Goal: Communication & Community: Answer question/provide support

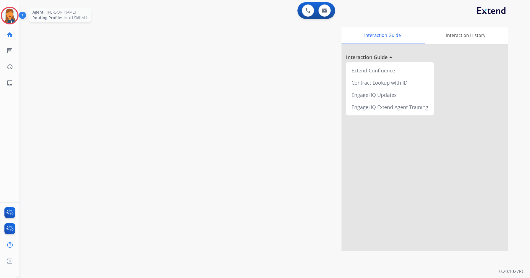
click at [12, 11] on img at bounding box center [10, 16] width 16 height 16
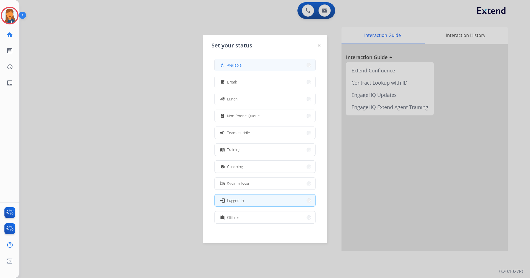
click at [248, 59] on button "how_to_reg Available" at bounding box center [265, 65] width 101 height 12
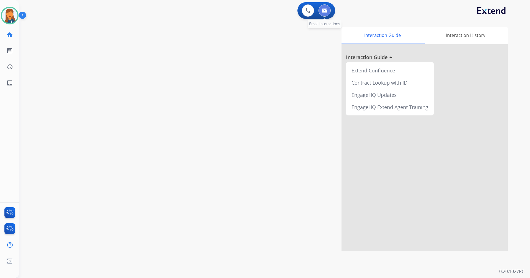
click at [327, 11] on img at bounding box center [325, 10] width 6 height 4
select select "**********"
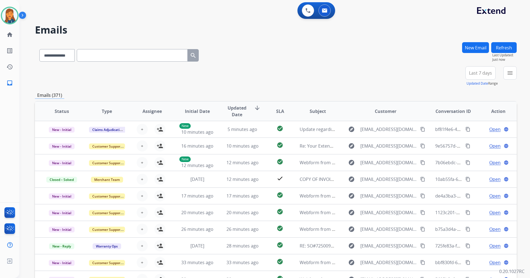
click at [108, 53] on input "text" at bounding box center [132, 55] width 111 height 12
paste input "**********"
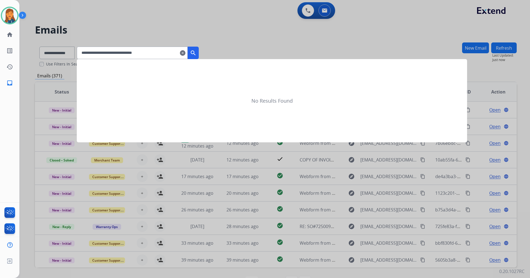
type input "**********"
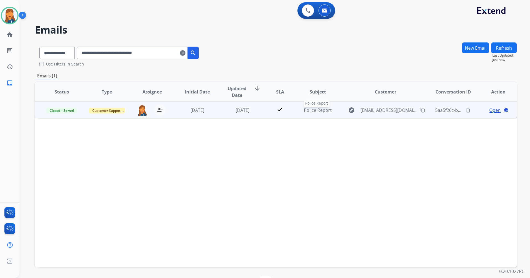
click at [314, 111] on span "Police Report" at bounding box center [318, 110] width 28 height 6
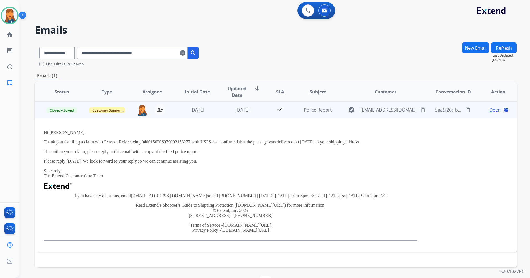
click at [490, 109] on span "Open" at bounding box center [495, 110] width 11 height 7
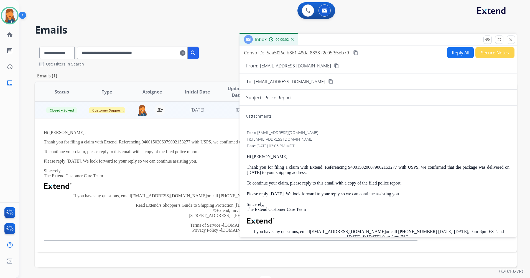
click at [448, 50] on button "Reply All" at bounding box center [461, 52] width 27 height 11
select select "**********"
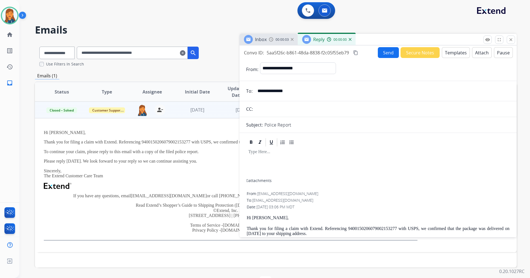
click at [454, 56] on button "Templates" at bounding box center [456, 52] width 28 height 11
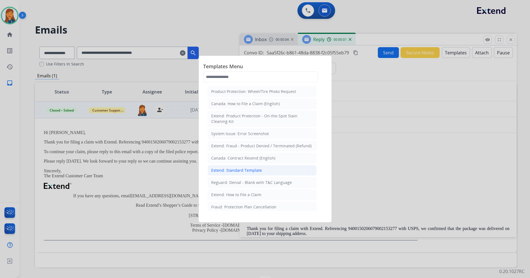
click at [259, 170] on div "Extend: Standard Template" at bounding box center [236, 171] width 51 height 6
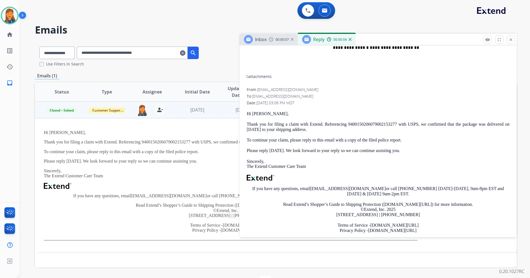
scroll to position [277, 0]
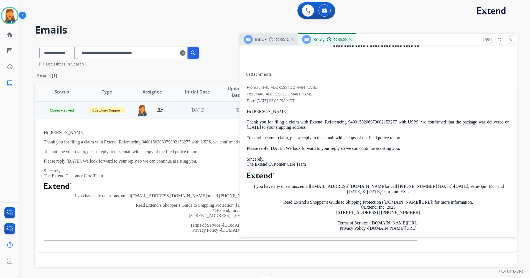
drag, startPoint x: 247, startPoint y: 109, endPoint x: 415, endPoint y: 146, distance: 172.6
click at [415, 146] on div "From: support@extend.com To: info@ra-rbp.com Date: 10/10/2025 - 03:06 PM MDT Hi…" at bounding box center [378, 164] width 264 height 161
copy div "Hi Margaret, Thank you for filing a claim with Extend. Referencing 940015020607…"
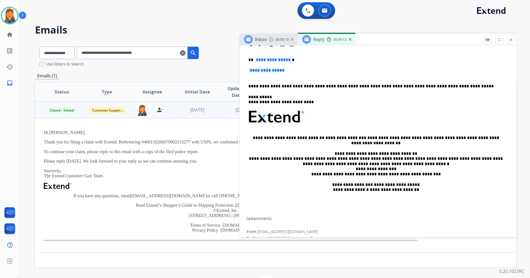
scroll to position [111, 0]
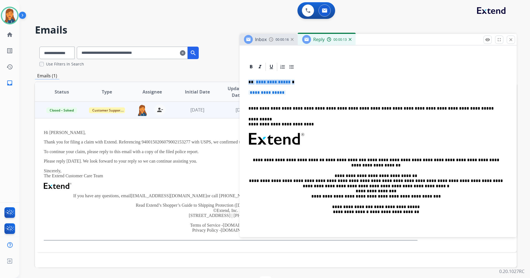
drag, startPoint x: 290, startPoint y: 91, endPoint x: 243, endPoint y: 79, distance: 48.2
click at [243, 79] on div "**********" at bounding box center [378, 236] width 277 height 349
paste div
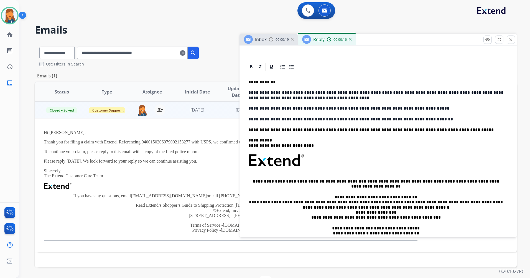
click at [288, 119] on p "**********" at bounding box center [376, 119] width 255 height 5
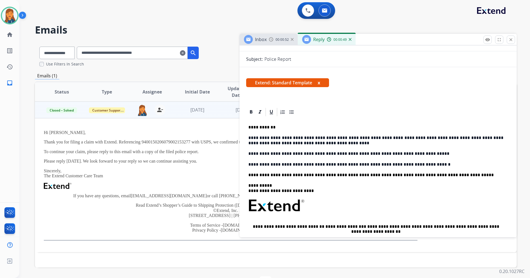
scroll to position [0, 0]
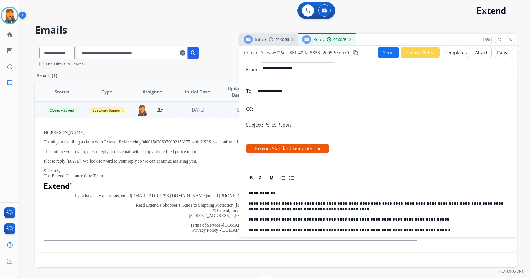
click at [358, 53] on mat-icon "content_copy" at bounding box center [355, 52] width 5 height 5
click at [387, 51] on button "Send" at bounding box center [388, 52] width 21 height 11
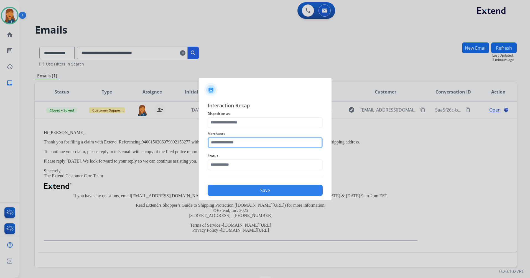
click at [223, 144] on input "text" at bounding box center [265, 142] width 115 height 11
click at [219, 157] on div "Jomashop" at bounding box center [227, 159] width 18 height 6
type input "********"
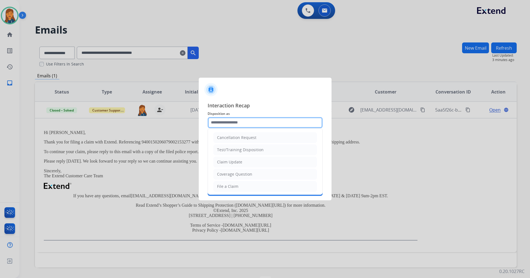
click at [222, 123] on input "text" at bounding box center [265, 122] width 115 height 11
click at [231, 175] on li "Other" at bounding box center [265, 173] width 103 height 11
type input "*****"
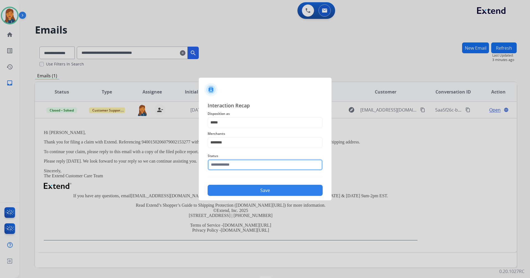
click at [222, 166] on input "text" at bounding box center [265, 164] width 115 height 11
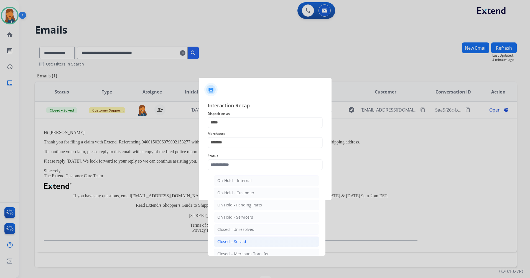
click at [241, 240] on div "Closed – Solved" at bounding box center [232, 242] width 29 height 6
type input "**********"
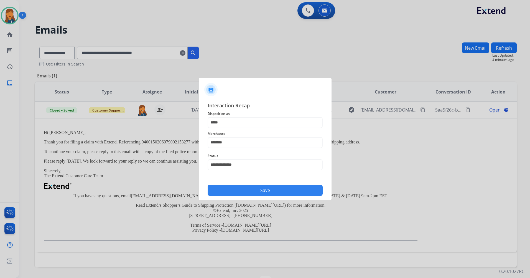
click at [251, 189] on button "Save" at bounding box center [265, 190] width 115 height 11
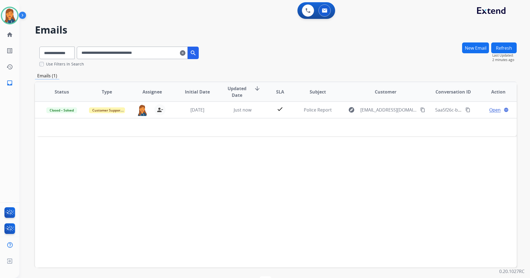
click at [188, 49] on input "**********" at bounding box center [132, 53] width 111 height 12
click at [186, 52] on mat-icon "clear" at bounding box center [183, 53] width 6 height 7
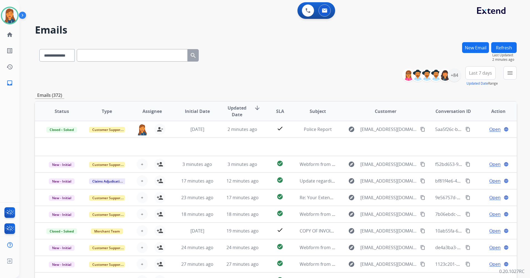
click at [139, 60] on input "text" at bounding box center [132, 55] width 111 height 12
paste input "**********"
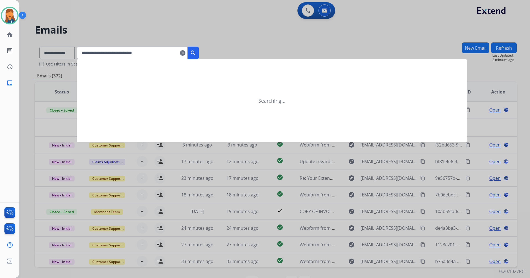
type input "**********"
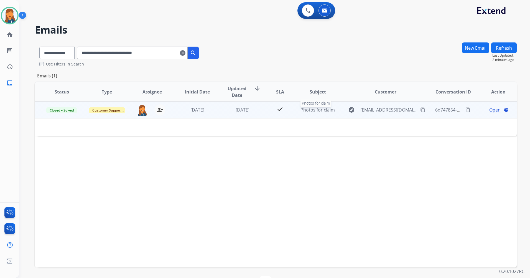
click at [307, 110] on span "Photos for claim" at bounding box center [318, 110] width 34 height 6
click at [317, 110] on span "Photos for claim" at bounding box center [318, 110] width 34 height 6
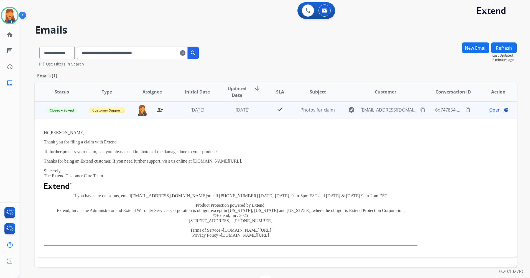
click at [492, 108] on span "Open" at bounding box center [495, 110] width 11 height 7
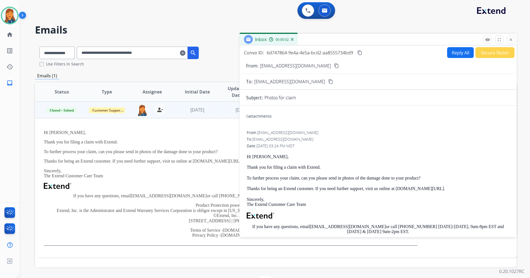
click at [462, 53] on button "Reply All" at bounding box center [461, 52] width 27 height 11
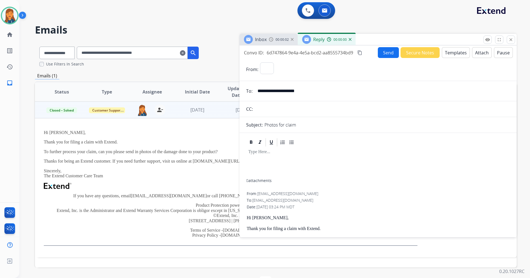
select select "**********"
click at [460, 54] on button "Templates" at bounding box center [456, 52] width 28 height 11
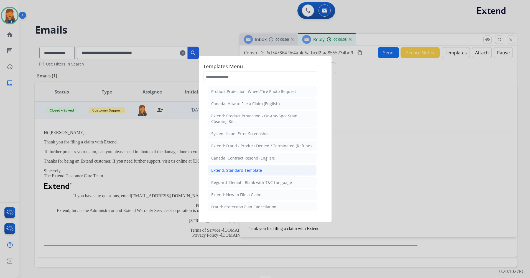
click at [234, 169] on div "Extend: Standard Template" at bounding box center [236, 171] width 51 height 6
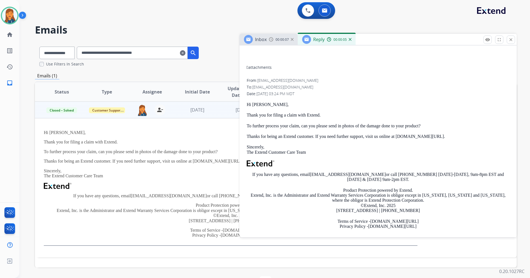
scroll to position [294, 0]
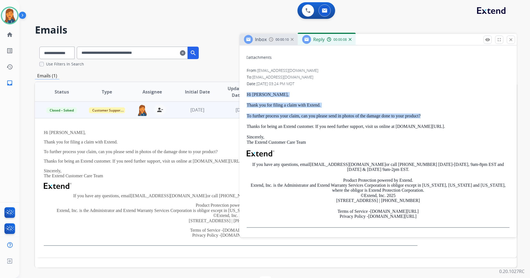
drag, startPoint x: 246, startPoint y: 93, endPoint x: 421, endPoint y: 112, distance: 177.0
click at [421, 112] on div "**********" at bounding box center [378, 55] width 277 height 354
copy div "Hi Patrick, Thank you for filing a claim with Extend. To further process your c…"
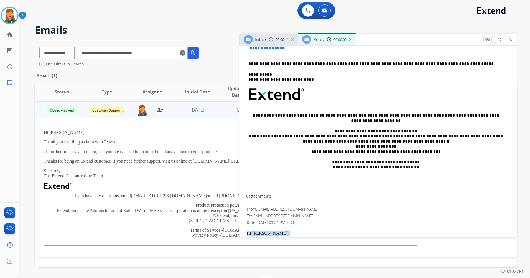
scroll to position [72, 0]
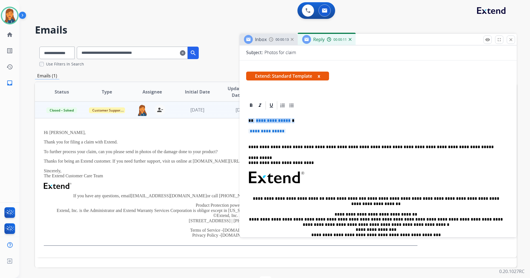
drag, startPoint x: 292, startPoint y: 130, endPoint x: 246, endPoint y: 118, distance: 47.6
click at [246, 118] on div "**********" at bounding box center [378, 277] width 277 height 354
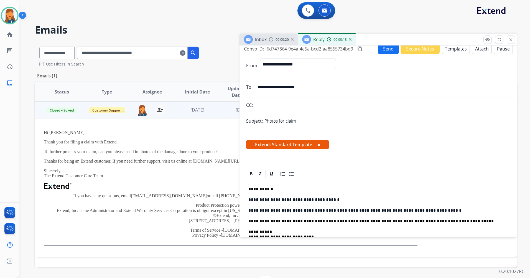
scroll to position [0, 0]
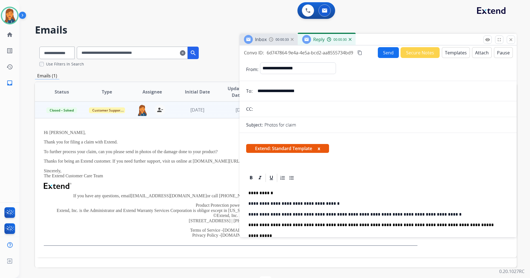
click at [381, 48] on button "Send" at bounding box center [388, 52] width 21 height 11
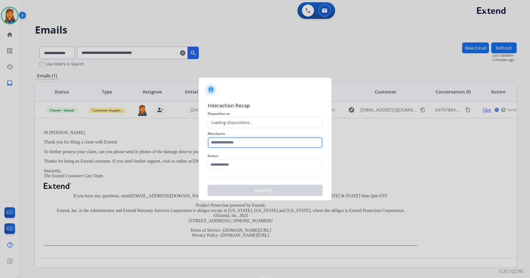
click at [248, 140] on input "text" at bounding box center [265, 142] width 115 height 11
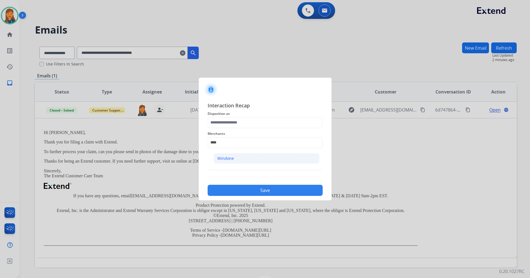
click at [225, 157] on div "Windone" at bounding box center [226, 159] width 17 height 6
type input "*******"
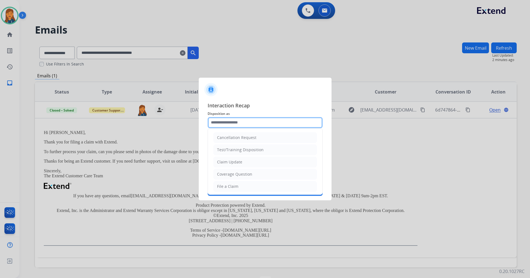
click at [225, 122] on input "text" at bounding box center [265, 122] width 115 height 11
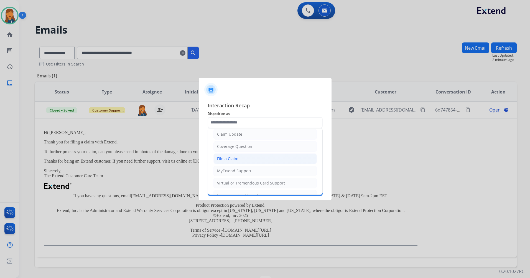
click at [230, 159] on div "File a Claim" at bounding box center [227, 159] width 21 height 6
type input "**********"
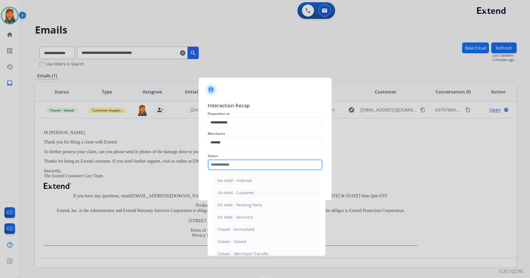
click at [223, 170] on input "text" at bounding box center [265, 164] width 115 height 11
click at [239, 245] on li "Closed – Solved" at bounding box center [267, 241] width 106 height 11
type input "**********"
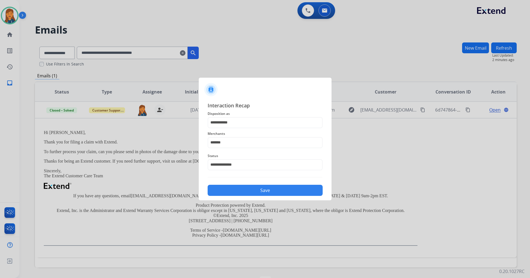
click at [239, 189] on button "Save" at bounding box center [265, 190] width 115 height 11
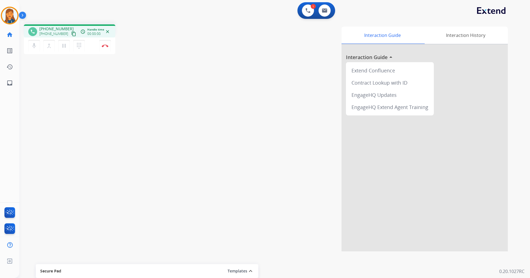
click at [71, 35] on mat-icon "content_copy" at bounding box center [73, 33] width 5 height 5
click at [97, 47] on div "mic Mute merge_type Bridge pause Hold dialpad Dialpad Disconnect" at bounding box center [70, 45] width 92 height 17
click at [102, 45] on button "Disconnect" at bounding box center [105, 46] width 12 height 12
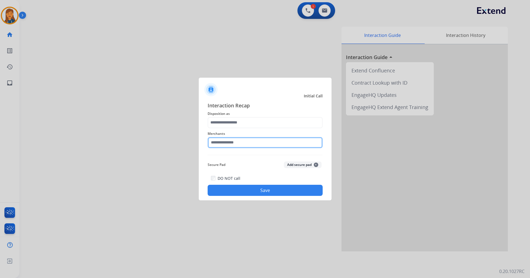
click at [222, 143] on input "text" at bounding box center [265, 142] width 115 height 11
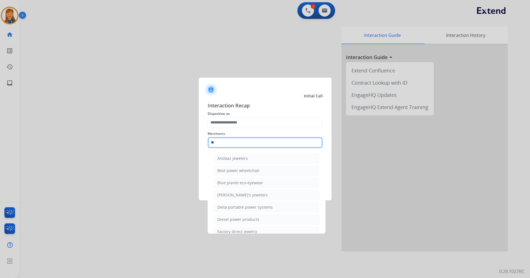
type input "*"
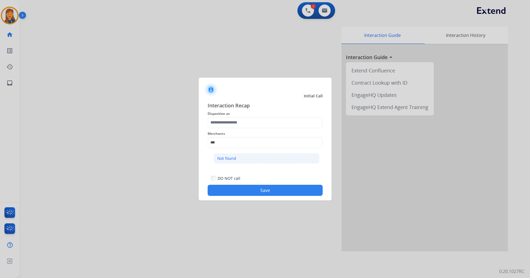
click at [246, 156] on li "Not found" at bounding box center [267, 158] width 106 height 11
type input "*********"
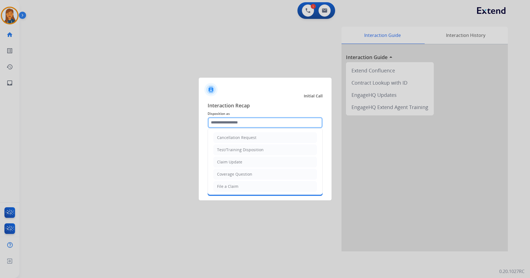
click at [238, 123] on input "text" at bounding box center [265, 122] width 115 height 11
click at [233, 175] on li "Other" at bounding box center [265, 173] width 103 height 11
type input "*****"
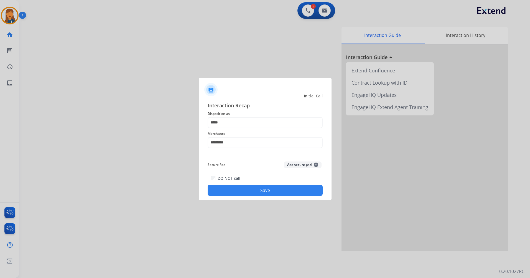
click at [274, 194] on button "Save" at bounding box center [265, 190] width 115 height 11
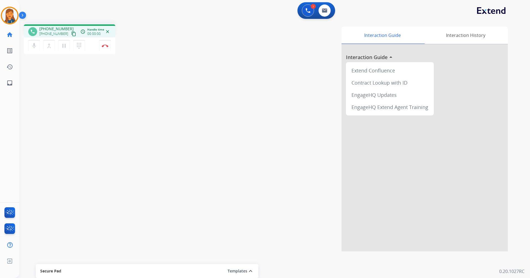
click at [71, 32] on mat-icon "content_copy" at bounding box center [73, 33] width 5 height 5
click at [71, 34] on mat-icon "content_copy" at bounding box center [73, 33] width 5 height 5
click at [71, 35] on mat-icon "content_copy" at bounding box center [73, 33] width 5 height 5
click at [105, 43] on button "Disconnect" at bounding box center [105, 46] width 12 height 12
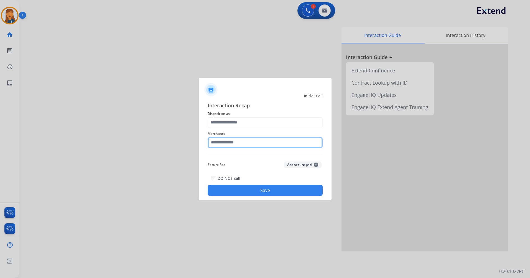
click at [223, 146] on input "text" at bounding box center [265, 142] width 115 height 11
drag, startPoint x: 237, startPoint y: 155, endPoint x: 232, endPoint y: 137, distance: 18.8
click at [236, 155] on li "Jomashop" at bounding box center [267, 158] width 106 height 11
type input "********"
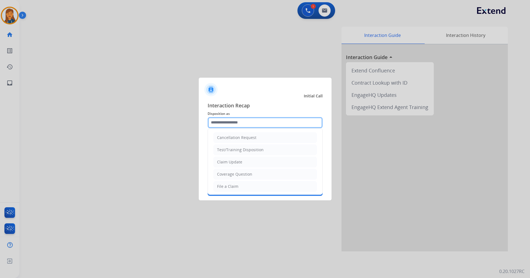
click at [230, 127] on input "text" at bounding box center [265, 122] width 115 height 11
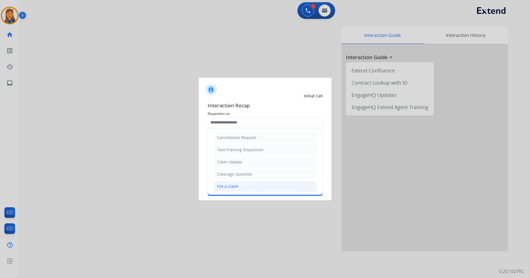
click at [234, 183] on li "File a Claim" at bounding box center [265, 186] width 103 height 11
type input "**********"
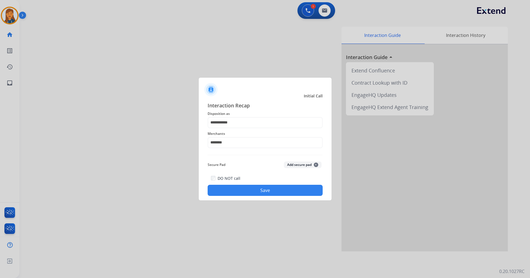
click at [251, 188] on button "Save" at bounding box center [265, 190] width 115 height 11
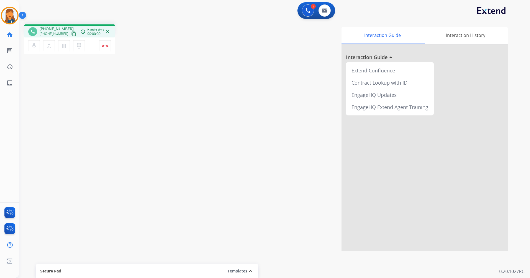
click at [71, 33] on mat-icon "content_copy" at bounding box center [73, 33] width 5 height 5
click at [104, 44] on button "Disconnect" at bounding box center [105, 46] width 12 height 12
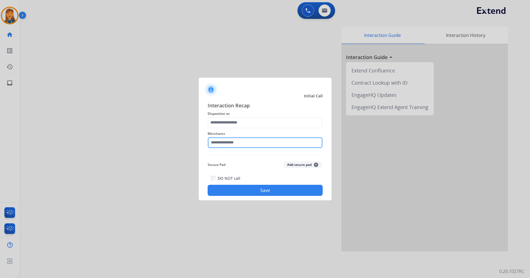
click at [232, 143] on input "text" at bounding box center [265, 142] width 115 height 11
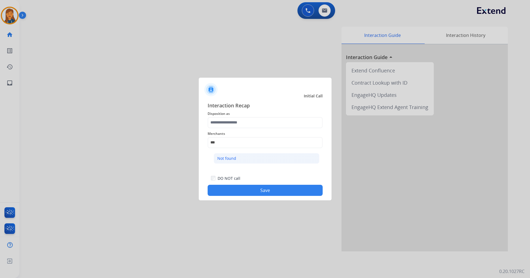
click at [219, 157] on div "Not found" at bounding box center [227, 159] width 19 height 6
type input "*********"
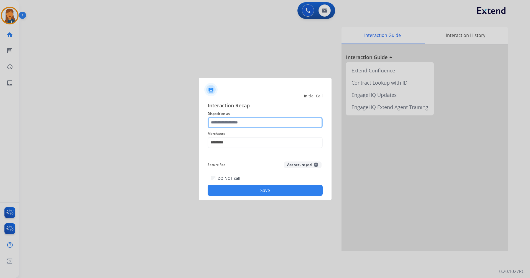
click at [230, 125] on input "text" at bounding box center [265, 122] width 115 height 11
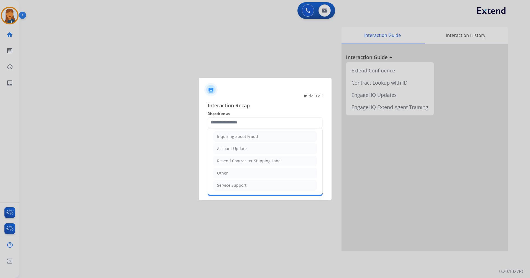
click at [232, 175] on li "Other" at bounding box center [265, 173] width 103 height 11
type input "*****"
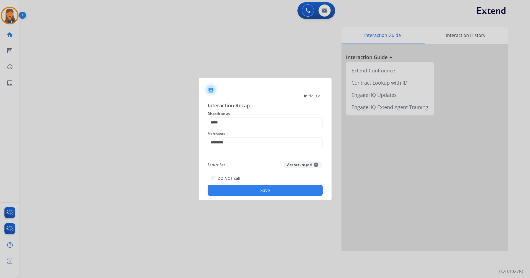
click at [251, 191] on button "Save" at bounding box center [265, 190] width 115 height 11
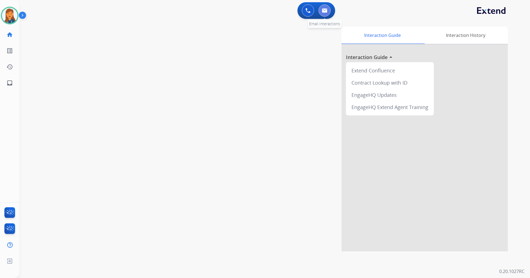
click at [325, 9] on img at bounding box center [325, 10] width 6 height 4
select select "**********"
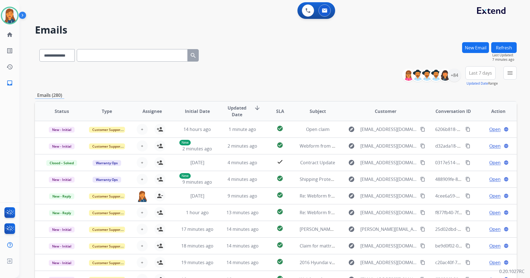
click at [301, 64] on div "**********" at bounding box center [276, 54] width 482 height 24
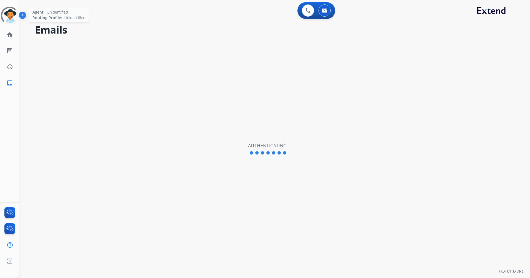
select select "**********"
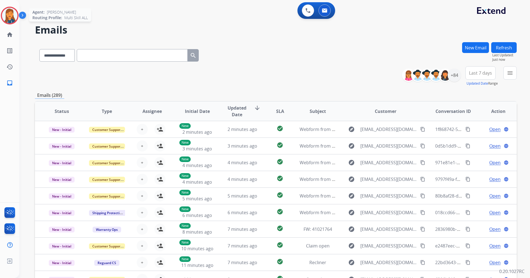
click at [6, 18] on img at bounding box center [10, 16] width 16 height 16
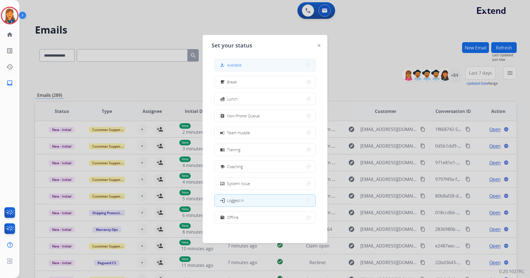
click at [266, 67] on button "how_to_reg Available" at bounding box center [265, 65] width 101 height 12
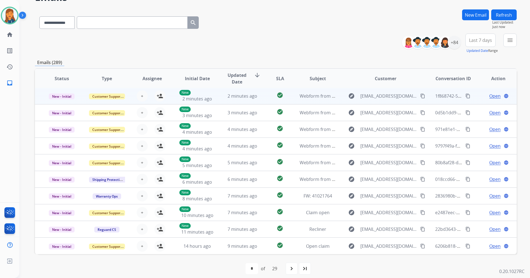
scroll to position [38, 0]
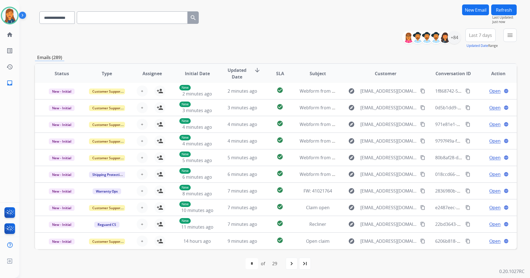
click at [484, 36] on span "Last 7 days" at bounding box center [480, 35] width 23 height 2
click at [469, 102] on div "Last 90 days" at bounding box center [479, 102] width 31 height 8
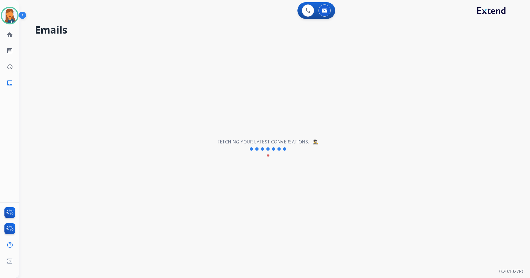
scroll to position [0, 0]
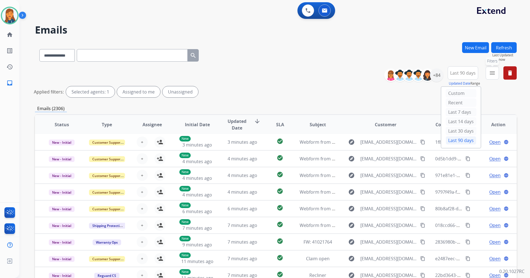
click at [492, 73] on mat-icon "menu" at bounding box center [492, 73] width 7 height 7
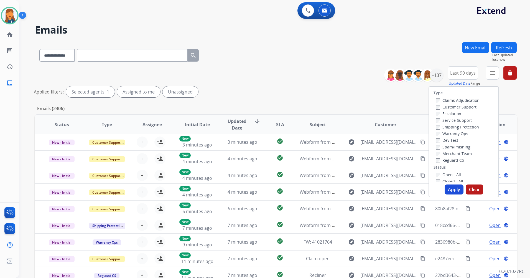
click at [449, 105] on label "Customer Support" at bounding box center [456, 106] width 41 height 5
click at [442, 124] on div "Shipping Protection" at bounding box center [458, 126] width 44 height 7
click at [442, 127] on label "Shipping Protection" at bounding box center [457, 126] width 43 height 5
click at [454, 160] on label "Reguard CS" at bounding box center [450, 160] width 28 height 5
click at [443, 173] on label "Open - All" at bounding box center [448, 174] width 25 height 5
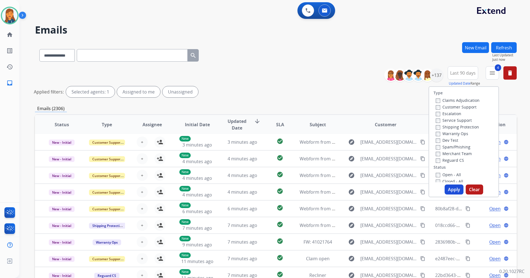
click at [449, 193] on button "Apply" at bounding box center [454, 189] width 19 height 10
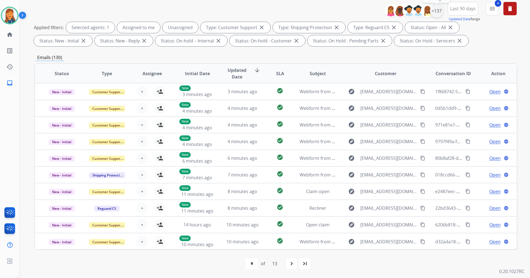
click at [441, 11] on div "+137" at bounding box center [436, 10] width 13 height 13
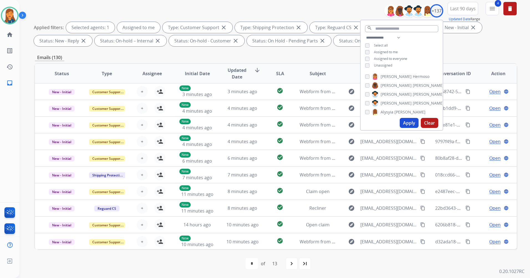
click at [403, 123] on button "Apply" at bounding box center [409, 123] width 19 height 10
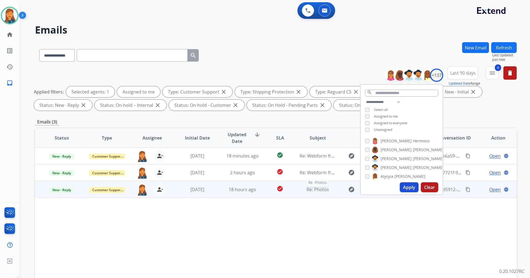
click at [320, 189] on span "Re: Photos" at bounding box center [318, 189] width 22 height 6
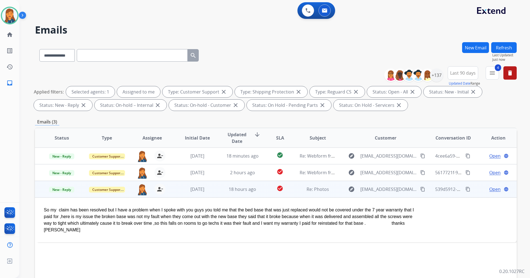
click at [421, 188] on mat-icon "content_copy" at bounding box center [423, 189] width 5 height 5
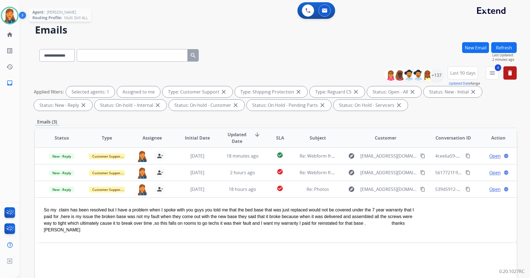
click at [12, 9] on img at bounding box center [10, 16] width 16 height 16
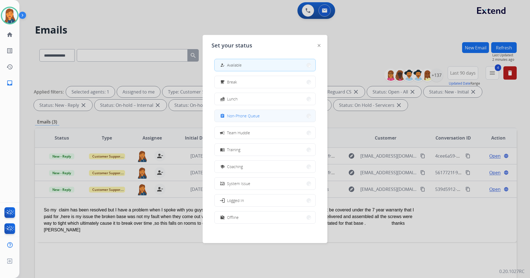
click at [242, 114] on span "Non-Phone Queue" at bounding box center [243, 116] width 33 height 6
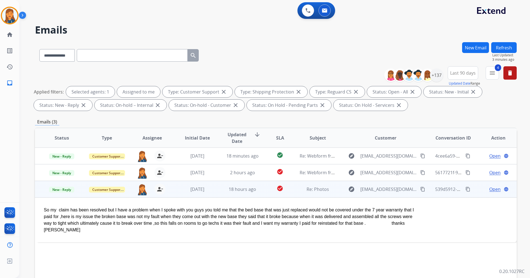
click at [490, 188] on span "Open" at bounding box center [495, 189] width 11 height 7
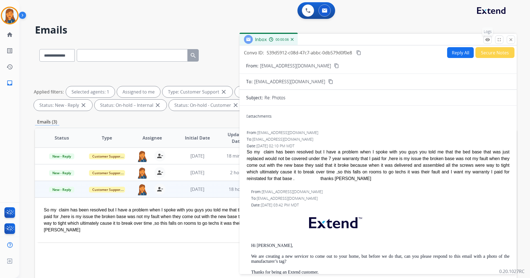
click at [489, 41] on mat-icon "remove_red_eye" at bounding box center [488, 39] width 5 height 5
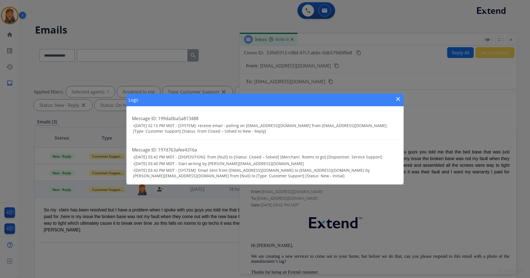
click at [398, 98] on mat-icon "close" at bounding box center [398, 99] width 7 height 7
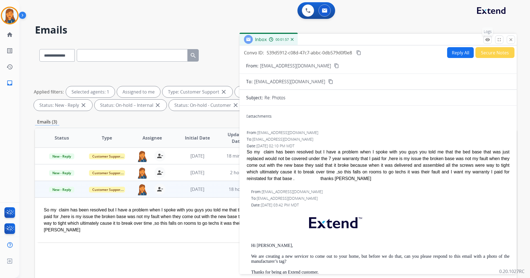
click at [487, 40] on mat-icon "remove_red_eye" at bounding box center [488, 39] width 5 height 5
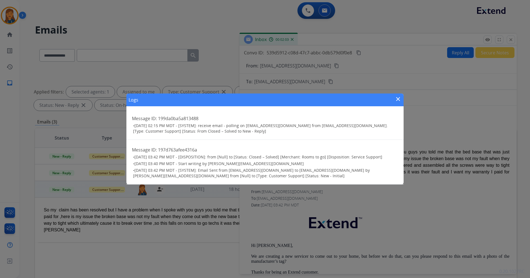
click at [397, 101] on mat-icon "close" at bounding box center [398, 99] width 7 height 7
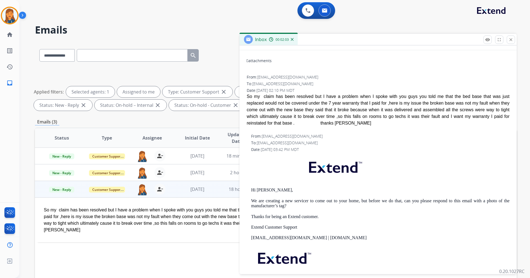
scroll to position [82, 0]
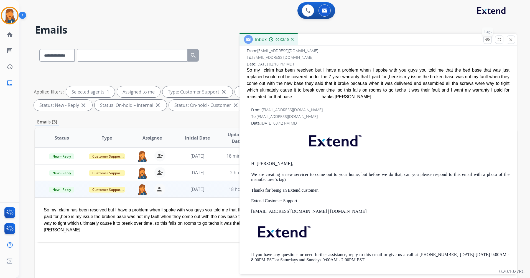
click at [488, 42] on mat-icon "remove_red_eye" at bounding box center [488, 39] width 5 height 5
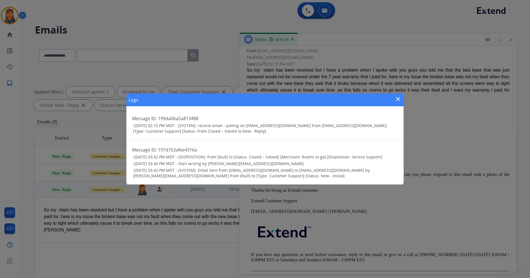
click at [400, 101] on mat-icon "close" at bounding box center [398, 99] width 7 height 7
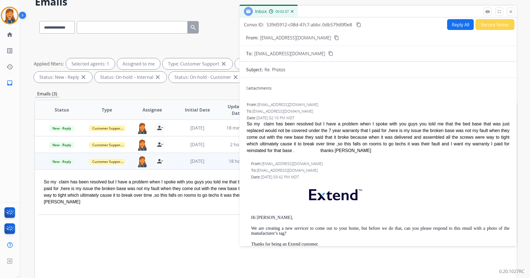
scroll to position [0, 0]
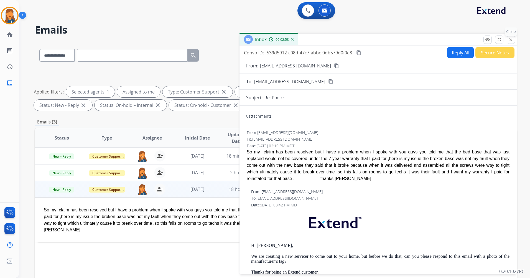
click at [510, 43] on button "close Close" at bounding box center [511, 40] width 8 height 8
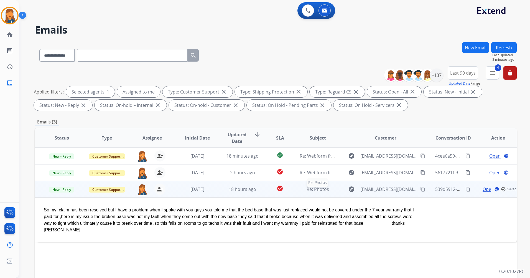
click at [310, 189] on span "Re: Photos" at bounding box center [318, 189] width 22 height 6
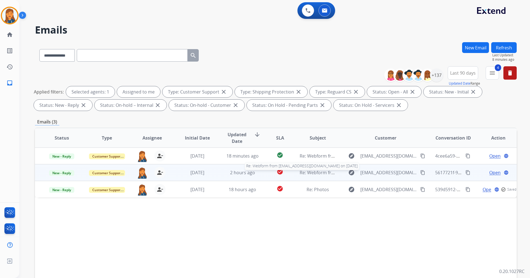
click at [303, 172] on span "Re: Webform from rzempel@gmail.com on 10/08/2025" at bounding box center [366, 173] width 133 height 6
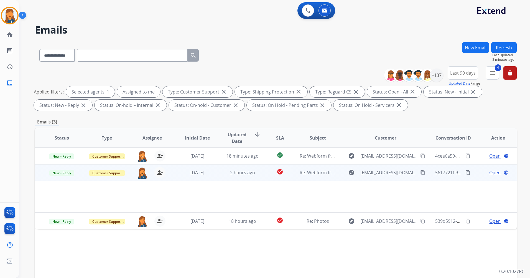
click at [491, 173] on span "Open" at bounding box center [495, 172] width 11 height 7
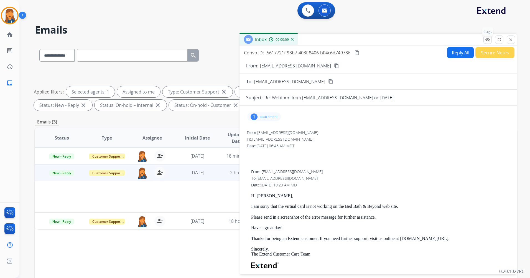
click at [488, 41] on mat-icon "remove_red_eye" at bounding box center [488, 39] width 5 height 5
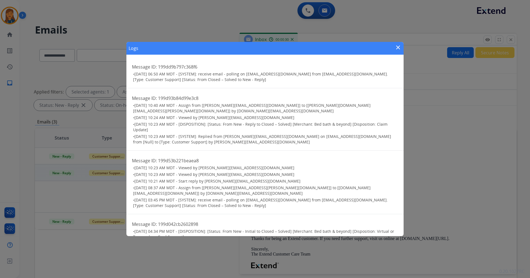
click at [397, 48] on mat-icon "close" at bounding box center [398, 47] width 7 height 7
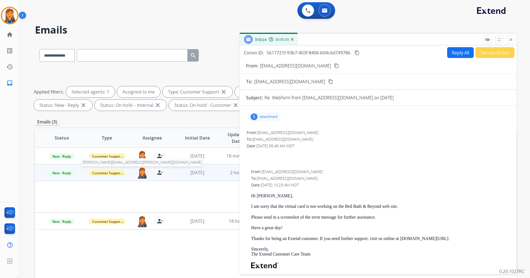
click at [142, 171] on img at bounding box center [142, 173] width 11 height 12
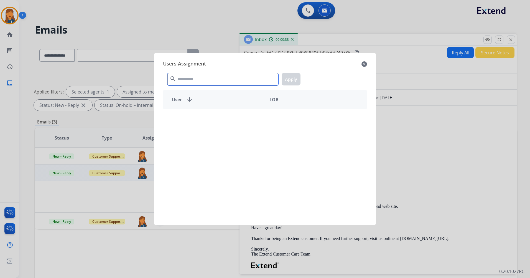
click at [196, 80] on input "text" at bounding box center [223, 79] width 111 height 12
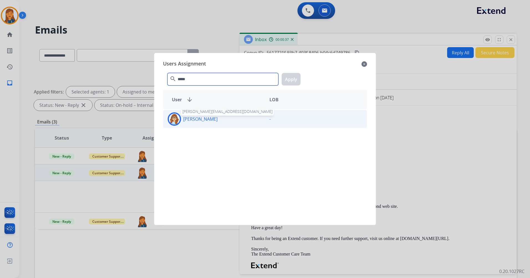
type input "*****"
click at [206, 120] on p "Darlynn Mista" at bounding box center [200, 119] width 34 height 7
click at [292, 75] on button "Apply" at bounding box center [291, 79] width 19 height 12
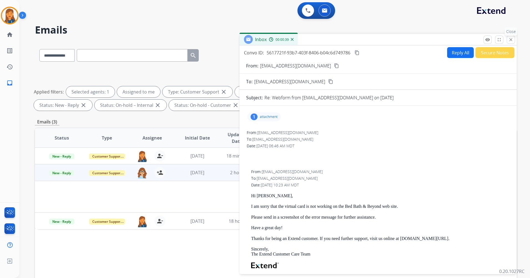
click at [512, 40] on mat-icon "close" at bounding box center [511, 39] width 5 height 5
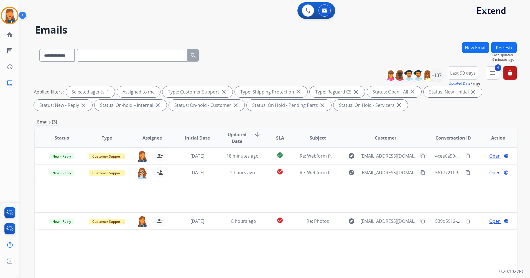
click at [512, 46] on button "Refresh" at bounding box center [505, 47] width 26 height 11
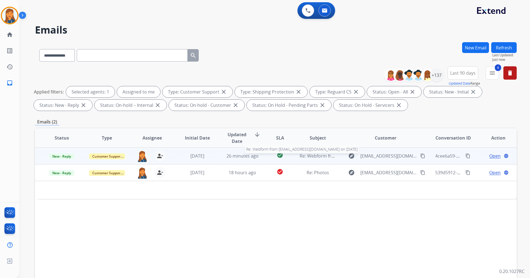
click at [317, 155] on span "Re: Webform from lauraengert2@icloud.com on 10/06/2025" at bounding box center [366, 156] width 133 height 6
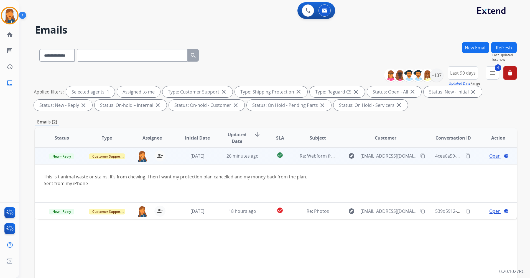
click at [492, 156] on span "Open" at bounding box center [495, 156] width 11 height 7
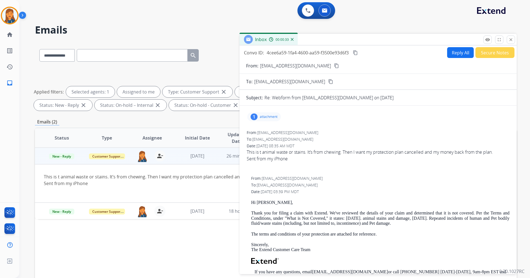
click at [459, 49] on button "Reply All" at bounding box center [461, 52] width 27 height 11
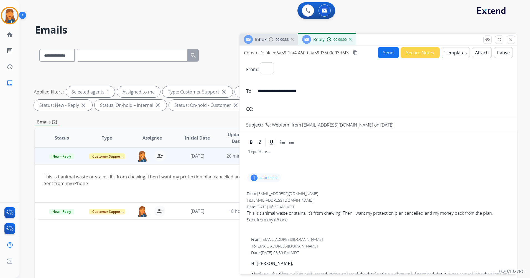
select select "**********"
click at [447, 52] on button "Templates" at bounding box center [456, 52] width 28 height 11
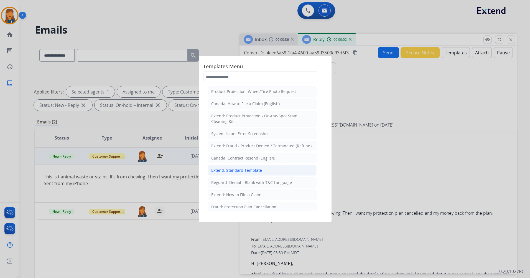
click at [228, 170] on div "Extend: Standard Template" at bounding box center [236, 171] width 51 height 6
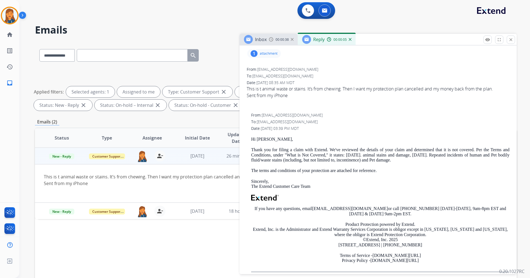
scroll to position [305, 0]
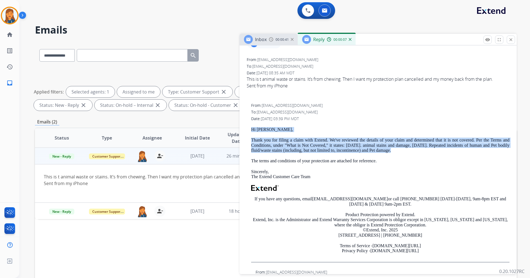
drag, startPoint x: 250, startPoint y: 127, endPoint x: 394, endPoint y: 151, distance: 146.3
click at [394, 151] on div "From: support@extend.com To: lauraengert2@icloud.com Date: 10/06/2025 - 03:39 P…" at bounding box center [378, 184] width 264 height 165
drag, startPoint x: 394, startPoint y: 151, endPoint x: 376, endPoint y: 148, distance: 18.6
copy div "Hi Laura, Thank you for filing a claim with Extend. We've reviewed the details …"
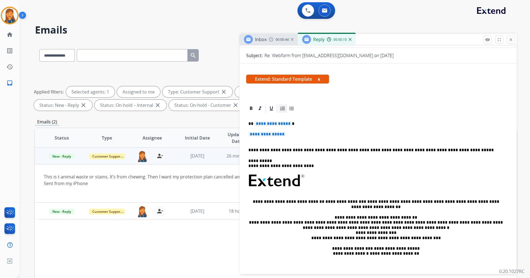
scroll to position [55, 0]
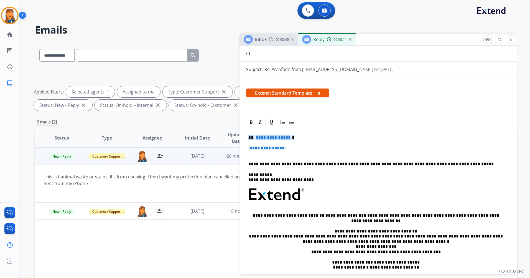
drag, startPoint x: 291, startPoint y: 150, endPoint x: 237, endPoint y: 139, distance: 54.5
click at [237, 139] on div "**********" at bounding box center [276, 192] width 482 height 300
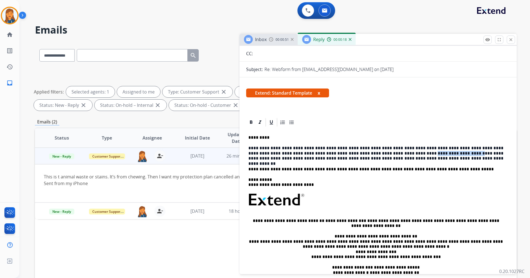
drag, startPoint x: 358, startPoint y: 154, endPoint x: 399, endPoint y: 155, distance: 40.5
click at [399, 155] on p "**********" at bounding box center [376, 153] width 255 height 15
click at [397, 157] on p "**********" at bounding box center [376, 153] width 255 height 15
drag, startPoint x: 391, startPoint y: 152, endPoint x: 324, endPoint y: 145, distance: 67.3
click at [407, 156] on p "**********" at bounding box center [376, 153] width 255 height 15
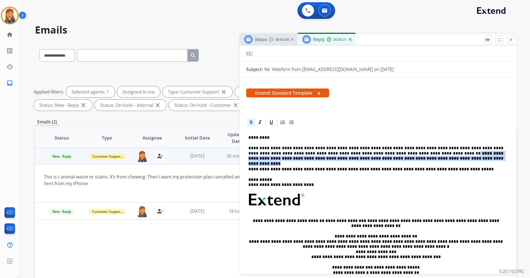
click at [252, 121] on icon at bounding box center [251, 121] width 2 height 3
click at [413, 159] on p "**********" at bounding box center [376, 153] width 255 height 15
drag, startPoint x: 406, startPoint y: 153, endPoint x: 404, endPoint y: 158, distance: 5.7
click at [404, 158] on p "**********" at bounding box center [376, 153] width 255 height 15
drag, startPoint x: 404, startPoint y: 158, endPoint x: 264, endPoint y: 128, distance: 143.1
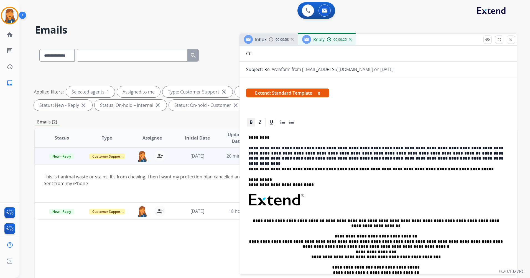
drag, startPoint x: 264, startPoint y: 128, endPoint x: 254, endPoint y: 123, distance: 11.7
drag, startPoint x: 252, startPoint y: 123, endPoint x: 403, endPoint y: 158, distance: 154.3
drag, startPoint x: 403, startPoint y: 158, endPoint x: 394, endPoint y: 166, distance: 11.2
click at [394, 166] on div "**********" at bounding box center [378, 210] width 264 height 166
drag, startPoint x: 394, startPoint y: 166, endPoint x: 396, endPoint y: 102, distance: 64.1
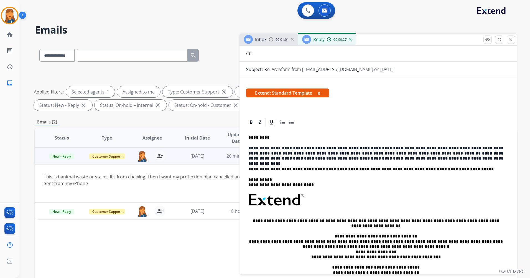
click at [396, 100] on div "Extend: Standard Template x" at bounding box center [378, 95] width 264 height 13
drag, startPoint x: 396, startPoint y: 102, endPoint x: 403, endPoint y: 143, distance: 42.1
drag, startPoint x: 403, startPoint y: 143, endPoint x: 399, endPoint y: 158, distance: 15.6
drag, startPoint x: 399, startPoint y: 158, endPoint x: 380, endPoint y: 159, distance: 19.7
drag, startPoint x: 380, startPoint y: 159, endPoint x: 381, endPoint y: 122, distance: 37.5
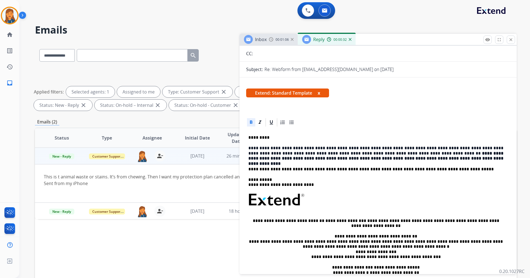
click at [381, 122] on div at bounding box center [378, 122] width 264 height 10
drag, startPoint x: 399, startPoint y: 160, endPoint x: 391, endPoint y: 150, distance: 13.2
click at [405, 152] on p "**********" at bounding box center [376, 153] width 255 height 15
click at [250, 121] on icon at bounding box center [252, 123] width 6 height 6
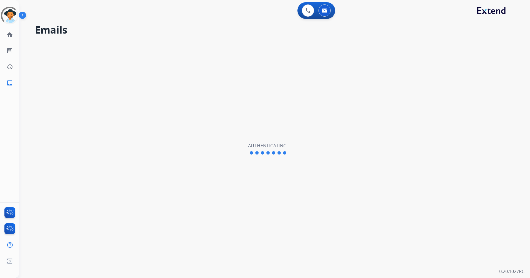
select select "**********"
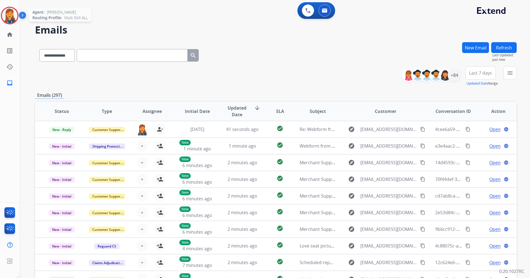
click at [15, 17] on img at bounding box center [10, 16] width 16 height 16
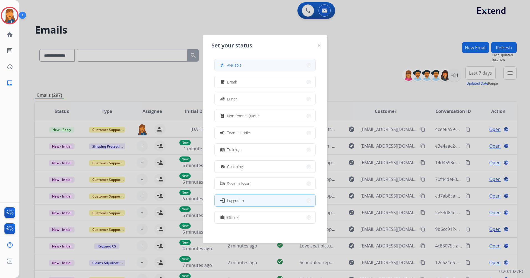
click at [259, 61] on button "how_to_reg Available" at bounding box center [265, 65] width 101 height 12
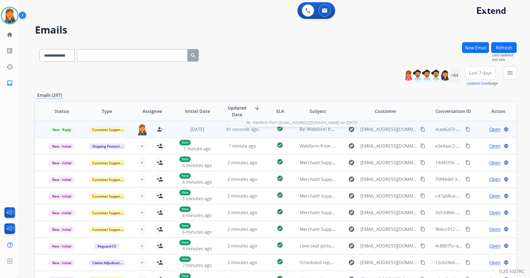
click at [315, 131] on span "Re: Webform from [EMAIL_ADDRESS][DOMAIN_NAME] on [DATE]" at bounding box center [366, 129] width 133 height 6
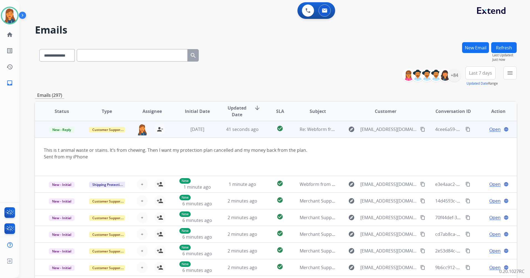
click at [492, 129] on span "Open" at bounding box center [495, 129] width 11 height 7
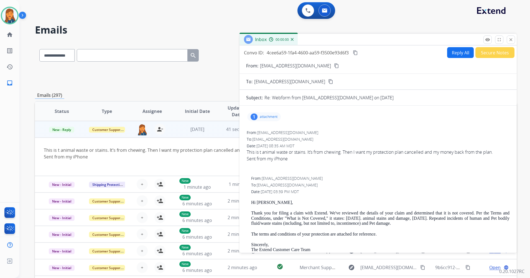
click at [461, 52] on button "Reply All" at bounding box center [461, 52] width 27 height 11
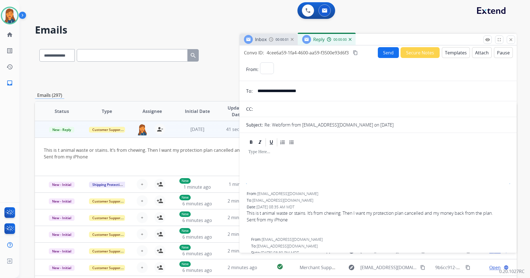
select select "**********"
click at [455, 54] on button "Templates" at bounding box center [456, 52] width 28 height 11
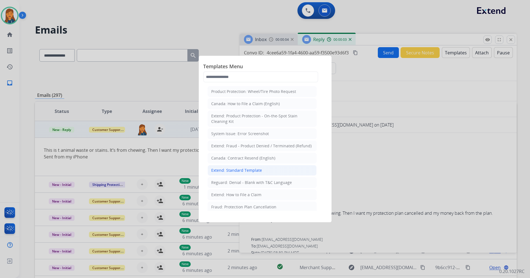
click at [221, 167] on li "Extend: Standard Template" at bounding box center [262, 170] width 109 height 11
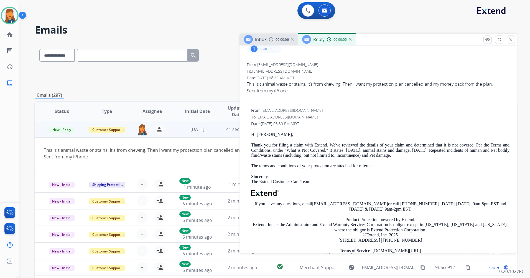
scroll to position [305, 0]
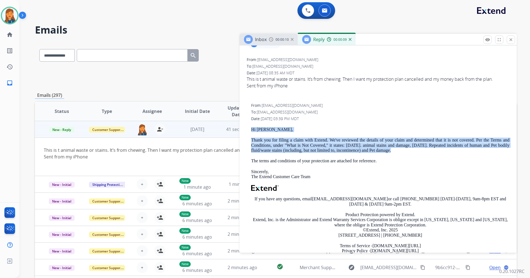
drag, startPoint x: 251, startPoint y: 127, endPoint x: 392, endPoint y: 150, distance: 142.8
click at [392, 150] on div "From: support@extend.com To: lauraengert2@icloud.com Date: 10/06/2025 - 03:39 P…" at bounding box center [378, 184] width 264 height 165
drag, startPoint x: 392, startPoint y: 150, endPoint x: 385, endPoint y: 149, distance: 7.0
copy div "Hi Laura, Thank you for filing a claim with Extend. We've reviewed the details …"
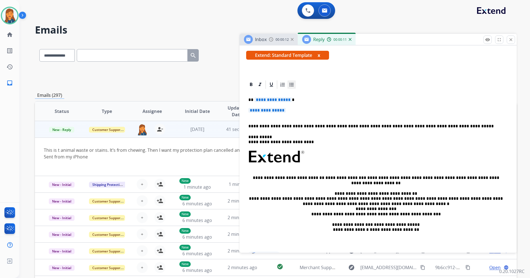
scroll to position [83, 0]
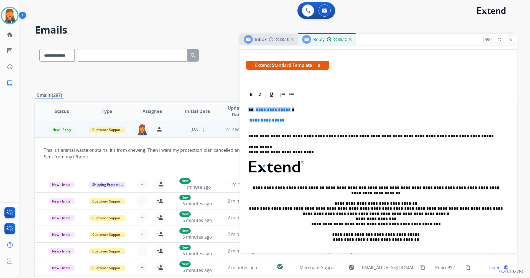
drag, startPoint x: 289, startPoint y: 120, endPoint x: 244, endPoint y: 109, distance: 46.4
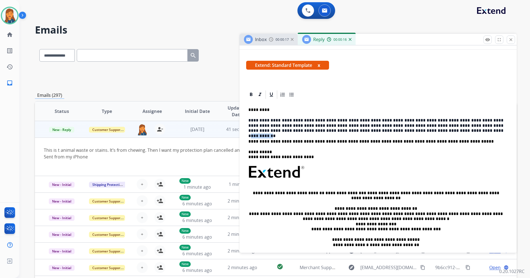
drag, startPoint x: 367, startPoint y: 130, endPoint x: 372, endPoint y: 130, distance: 5.6
click at [388, 131] on p "**********" at bounding box center [376, 125] width 255 height 15
click at [251, 95] on icon at bounding box center [251, 94] width 2 height 3
click at [373, 105] on div "**********" at bounding box center [378, 183] width 264 height 166
drag, startPoint x: 391, startPoint y: 126, endPoint x: 407, endPoint y: 128, distance: 15.4
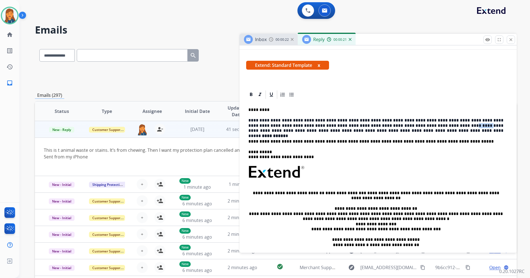
click at [407, 128] on p "**********" at bounding box center [376, 125] width 255 height 15
click at [250, 94] on icon at bounding box center [252, 95] width 6 height 6
click at [374, 94] on div at bounding box center [378, 95] width 264 height 10
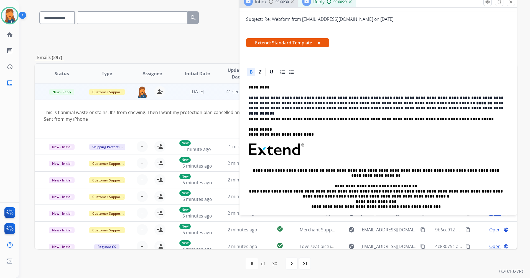
scroll to position [0, 0]
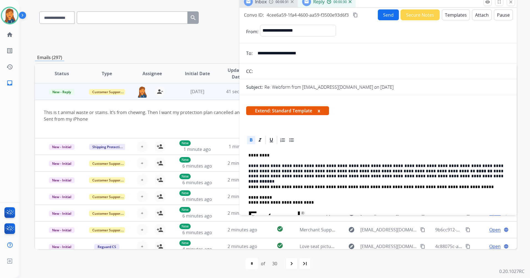
click at [385, 19] on button "Send" at bounding box center [388, 14] width 21 height 11
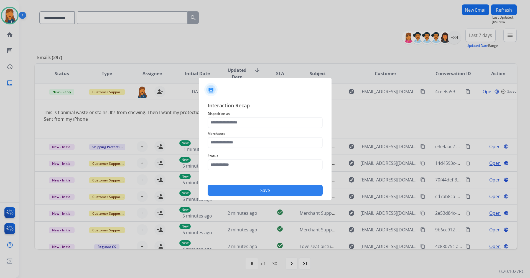
click at [245, 136] on span "Merchants" at bounding box center [265, 133] width 115 height 7
drag, startPoint x: 243, startPoint y: 140, endPoint x: 241, endPoint y: 142, distance: 3.2
click at [242, 140] on input "text" at bounding box center [265, 142] width 115 height 11
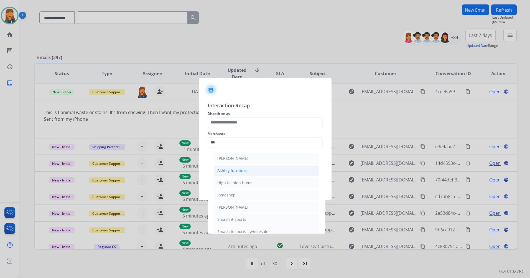
click at [227, 170] on div "Ashley furniture" at bounding box center [233, 171] width 30 height 6
type input "**********"
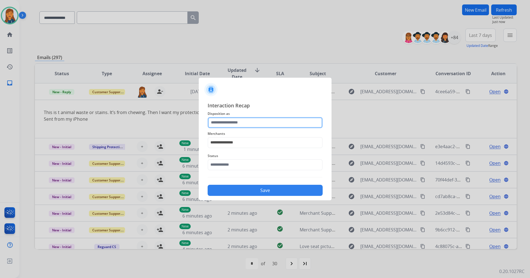
click at [239, 122] on input "text" at bounding box center [265, 122] width 115 height 11
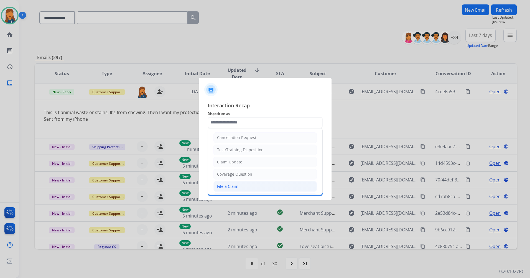
click at [236, 186] on div "File a Claim" at bounding box center [227, 187] width 21 height 6
type input "**********"
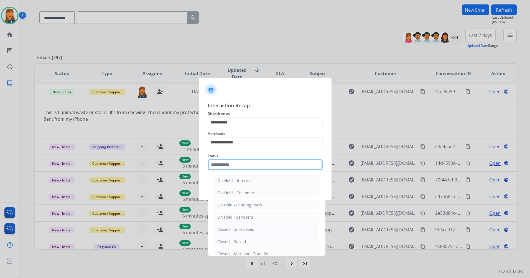
click at [232, 167] on input "text" at bounding box center [265, 164] width 115 height 11
click at [232, 238] on li "Closed – Solved" at bounding box center [267, 241] width 106 height 11
type input "**********"
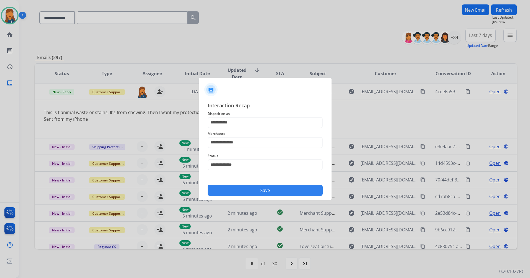
click at [246, 195] on button "Save" at bounding box center [265, 190] width 115 height 11
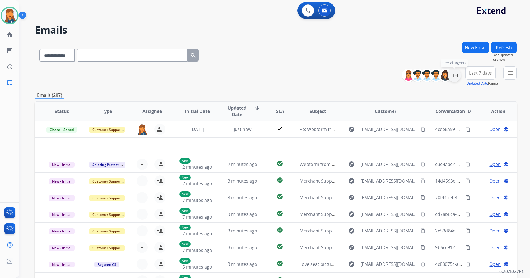
click at [460, 76] on div "+84" at bounding box center [454, 75] width 13 height 13
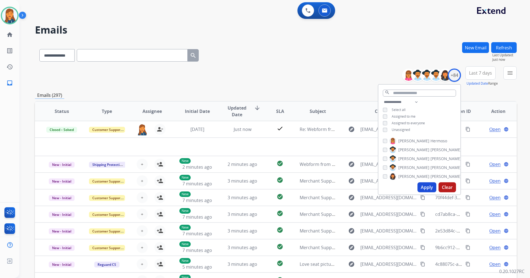
click at [428, 188] on button "Apply" at bounding box center [427, 187] width 19 height 10
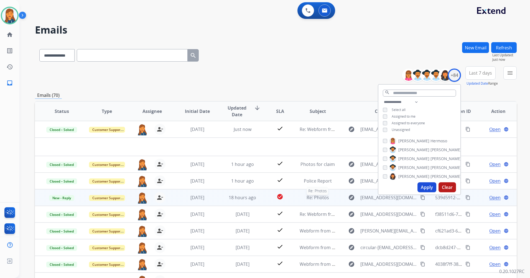
click at [317, 198] on span "Re: Photos" at bounding box center [318, 197] width 22 height 6
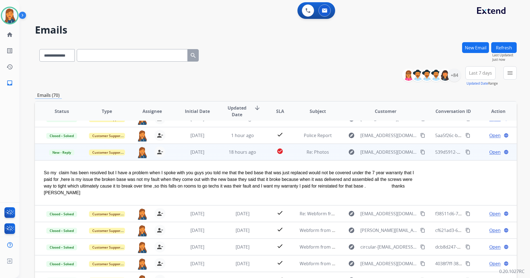
scroll to position [39, 0]
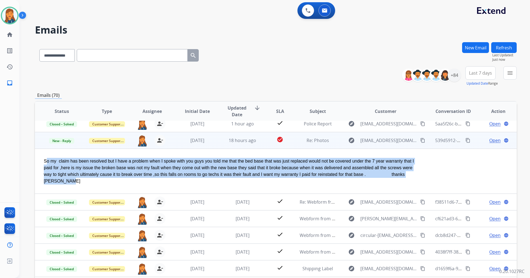
drag, startPoint x: 45, startPoint y: 161, endPoint x: 347, endPoint y: 179, distance: 302.4
click at [347, 179] on td "So my claim has been resolved but I have a problem when I spoke with you guys y…" at bounding box center [231, 171] width 392 height 45
drag, startPoint x: 347, startPoint y: 179, endPoint x: 315, endPoint y: 166, distance: 34.5
copy div "So my claim has been resolved but I have a problem when I spoke with you guys y…"
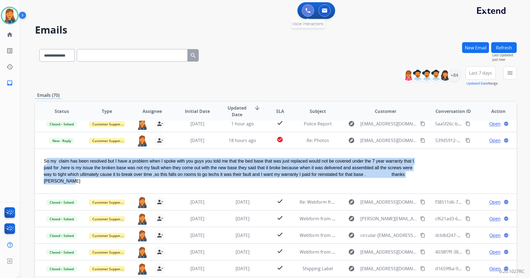
click at [311, 10] on button at bounding box center [308, 10] width 12 height 12
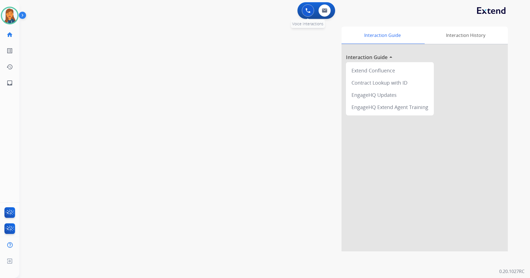
click at [309, 11] on img at bounding box center [308, 10] width 5 height 5
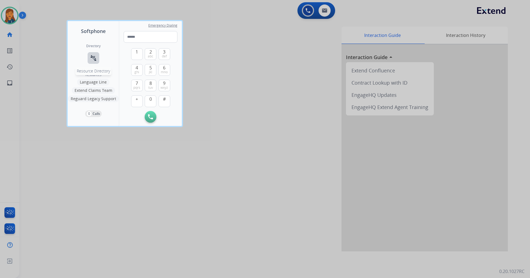
click at [97, 61] on button "connect_without_contact Resource Directory" at bounding box center [94, 58] width 12 height 12
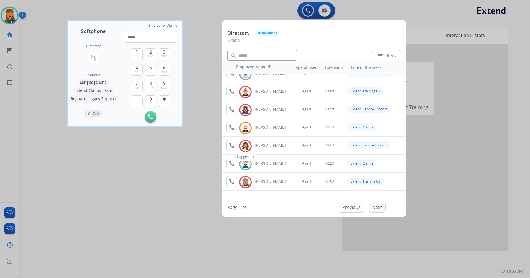
scroll to position [28, 0]
click at [229, 167] on button "call Agent Available." at bounding box center [232, 163] width 11 height 11
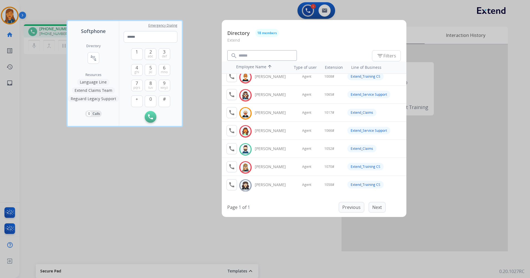
scroll to position [55, 0]
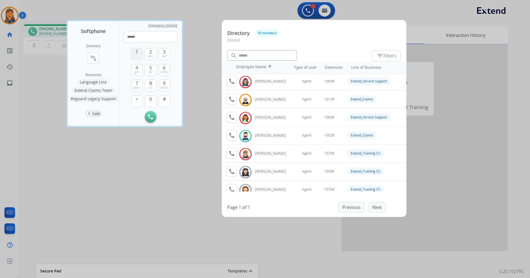
click at [138, 52] on span "1" at bounding box center [137, 52] width 2 height 7
click at [153, 102] on button "0" at bounding box center [151, 101] width 12 height 12
click at [147, 72] on button "5 jkl" at bounding box center [151, 70] width 12 height 12
click at [151, 53] on span "2" at bounding box center [151, 52] width 2 height 7
click at [165, 102] on span "#" at bounding box center [164, 99] width 3 height 7
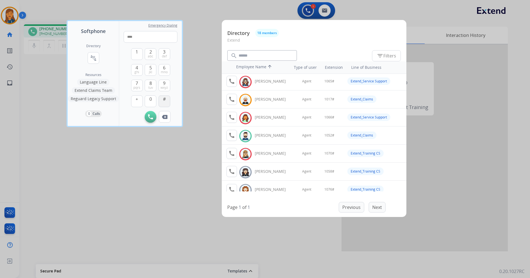
type input "*****"
click at [110, 204] on div at bounding box center [265, 139] width 530 height 278
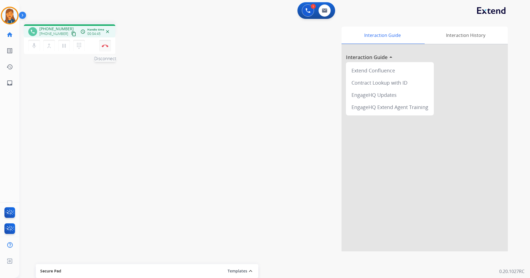
click at [105, 46] on img at bounding box center [105, 45] width 7 height 3
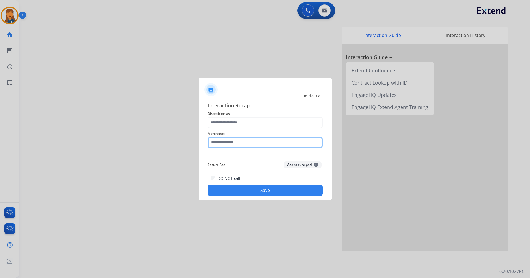
click at [225, 143] on input "text" at bounding box center [265, 142] width 115 height 11
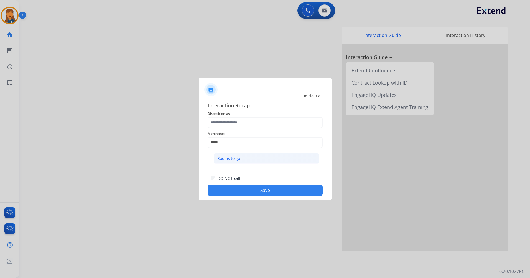
click at [227, 161] on div "Rooms to go" at bounding box center [229, 159] width 23 height 6
type input "**********"
click at [226, 117] on span "Disposition as" at bounding box center [265, 113] width 115 height 7
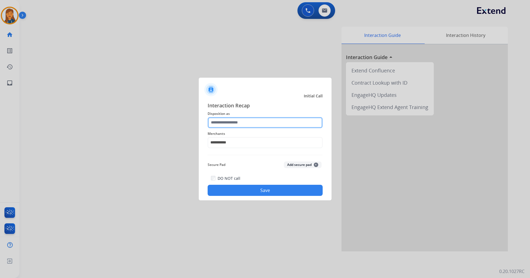
click at [224, 123] on input "text" at bounding box center [265, 122] width 115 height 11
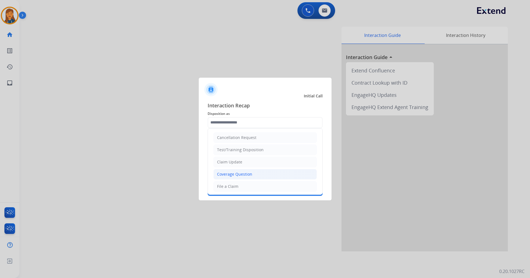
click at [236, 175] on div "Coverage Question" at bounding box center [234, 174] width 35 height 6
type input "**********"
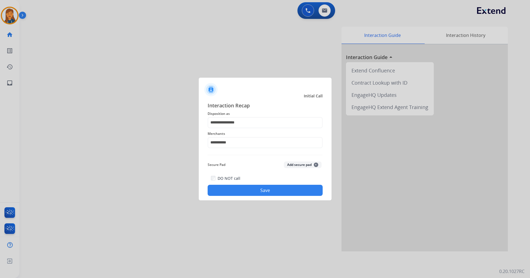
click at [248, 191] on button "Save" at bounding box center [265, 190] width 115 height 11
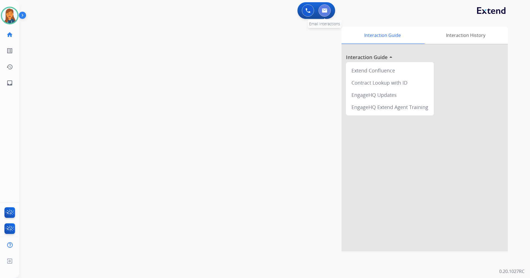
click at [324, 14] on button at bounding box center [325, 10] width 12 height 12
select select "**********"
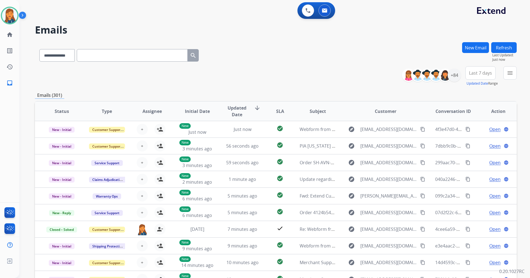
click at [474, 72] on span "Last 7 days" at bounding box center [480, 73] width 23 height 2
click at [472, 139] on div "Last 90 days" at bounding box center [479, 140] width 31 height 8
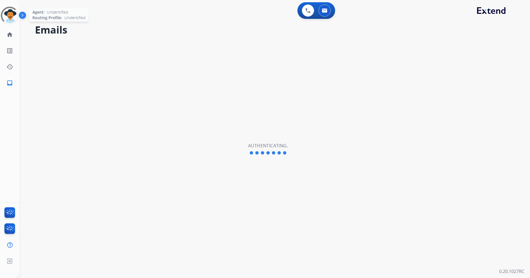
select select "**********"
click at [11, 16] on img at bounding box center [10, 16] width 16 height 16
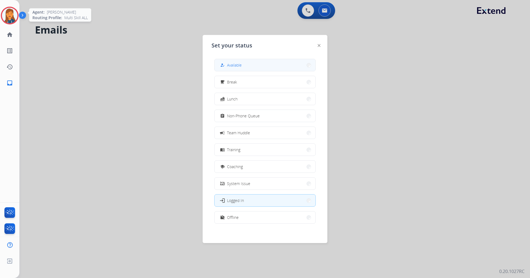
click at [256, 67] on button "how_to_reg Available" at bounding box center [265, 65] width 101 height 12
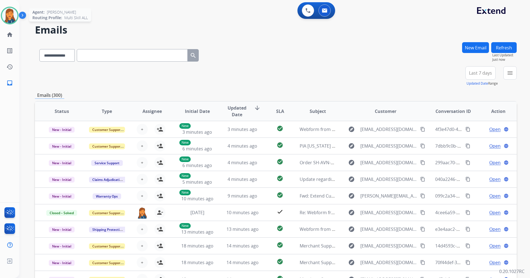
click at [471, 73] on span "Last 7 days" at bounding box center [480, 73] width 23 height 2
click at [471, 141] on div "Last 90 days" at bounding box center [479, 140] width 31 height 8
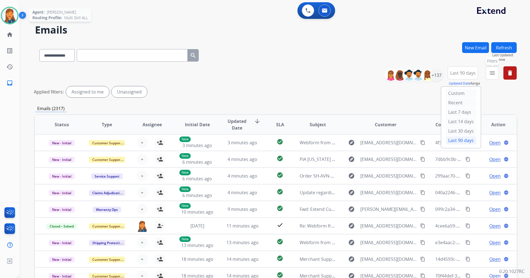
click at [492, 71] on mat-icon "menu" at bounding box center [492, 73] width 7 height 7
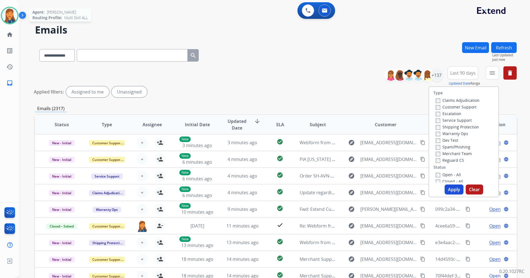
click at [448, 108] on label "Customer Support" at bounding box center [456, 106] width 41 height 5
click at [448, 128] on label "Shipping Protection" at bounding box center [457, 126] width 43 height 5
click at [446, 157] on div "Reguard CS" at bounding box center [458, 160] width 44 height 7
click at [445, 161] on label "Reguard CS" at bounding box center [450, 160] width 28 height 5
click at [441, 175] on label "Open - All" at bounding box center [448, 174] width 25 height 5
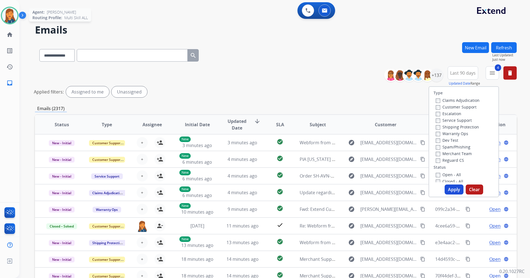
click at [454, 188] on button "Apply" at bounding box center [454, 189] width 19 height 10
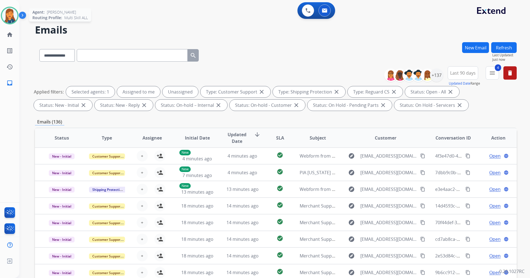
click at [477, 72] on button "Last 90 days" at bounding box center [463, 72] width 31 height 13
click at [436, 78] on div "+137" at bounding box center [436, 75] width 13 height 13
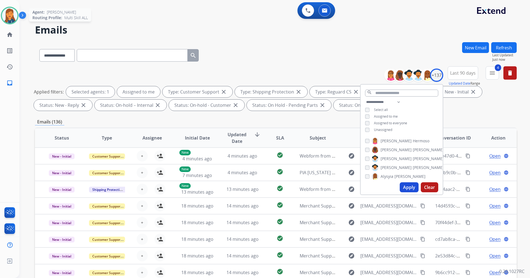
click at [408, 187] on button "Apply" at bounding box center [409, 187] width 19 height 10
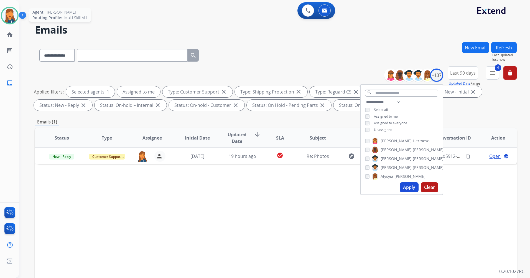
click at [190, 195] on div "Status Type Assignee Initial Date Updated Date arrow_downward SLA Subject Custo…" at bounding box center [276, 221] width 482 height 186
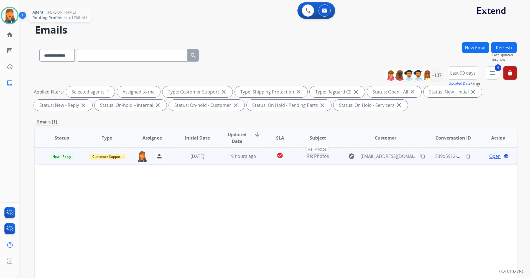
click at [320, 156] on span "Re: Photos" at bounding box center [318, 156] width 22 height 6
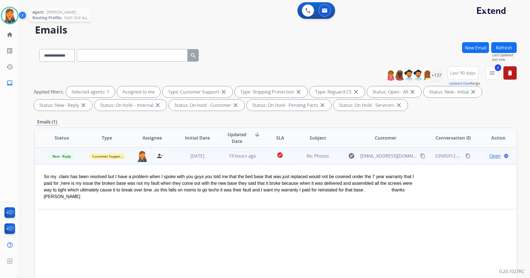
click at [492, 156] on span "Open" at bounding box center [495, 156] width 11 height 7
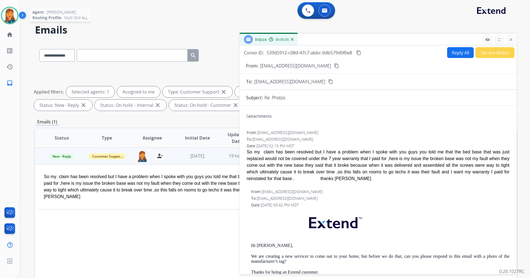
click at [457, 55] on button "Reply All" at bounding box center [461, 52] width 27 height 11
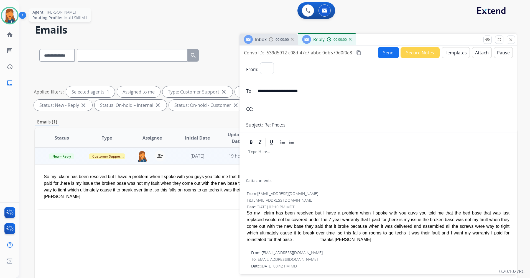
select select "**********"
click at [457, 55] on button "Templates" at bounding box center [456, 52] width 28 height 11
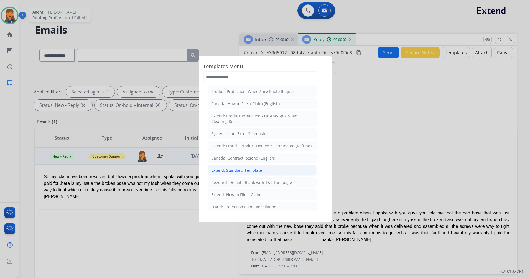
drag, startPoint x: 224, startPoint y: 171, endPoint x: 235, endPoint y: 166, distance: 12.3
click at [224, 171] on div "Extend: Standard Template" at bounding box center [236, 171] width 51 height 6
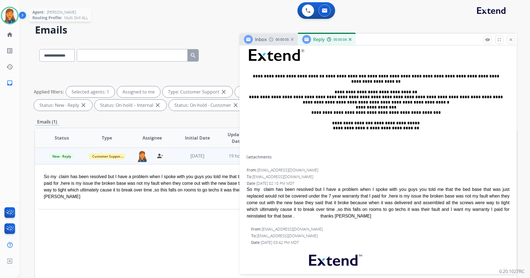
scroll to position [111, 0]
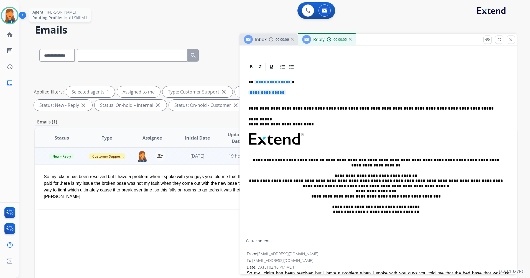
click at [266, 83] on span "**********" at bounding box center [273, 82] width 37 height 5
click at [268, 91] on span "**********" at bounding box center [267, 92] width 37 height 5
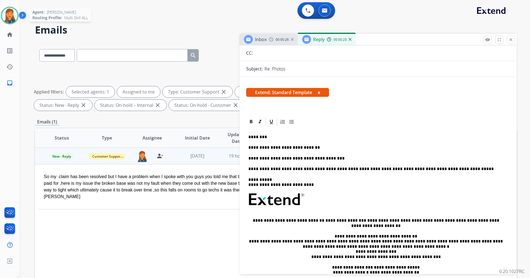
scroll to position [0, 0]
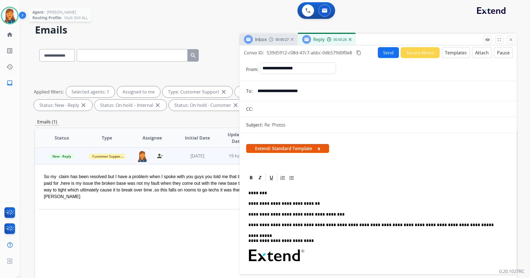
click at [381, 50] on button "Send" at bounding box center [388, 52] width 21 height 11
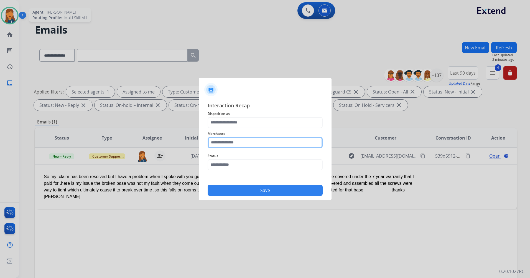
click at [275, 140] on input "text" at bounding box center [265, 142] width 115 height 11
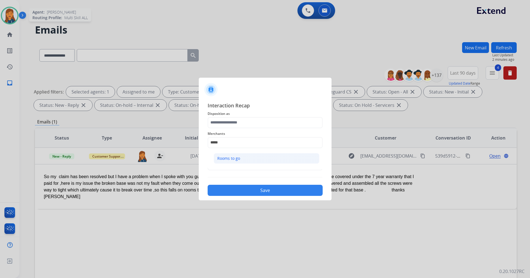
click at [236, 163] on li "Rooms to go" at bounding box center [267, 158] width 106 height 11
type input "**********"
click at [236, 162] on input "text" at bounding box center [265, 164] width 115 height 11
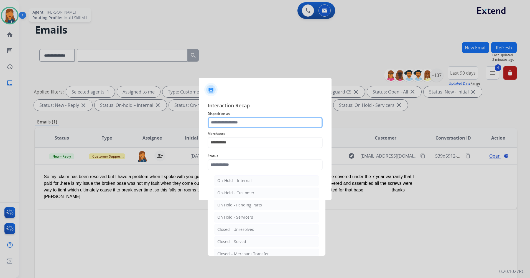
click at [228, 119] on input "text" at bounding box center [265, 122] width 115 height 11
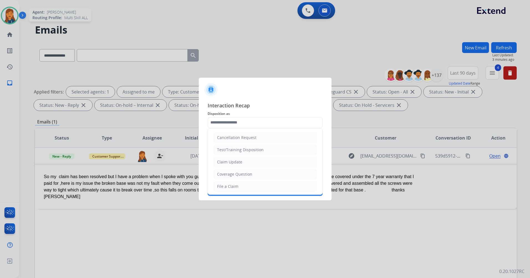
click at [230, 175] on div "Coverage Question" at bounding box center [234, 174] width 35 height 6
type input "**********"
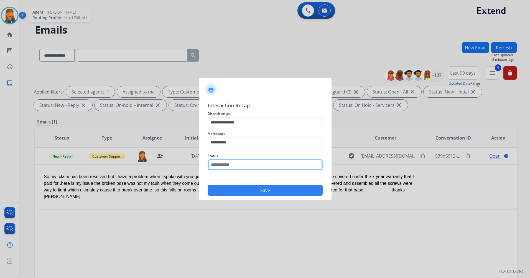
click at [229, 168] on input "text" at bounding box center [265, 164] width 115 height 11
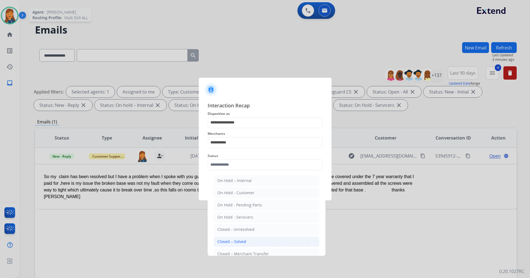
click at [223, 244] on li "Closed – Solved" at bounding box center [267, 241] width 106 height 11
type input "**********"
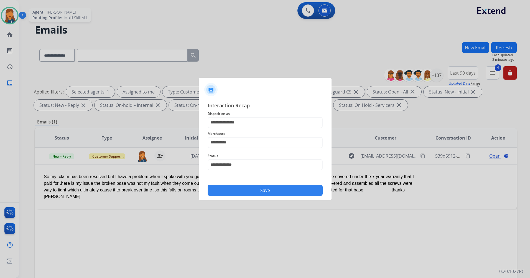
click at [235, 193] on button "Save" at bounding box center [265, 190] width 115 height 11
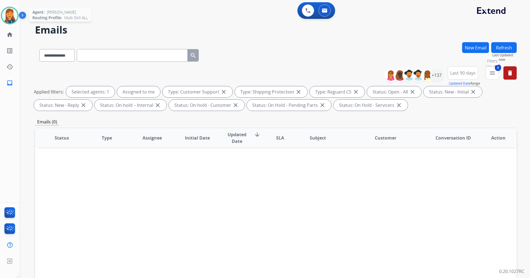
click at [491, 75] on mat-icon "menu" at bounding box center [492, 73] width 7 height 7
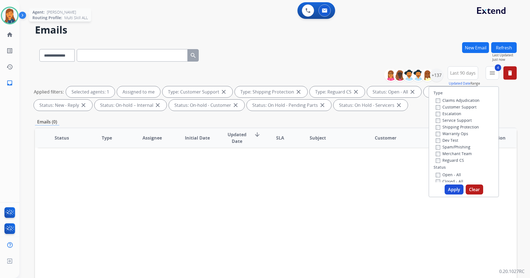
click at [511, 239] on div "Status Type Assignee Initial Date Updated Date arrow_downward SLA Subject Custo…" at bounding box center [276, 221] width 482 height 186
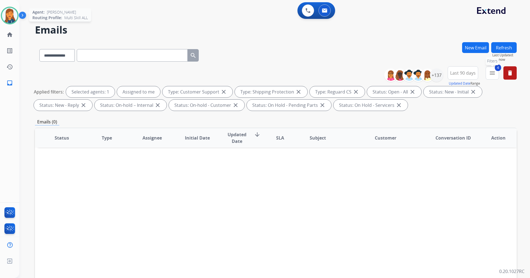
click at [494, 72] on mat-icon "menu" at bounding box center [492, 73] width 7 height 7
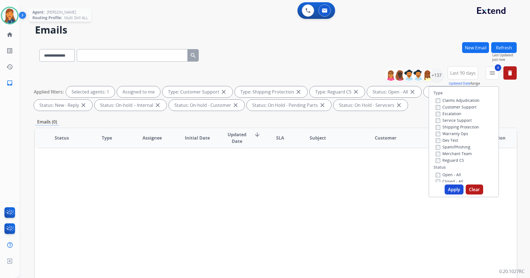
click at [434, 179] on div "Open - All Closed - All New - Initial New - Reply On-hold – Internal On-hold - …" at bounding box center [464, 211] width 60 height 80
click at [452, 187] on button "Apply" at bounding box center [454, 189] width 19 height 10
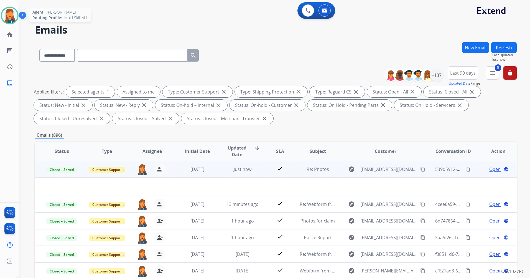
click at [466, 170] on mat-icon "content_copy" at bounding box center [468, 169] width 5 height 5
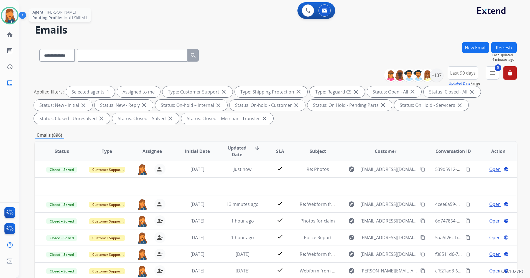
click at [11, 19] on img at bounding box center [10, 16] width 16 height 16
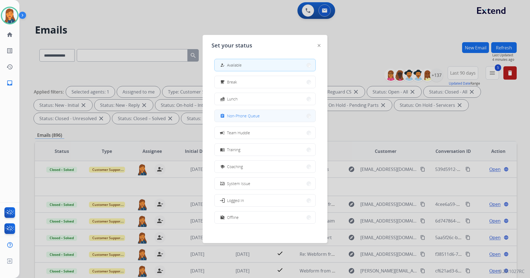
click at [238, 112] on button "assignment Non-Phone Queue" at bounding box center [265, 116] width 101 height 12
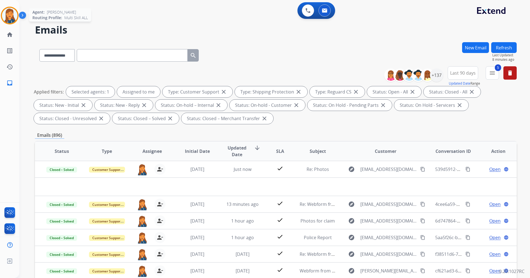
click at [8, 12] on img at bounding box center [10, 16] width 16 height 16
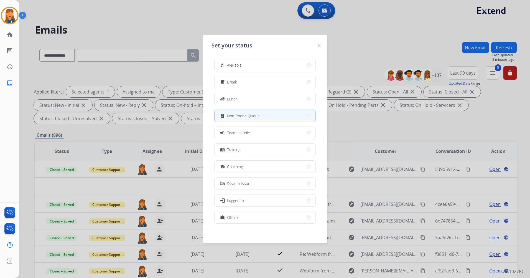
click at [275, 58] on div "how_to_reg Available free_breakfast Break fastfood Lunch assignment Non-Phone Q…" at bounding box center [265, 141] width 107 height 175
click at [274, 60] on button "how_to_reg Available" at bounding box center [265, 65] width 101 height 12
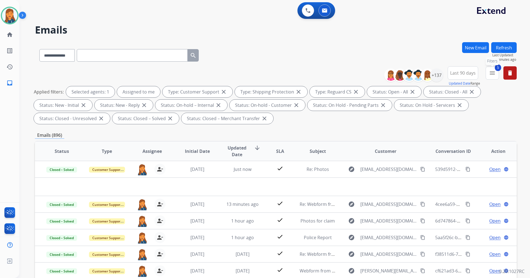
click at [494, 73] on mat-icon "menu" at bounding box center [492, 73] width 7 height 7
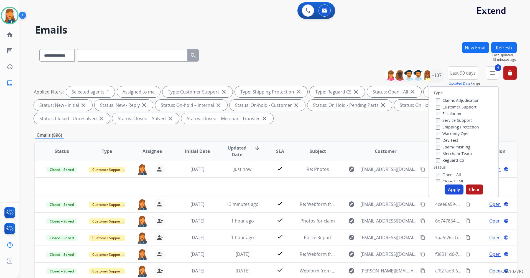
click at [450, 191] on button "Apply" at bounding box center [454, 189] width 19 height 10
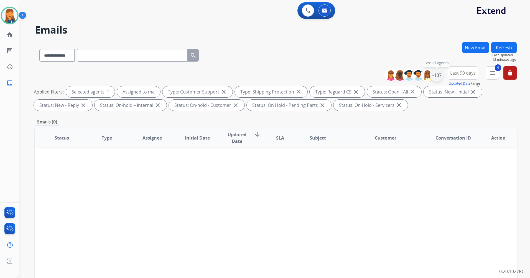
click at [436, 75] on div "+137" at bounding box center [436, 75] width 13 height 13
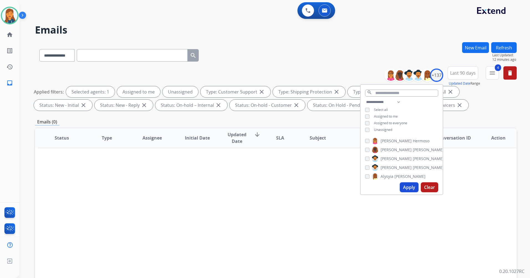
click at [406, 190] on button "Apply" at bounding box center [409, 187] width 19 height 10
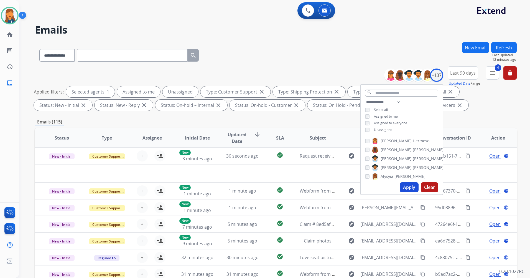
click at [481, 115] on div "**********" at bounding box center [276, 192] width 482 height 300
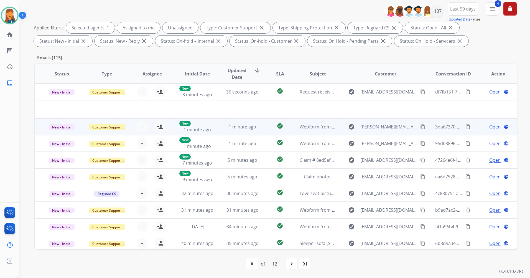
scroll to position [64, 0]
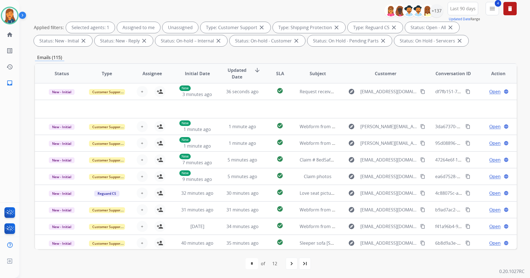
click at [306, 265] on mat-icon "last_page" at bounding box center [305, 263] width 7 height 7
select select "**"
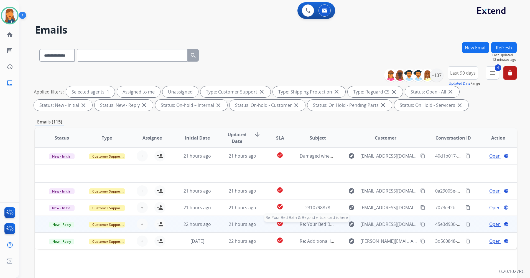
scroll to position [55, 0]
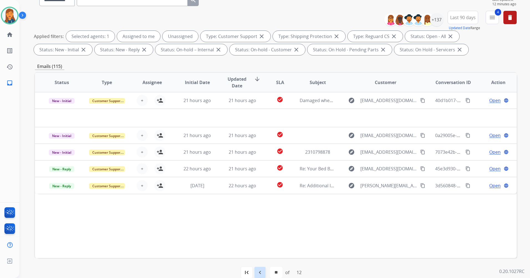
click at [261, 271] on mat-icon "navigate_before" at bounding box center [260, 272] width 7 height 7
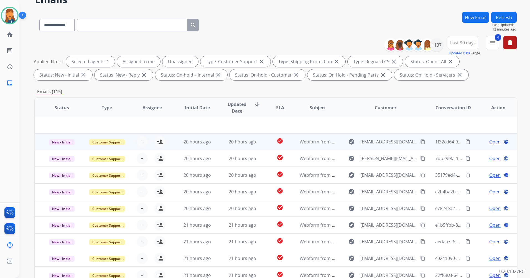
scroll to position [64, 0]
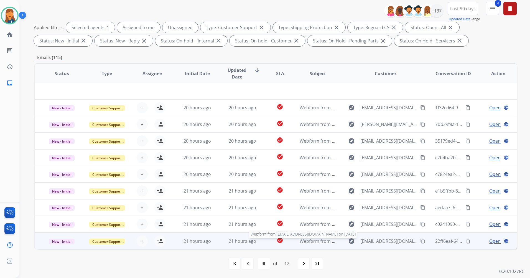
click at [324, 241] on span "Webform from dldefreece@aol.com on 10/12/2025" at bounding box center [363, 241] width 126 height 6
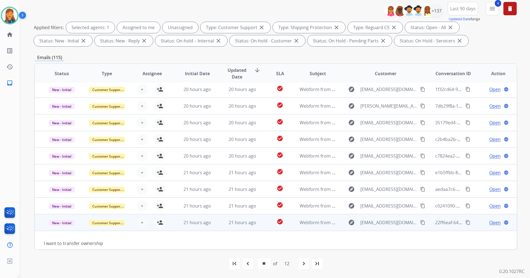
scroll to position [25, 0]
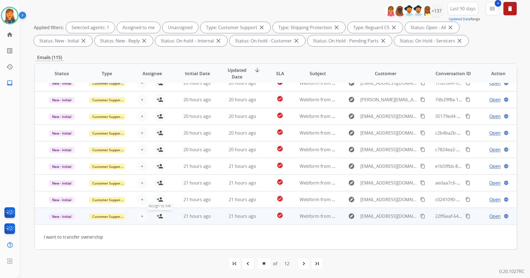
click at [160, 216] on mat-icon "person_add" at bounding box center [160, 216] width 7 height 7
click at [491, 216] on span "Open" at bounding box center [495, 216] width 11 height 7
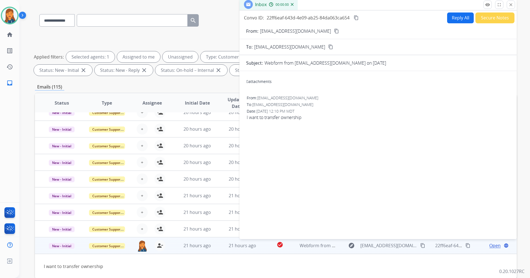
scroll to position [9, 0]
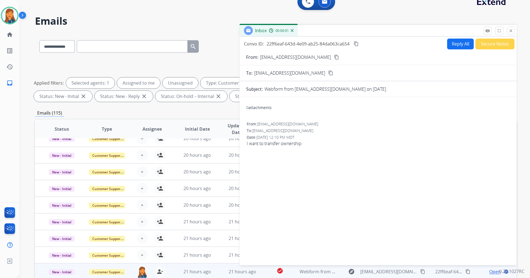
click at [334, 59] on mat-icon "content_copy" at bounding box center [336, 57] width 5 height 5
click at [455, 44] on button "Reply All" at bounding box center [461, 44] width 27 height 11
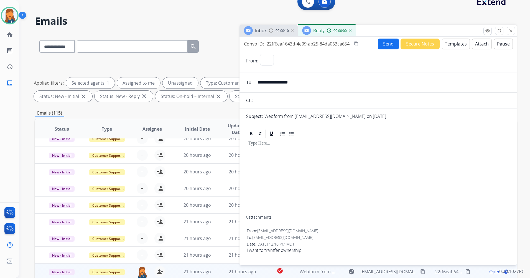
select select "**********"
click at [456, 44] on button "Templates" at bounding box center [456, 44] width 28 height 11
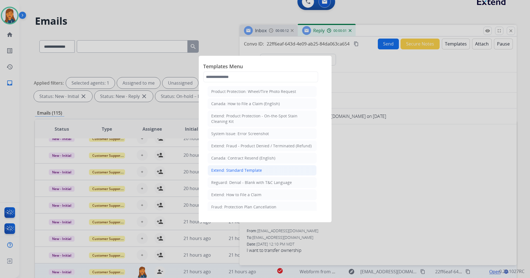
click at [233, 172] on div "Extend: Standard Template" at bounding box center [236, 171] width 51 height 6
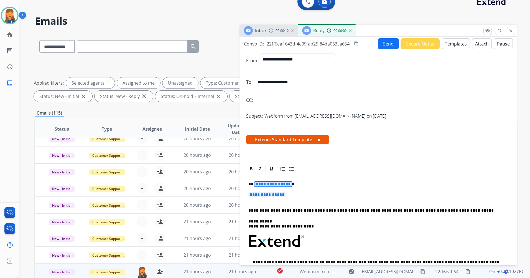
drag, startPoint x: 266, startPoint y: 183, endPoint x: 262, endPoint y: 179, distance: 5.5
click at [266, 183] on span "**********" at bounding box center [273, 184] width 37 height 5
click at [277, 191] on div "**********" at bounding box center [378, 256] width 264 height 164
click at [275, 194] on span "**********" at bounding box center [267, 194] width 37 height 5
click at [266, 194] on span "**********" at bounding box center [267, 194] width 37 height 5
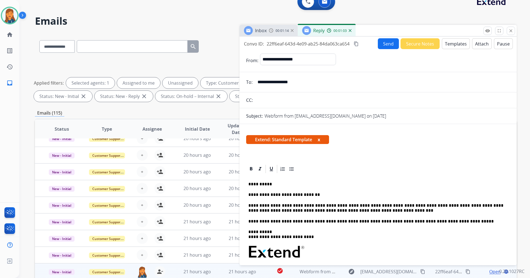
click at [363, 205] on p "**********" at bounding box center [376, 208] width 255 height 10
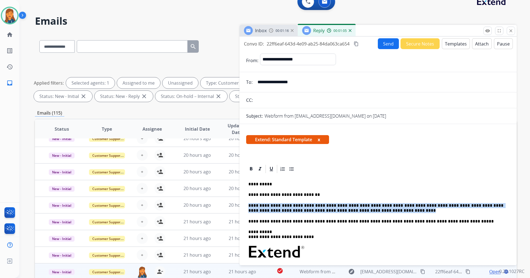
drag, startPoint x: 347, startPoint y: 211, endPoint x: 249, endPoint y: 204, distance: 98.2
click at [249, 204] on p "**********" at bounding box center [376, 208] width 255 height 10
copy p "**********"
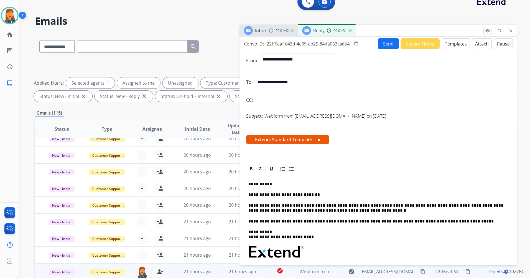
click at [359, 45] on mat-icon "content_copy" at bounding box center [356, 43] width 5 height 5
click at [380, 45] on button "Send" at bounding box center [388, 43] width 21 height 11
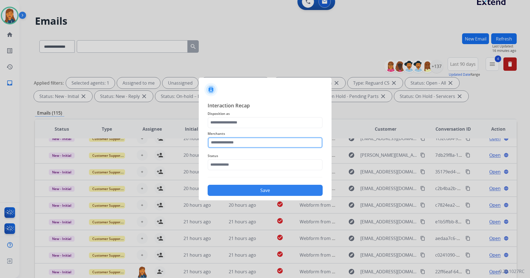
click at [245, 142] on input "text" at bounding box center [265, 142] width 115 height 11
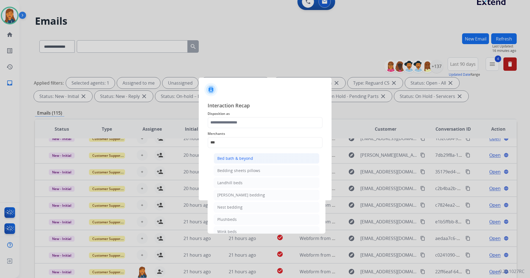
click at [234, 158] on div "Bed bath & beyond" at bounding box center [236, 159] width 36 height 6
type input "**********"
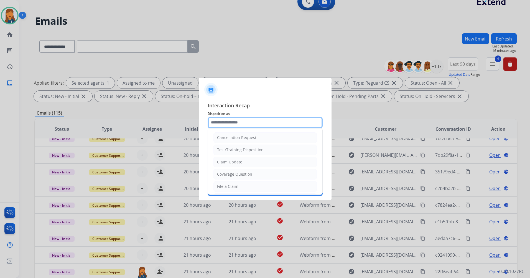
click at [223, 126] on input "text" at bounding box center [265, 122] width 115 height 11
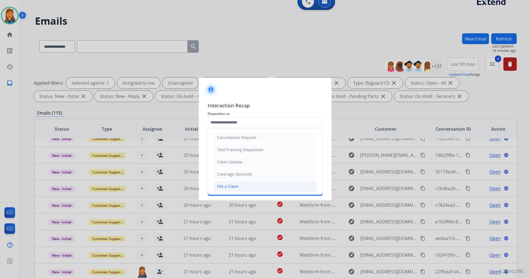
click at [221, 188] on div "File a Claim" at bounding box center [227, 187] width 21 height 6
type input "**********"
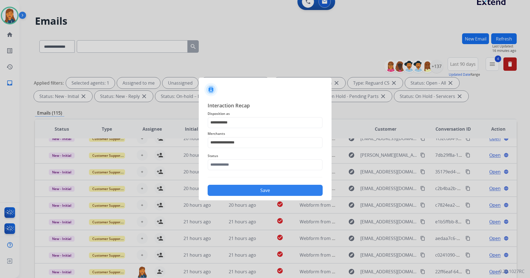
click at [222, 158] on span "Status" at bounding box center [265, 156] width 115 height 7
click at [219, 169] on input "text" at bounding box center [265, 164] width 115 height 11
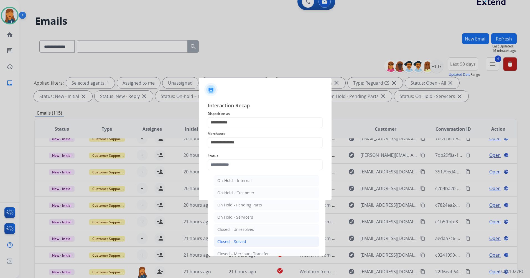
click at [223, 239] on div "Closed – Solved" at bounding box center [232, 242] width 29 height 6
type input "**********"
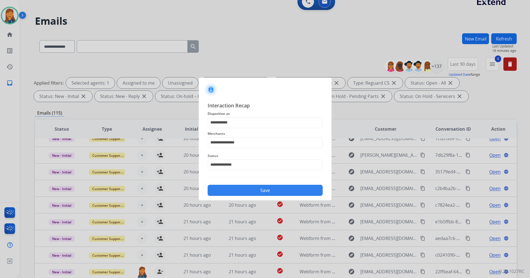
click at [229, 116] on span "Disposition as" at bounding box center [265, 113] width 115 height 7
click at [227, 126] on input "**********" at bounding box center [265, 122] width 115 height 11
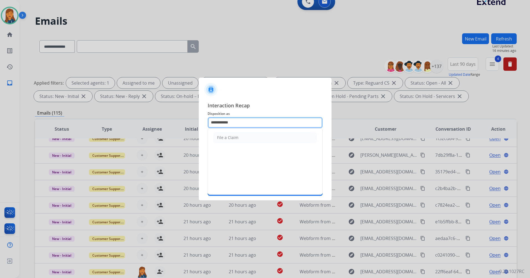
drag, startPoint x: 241, startPoint y: 122, endPoint x: 159, endPoint y: 124, distance: 81.9
click at [0, 124] on app-contact-recap-modal "**********" at bounding box center [0, 139] width 0 height 278
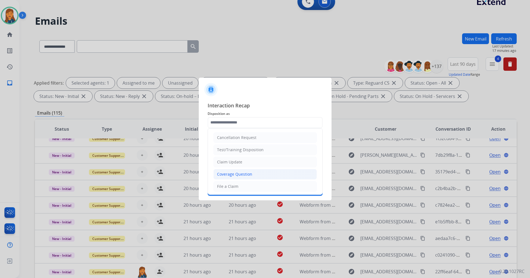
click at [231, 172] on div "Coverage Question" at bounding box center [234, 174] width 35 height 6
type input "**********"
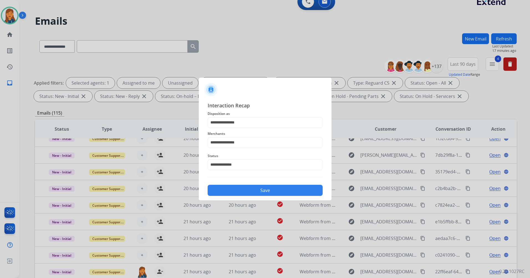
click at [246, 186] on button "Save" at bounding box center [265, 190] width 115 height 11
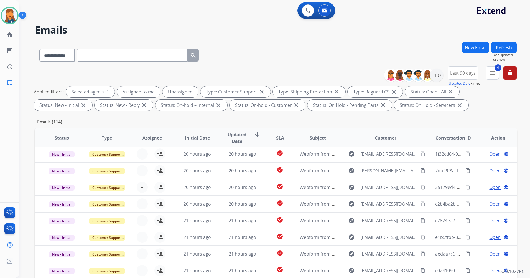
scroll to position [19, 0]
drag, startPoint x: 97, startPoint y: 66, endPoint x: 97, endPoint y: 54, distance: 12.2
click at [97, 63] on div "**********" at bounding box center [276, 54] width 482 height 24
click at [97, 54] on input "text" at bounding box center [132, 55] width 111 height 12
paste input "**********"
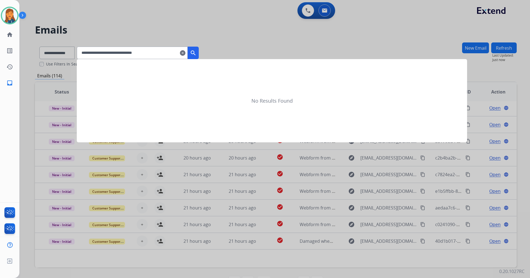
type input "**********"
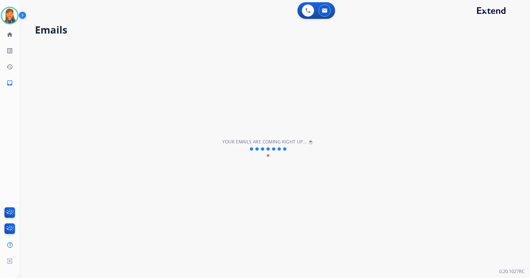
select select "*"
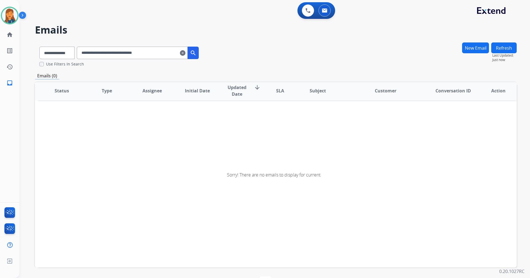
click at [181, 51] on input "**********" at bounding box center [132, 53] width 111 height 12
click at [89, 52] on input "**********" at bounding box center [132, 53] width 111 height 12
click at [187, 51] on input "**********" at bounding box center [132, 53] width 111 height 12
click at [186, 52] on mat-icon "clear" at bounding box center [183, 53] width 6 height 7
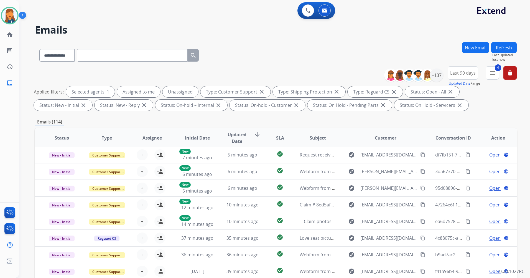
click at [95, 55] on input "text" at bounding box center [132, 55] width 111 height 12
paste input "**********"
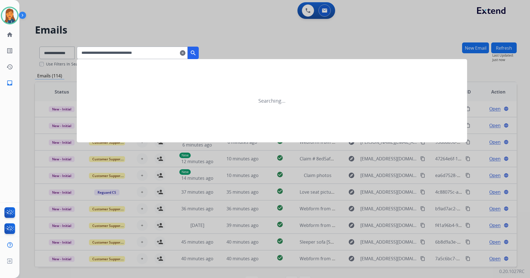
type input "**********"
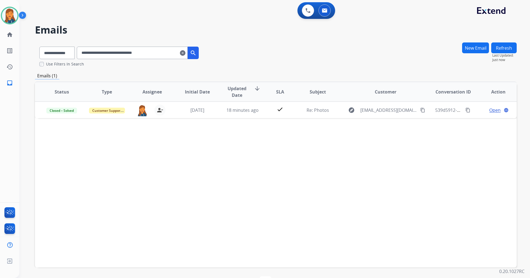
scroll to position [0, 0]
click at [186, 52] on mat-icon "clear" at bounding box center [183, 53] width 6 height 7
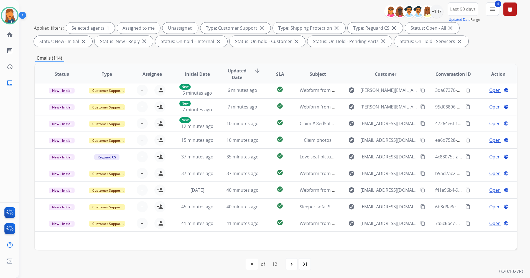
scroll to position [64, 0]
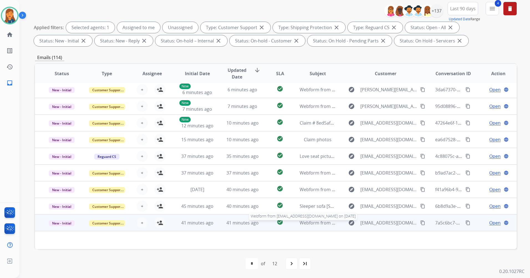
click at [315, 223] on span "Webform from eliezerpalmeira7@gmail.com on 10/13/2025" at bounding box center [363, 223] width 126 height 6
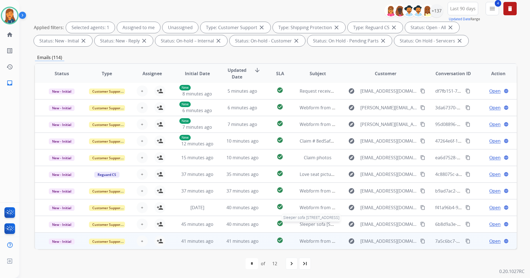
scroll to position [1, 0]
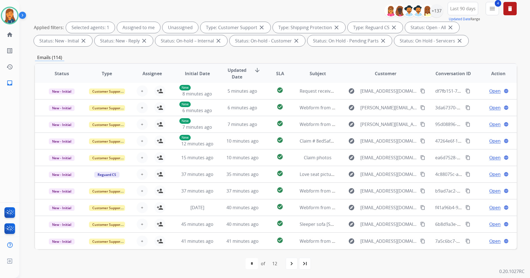
click at [307, 264] on mat-icon "last_page" at bounding box center [305, 263] width 7 height 7
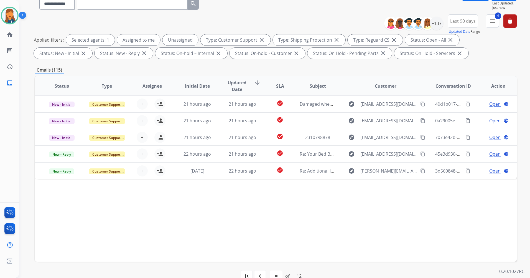
scroll to position [64, 0]
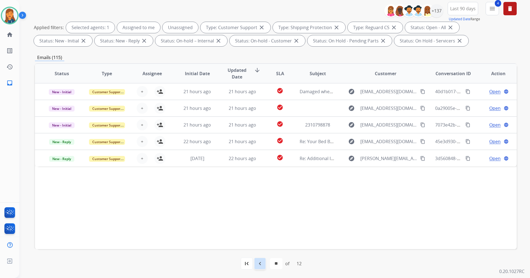
click at [264, 264] on div "navigate_before" at bounding box center [260, 263] width 12 height 12
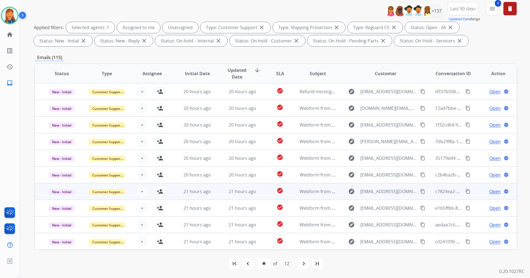
scroll to position [1, 0]
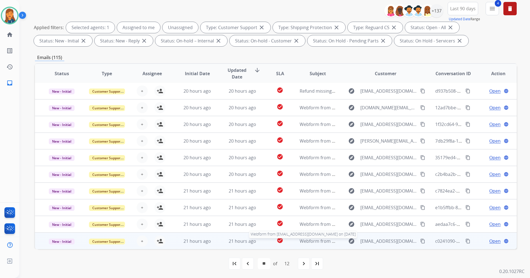
click at [308, 241] on span "Webform from jimmydap@aol.com on 10/12/2025" at bounding box center [363, 241] width 126 height 6
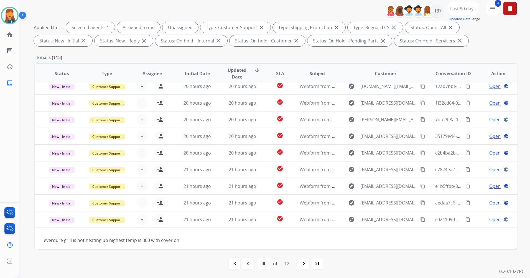
scroll to position [25, 0]
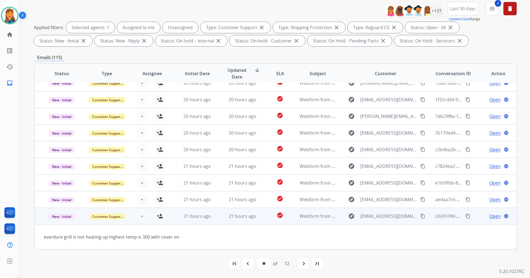
click at [420, 216] on button "content_copy" at bounding box center [423, 216] width 7 height 7
click at [158, 215] on mat-icon "person_add" at bounding box center [160, 216] width 7 height 7
click at [490, 217] on span "Open" at bounding box center [495, 216] width 11 height 7
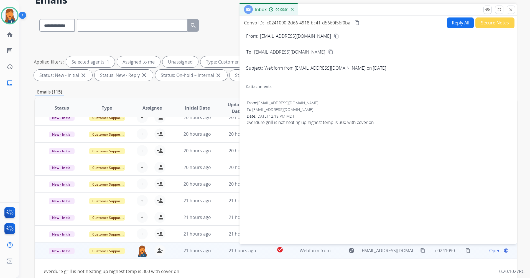
scroll to position [0, 0]
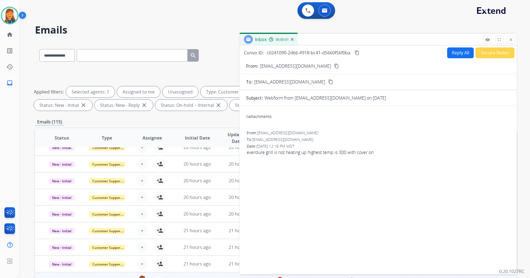
click at [452, 50] on button "Reply All" at bounding box center [461, 52] width 27 height 11
select select "**********"
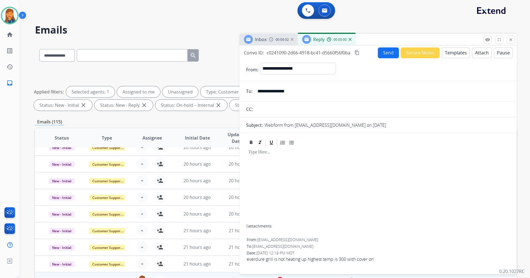
click at [449, 54] on button "Templates" at bounding box center [456, 52] width 28 height 11
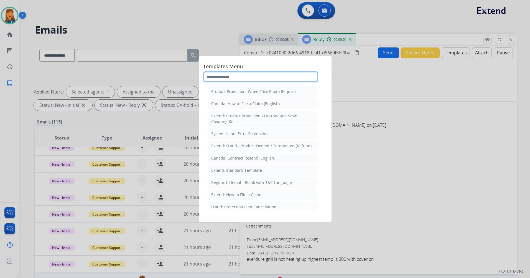
click at [249, 80] on input "text" at bounding box center [260, 76] width 115 height 11
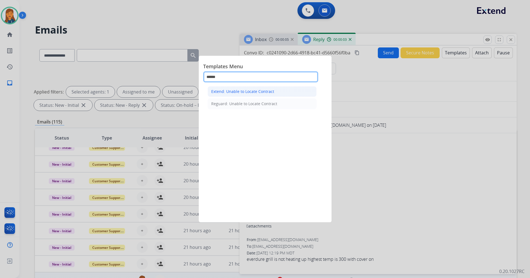
type input "******"
click at [240, 95] on li "Extend: Unable to Locate Contract" at bounding box center [262, 91] width 109 height 11
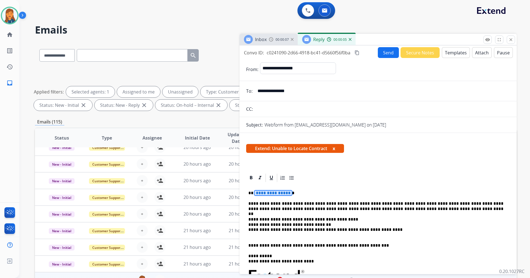
click at [268, 193] on span "**********" at bounding box center [273, 193] width 37 height 5
click at [386, 54] on button "Send" at bounding box center [388, 52] width 21 height 11
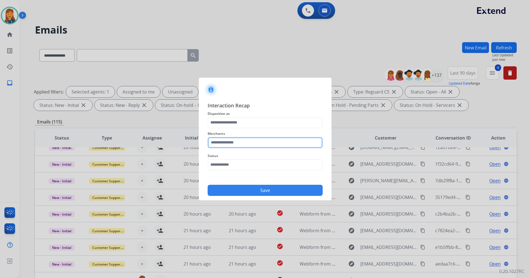
click at [228, 141] on input "text" at bounding box center [265, 142] width 115 height 11
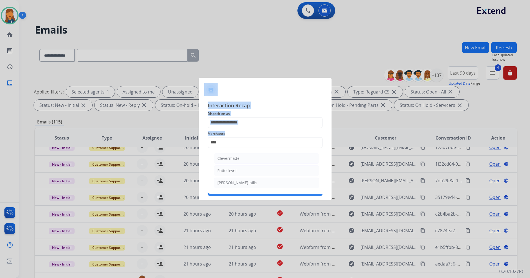
drag, startPoint x: 226, startPoint y: 135, endPoint x: 197, endPoint y: 142, distance: 29.8
click at [0, 142] on app-contact-recap-modal "Interaction Recap Disposition as Merchants **** Clevermade Patio fever Ricardo …" at bounding box center [0, 139] width 0 height 278
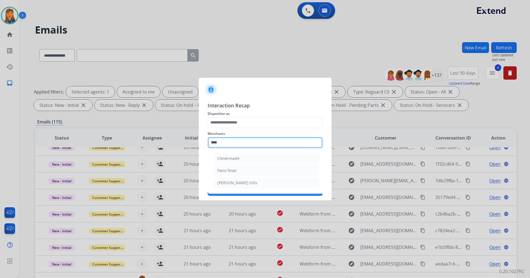
drag, startPoint x: 197, startPoint y: 142, endPoint x: 248, endPoint y: 141, distance: 51.3
click at [248, 141] on input "****" at bounding box center [265, 142] width 115 height 11
drag, startPoint x: 248, startPoint y: 141, endPoint x: 198, endPoint y: 141, distance: 50.2
click at [0, 141] on app-contact-recap-modal "Interaction Recap Disposition as Merchants **** Clevermade Patio fever Ricardo …" at bounding box center [0, 139] width 0 height 278
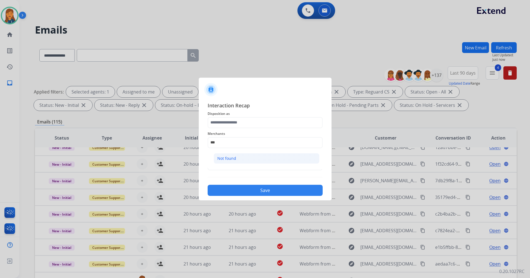
click at [238, 162] on li "Not found" at bounding box center [267, 158] width 106 height 11
type input "*********"
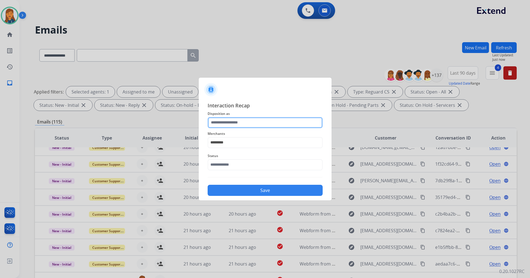
click at [231, 127] on input "text" at bounding box center [265, 122] width 115 height 11
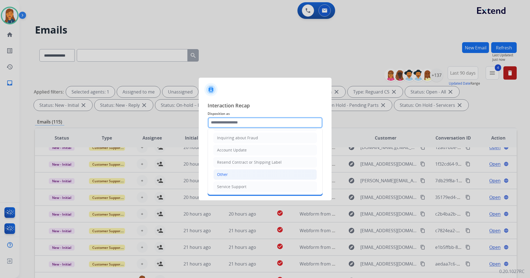
scroll to position [87, 0]
click at [225, 168] on li "Other" at bounding box center [265, 173] width 103 height 11
type input "*****"
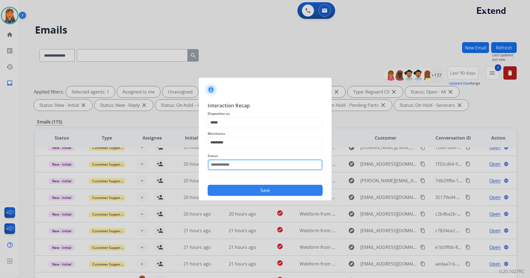
click at [226, 169] on input "text" at bounding box center [265, 164] width 115 height 11
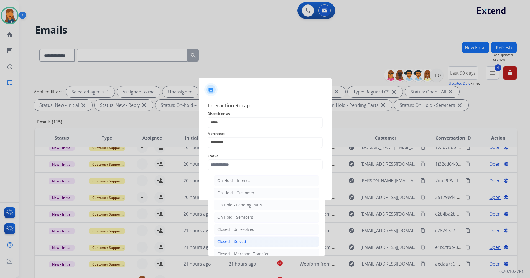
click at [233, 243] on div "Closed – Solved" at bounding box center [232, 242] width 29 height 6
type input "**********"
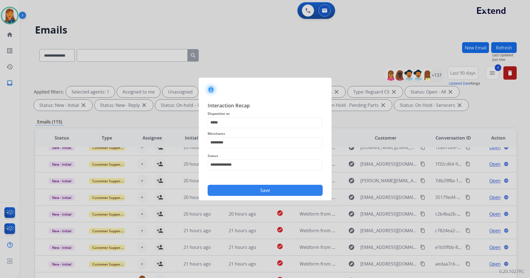
click at [232, 194] on button "Save" at bounding box center [265, 190] width 115 height 11
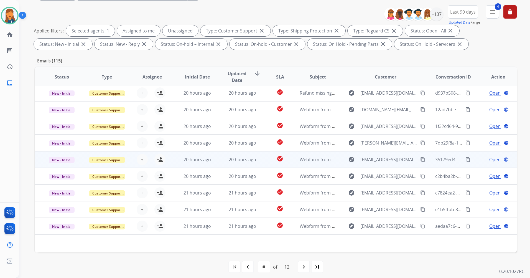
scroll to position [64, 0]
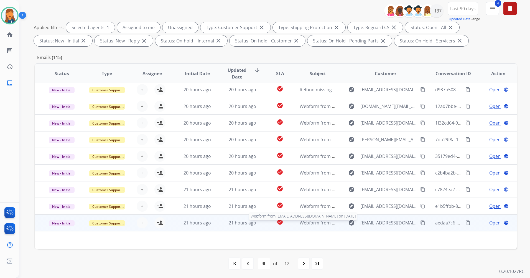
click at [316, 223] on span "Webform from josephgaltere@gmail.com on 10/12/2025" at bounding box center [363, 223] width 126 height 6
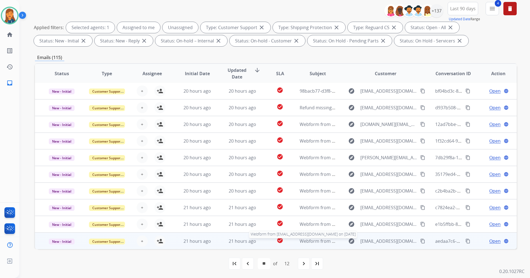
click at [309, 242] on span "Webform from josephgaltere@gmail.com on 10/12/2025" at bounding box center [363, 241] width 126 height 6
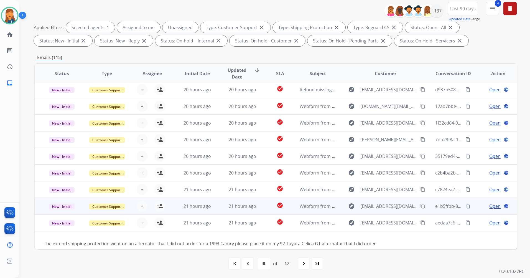
scroll to position [25, 0]
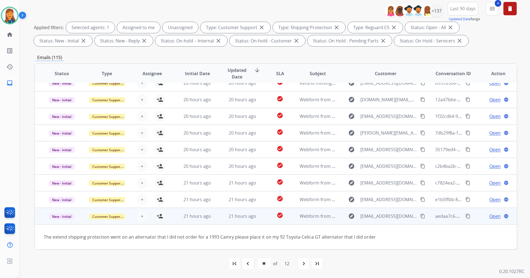
click at [421, 217] on mat-icon "content_copy" at bounding box center [423, 216] width 5 height 5
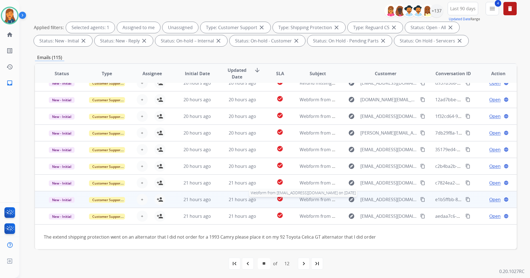
click at [315, 198] on span "Webform from ChristianJ15@protonmail.com on 10/12/2025" at bounding box center [363, 199] width 126 height 6
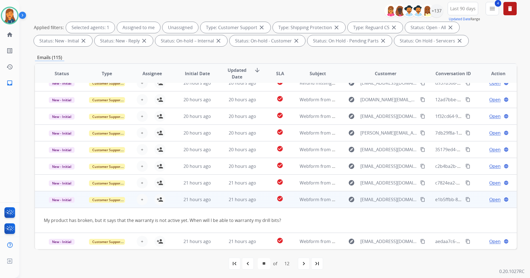
scroll to position [26, 0]
click at [421, 199] on mat-icon "content_copy" at bounding box center [423, 199] width 5 height 5
click at [160, 198] on mat-icon "person_add" at bounding box center [160, 199] width 7 height 7
click at [493, 200] on span "Open" at bounding box center [495, 199] width 11 height 7
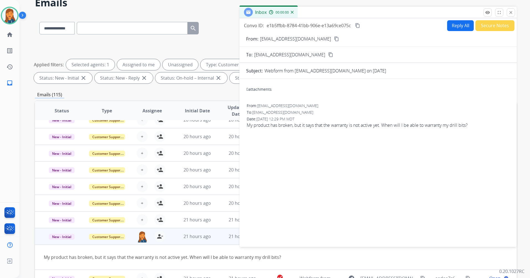
scroll to position [0, 0]
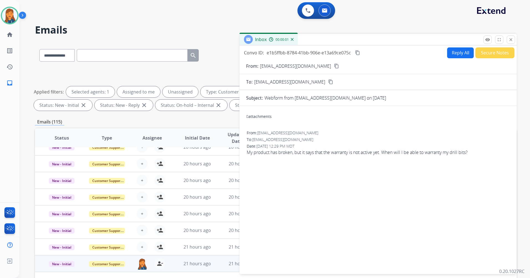
click at [458, 57] on button "Reply All" at bounding box center [461, 52] width 27 height 11
select select "**********"
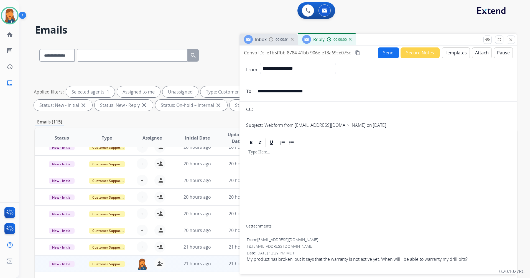
click at [454, 51] on button "Templates" at bounding box center [456, 52] width 28 height 11
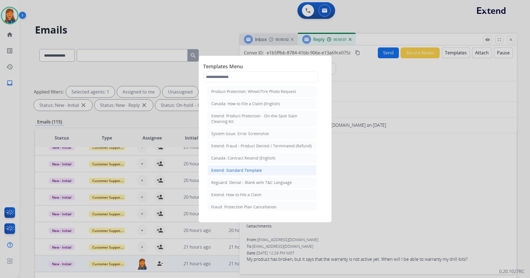
drag, startPoint x: 234, startPoint y: 170, endPoint x: 218, endPoint y: 18, distance: 152.9
click at [234, 170] on div "Extend: Standard Template" at bounding box center [236, 171] width 51 height 6
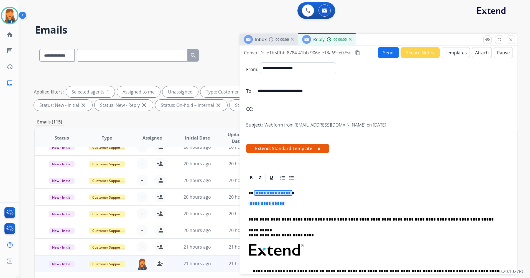
click at [260, 195] on span "**********" at bounding box center [273, 193] width 37 height 5
click at [260, 193] on span "**********" at bounding box center [273, 193] width 37 height 5
click at [274, 201] on span "**********" at bounding box center [267, 203] width 37 height 5
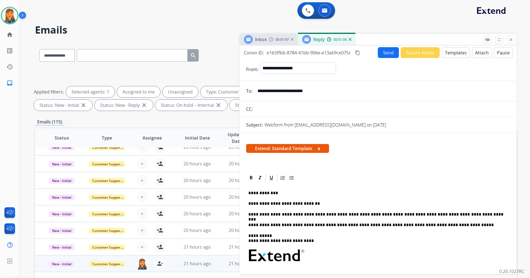
click at [465, 213] on p "**********" at bounding box center [376, 214] width 255 height 5
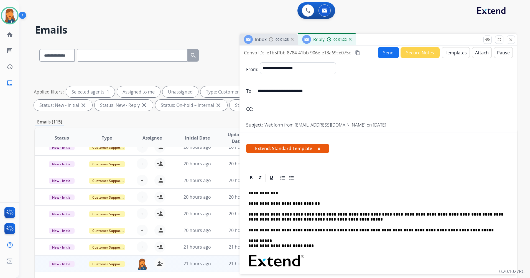
click at [359, 52] on mat-icon "content_copy" at bounding box center [357, 52] width 5 height 5
click at [378, 51] on button "Send" at bounding box center [388, 52] width 21 height 11
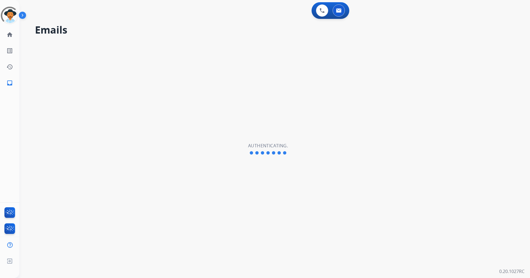
click at [226, 143] on div "Emails Authenticating." at bounding box center [268, 149] width 498 height 258
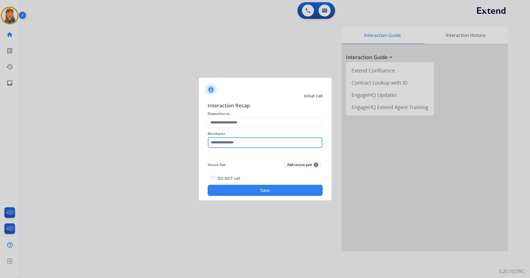
click at [223, 142] on input "text" at bounding box center [265, 142] width 115 height 11
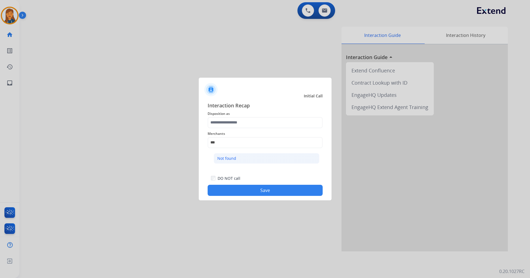
click at [232, 159] on div "Not found" at bounding box center [227, 159] width 19 height 6
type input "*********"
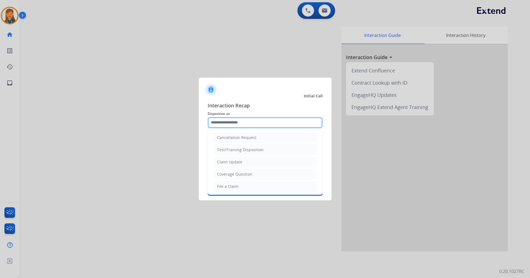
click at [228, 124] on input "text" at bounding box center [265, 122] width 115 height 11
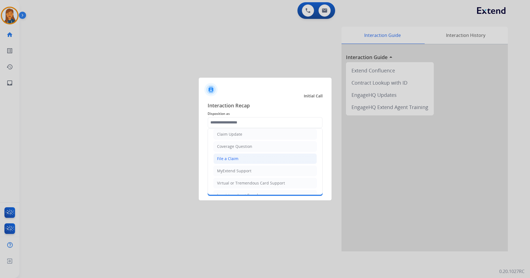
click at [231, 160] on div "File a Claim" at bounding box center [227, 159] width 21 height 6
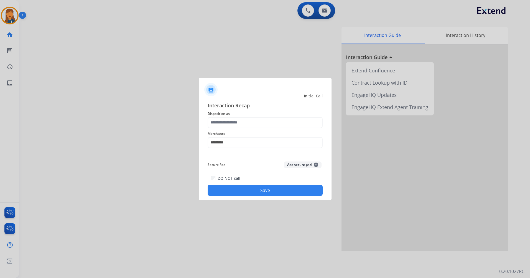
type input "**********"
click at [242, 191] on button "Save" at bounding box center [265, 190] width 115 height 11
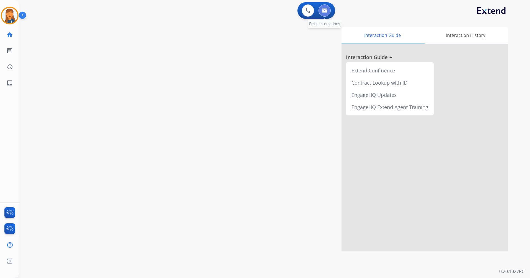
click at [323, 7] on button at bounding box center [325, 10] width 12 height 12
select select "**********"
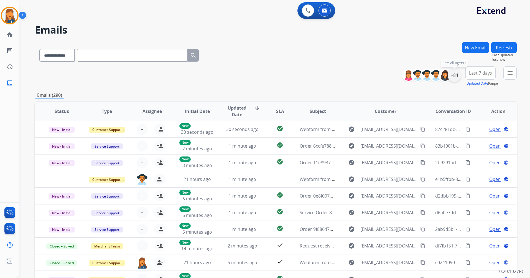
click at [455, 78] on div "+84" at bounding box center [454, 75] width 13 height 13
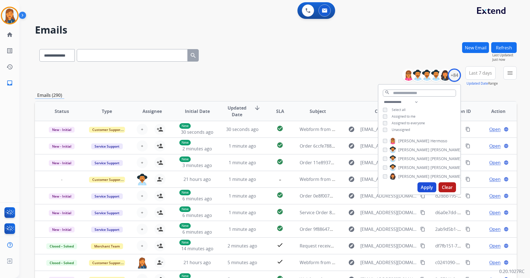
click at [479, 72] on span "Last 7 days" at bounding box center [480, 73] width 23 height 2
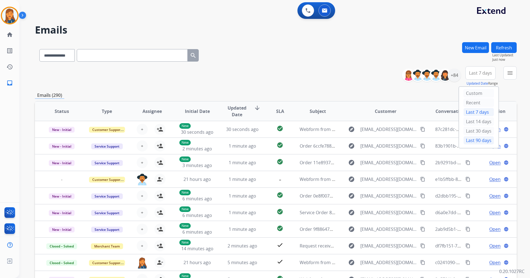
click at [481, 140] on div "Last 90 days" at bounding box center [479, 140] width 31 height 8
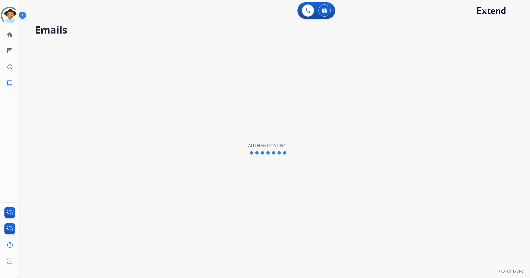
select select "**********"
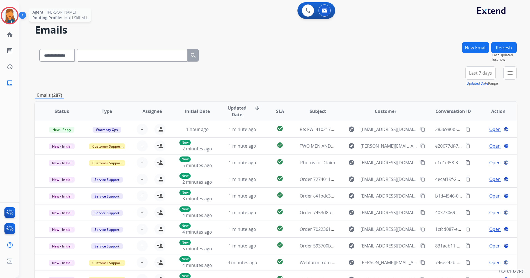
click at [12, 15] on img at bounding box center [10, 16] width 16 height 16
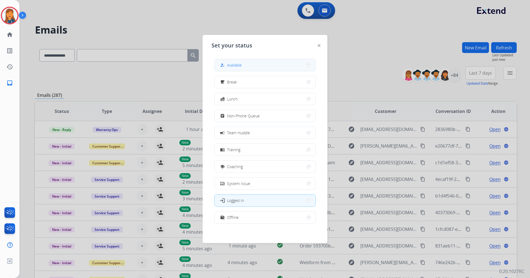
click at [234, 63] on span "Available" at bounding box center [234, 65] width 15 height 6
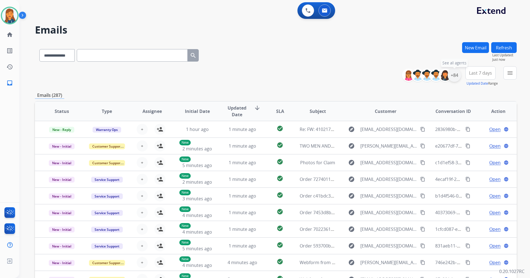
click at [457, 71] on div "+84" at bounding box center [454, 75] width 13 height 13
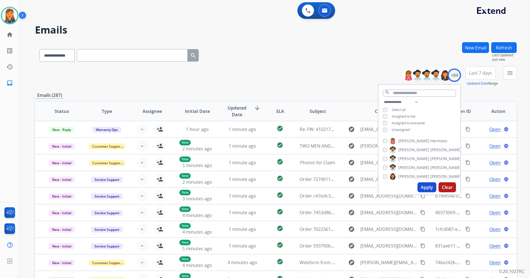
click at [482, 72] on span "Last 7 days" at bounding box center [480, 73] width 23 height 2
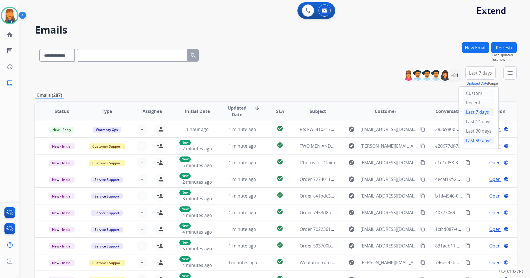
click at [464, 139] on div "Last 90 days" at bounding box center [479, 140] width 31 height 8
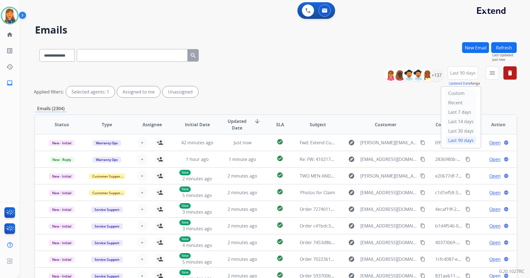
click at [486, 80] on div "menu Type Claims Adjudication Customer Support Escalation Service Support Shipp…" at bounding box center [492, 76] width 13 height 20
click at [488, 74] on button "menu" at bounding box center [492, 72] width 13 height 13
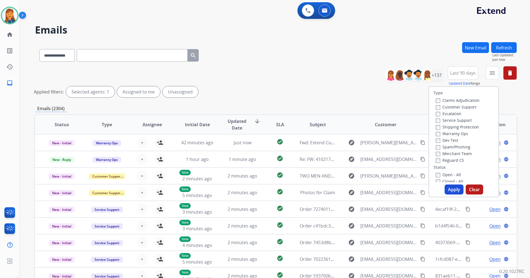
click at [449, 109] on label "Customer Support" at bounding box center [456, 106] width 41 height 5
click at [449, 125] on label "Shipping Protection" at bounding box center [457, 126] width 43 height 5
click at [448, 161] on label "Reguard CS" at bounding box center [450, 160] width 28 height 5
click at [446, 174] on label "Open - All" at bounding box center [448, 174] width 25 height 5
click at [453, 190] on button "Apply" at bounding box center [454, 189] width 19 height 10
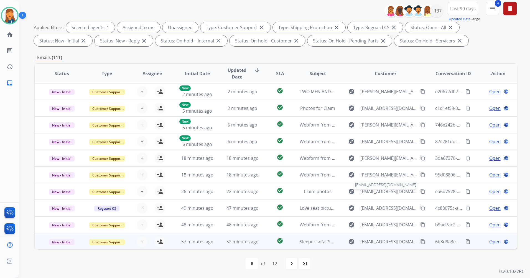
scroll to position [1, 0]
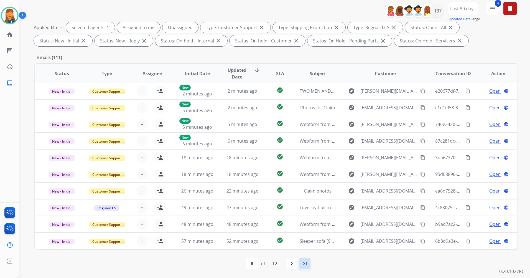
click at [310, 264] on div "last_page" at bounding box center [305, 263] width 12 height 12
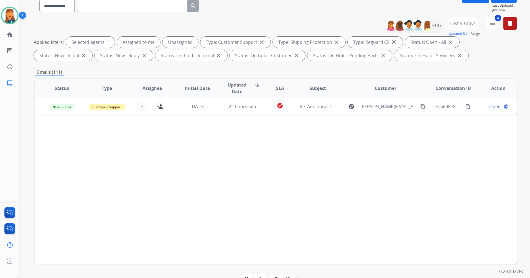
scroll to position [64, 0]
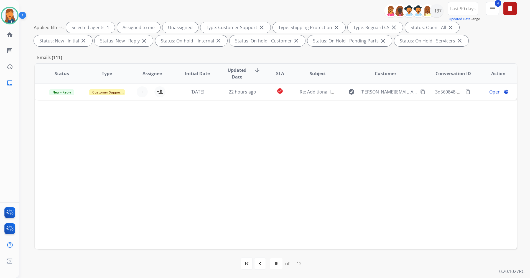
click at [260, 262] on mat-icon "navigate_before" at bounding box center [260, 263] width 7 height 7
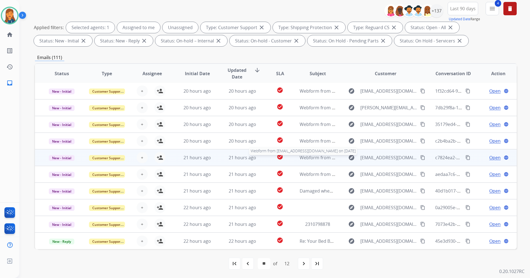
click at [314, 160] on span "Webform from [EMAIL_ADDRESS][DOMAIN_NAME] on [DATE]" at bounding box center [363, 158] width 126 height 6
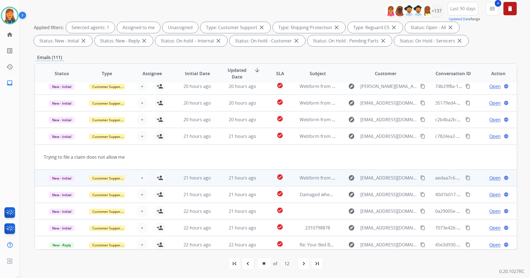
scroll to position [26, 0]
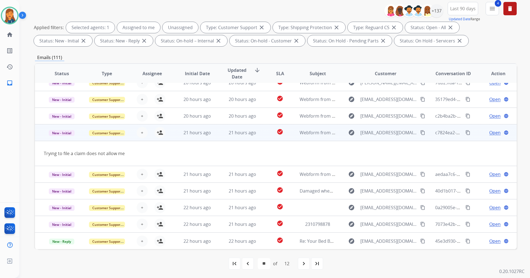
click at [421, 132] on mat-icon "content_copy" at bounding box center [423, 132] width 5 height 5
click at [161, 132] on mat-icon "person_add" at bounding box center [160, 132] width 7 height 7
click at [161, 132] on mat-icon "person_remove" at bounding box center [160, 132] width 7 height 7
click at [160, 134] on mat-icon "person_add" at bounding box center [160, 132] width 7 height 7
click at [494, 133] on span "Open" at bounding box center [495, 132] width 11 height 7
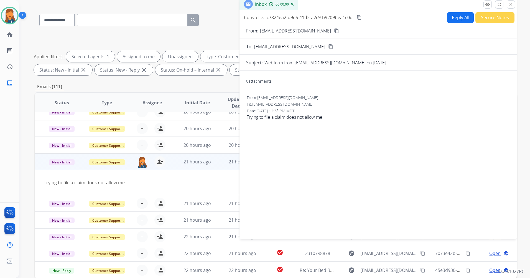
scroll to position [0, 0]
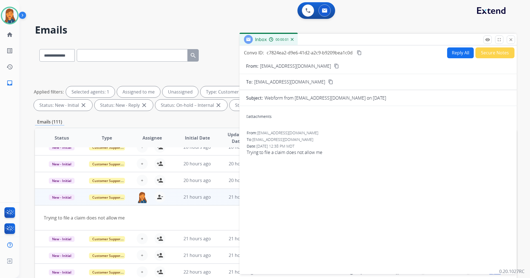
click at [446, 53] on div "Reply All Secure Notes" at bounding box center [480, 52] width 69 height 11
click at [448, 52] on button "Reply All" at bounding box center [461, 52] width 27 height 11
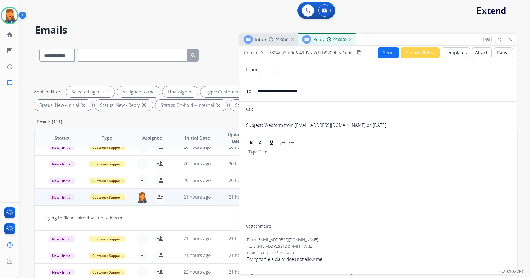
select select "**********"
click at [447, 55] on button "Templates" at bounding box center [456, 52] width 28 height 11
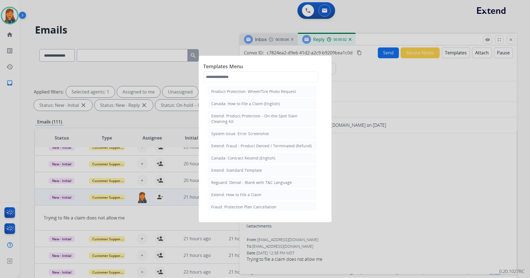
click at [223, 196] on div "Extend: How to File a Claim" at bounding box center [236, 195] width 50 height 6
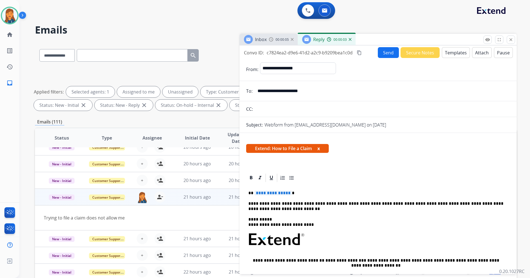
click at [458, 52] on button "Templates" at bounding box center [456, 52] width 28 height 11
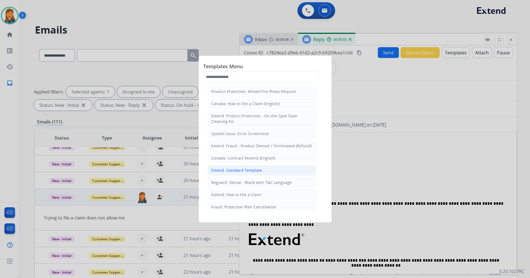
click at [242, 169] on div "Extend: Standard Template" at bounding box center [236, 171] width 51 height 6
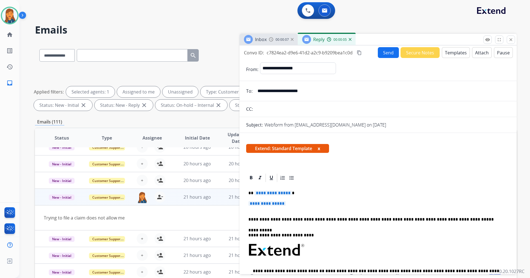
click at [277, 192] on span "**********" at bounding box center [273, 193] width 37 height 5
click at [265, 201] on div "**********" at bounding box center [378, 265] width 264 height 164
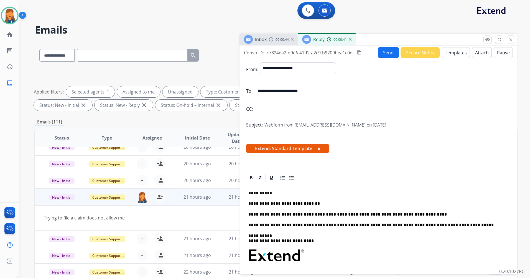
click at [404, 213] on p "**********" at bounding box center [376, 214] width 255 height 5
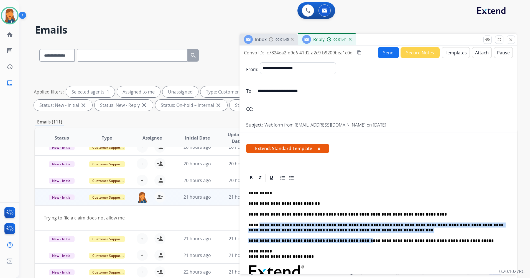
drag, startPoint x: 351, startPoint y: 233, endPoint x: 258, endPoint y: 226, distance: 93.2
click at [258, 226] on div "**********" at bounding box center [378, 275] width 264 height 185
click at [272, 238] on div "**********" at bounding box center [378, 275] width 264 height 185
drag, startPoint x: 353, startPoint y: 230, endPoint x: 241, endPoint y: 226, distance: 112.1
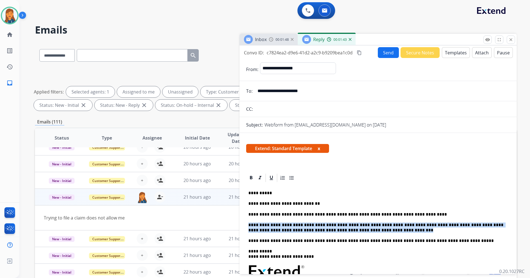
copy p "**********"
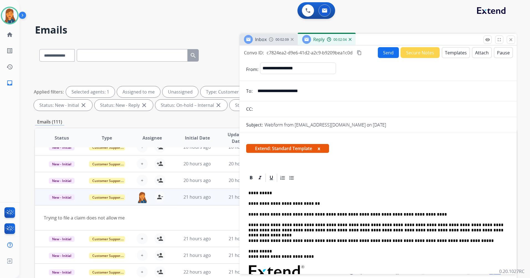
click at [360, 53] on mat-icon "content_copy" at bounding box center [359, 52] width 5 height 5
click at [390, 53] on button "Send" at bounding box center [388, 52] width 21 height 11
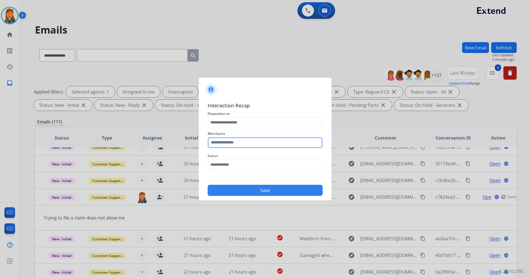
click at [223, 139] on input "text" at bounding box center [265, 142] width 115 height 11
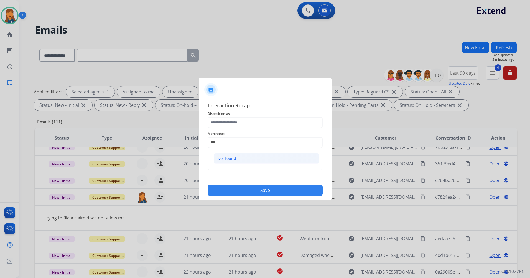
click at [232, 156] on div "Not found" at bounding box center [227, 159] width 19 height 6
type input "*********"
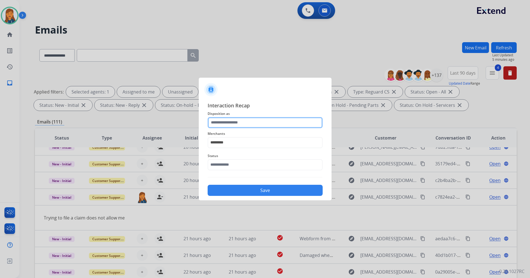
click at [229, 125] on input "text" at bounding box center [265, 122] width 115 height 11
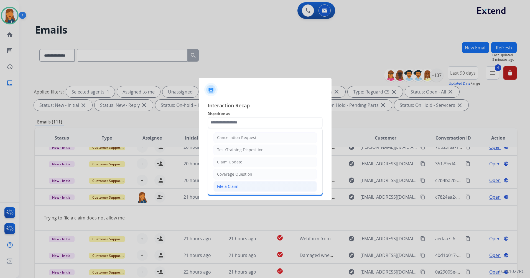
click at [232, 183] on li "File a Claim" at bounding box center [265, 186] width 103 height 11
type input "**********"
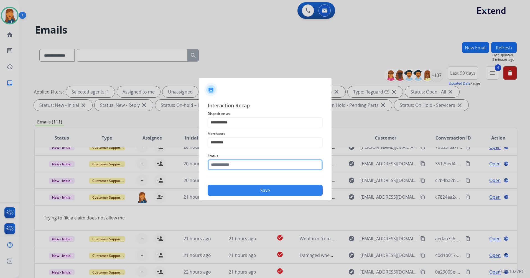
click at [228, 159] on input "text" at bounding box center [265, 164] width 115 height 11
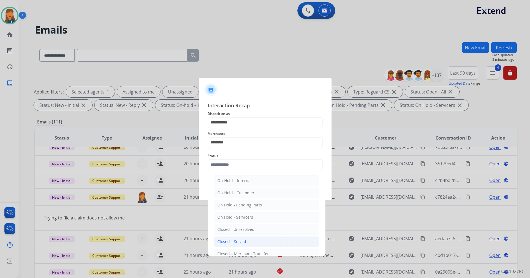
click at [226, 238] on li "Closed – Solved" at bounding box center [267, 241] width 106 height 11
type input "**********"
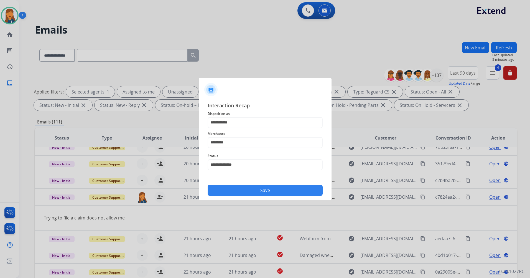
click at [252, 192] on button "Save" at bounding box center [265, 190] width 115 height 11
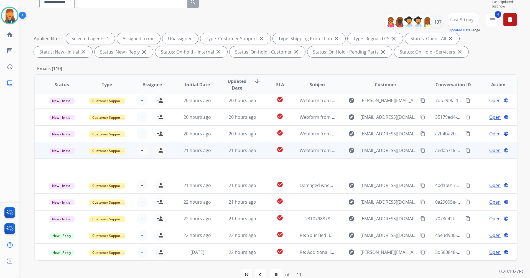
scroll to position [55, 0]
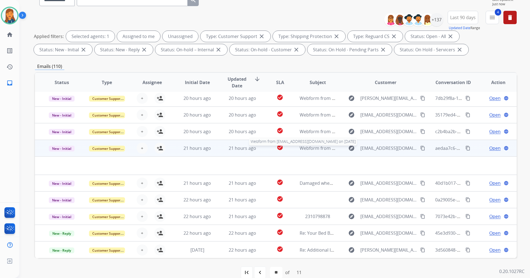
click at [314, 150] on span "Webform from josephgaltere@gmail.com on 10/12/2025" at bounding box center [363, 148] width 126 height 6
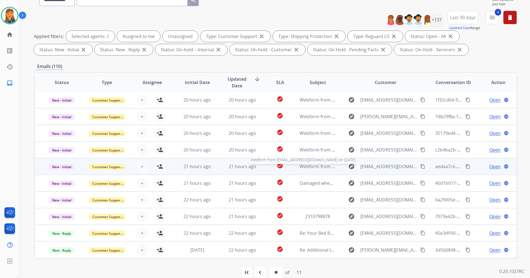
click at [319, 166] on span "Webform from josephgaltere@gmail.com on 10/12/2025" at bounding box center [363, 166] width 126 height 6
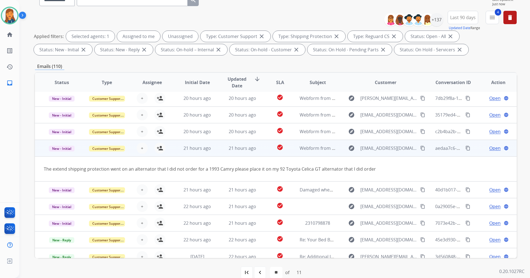
scroll to position [26, 0]
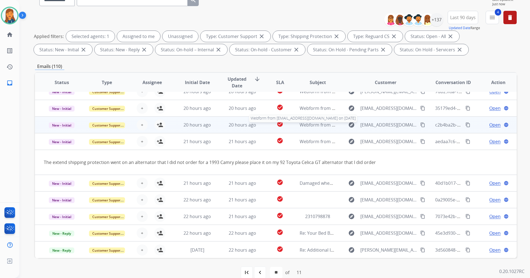
click at [307, 125] on span "Webform from buster123tx@gmail.com on 10/12/2025" at bounding box center [363, 125] width 126 height 6
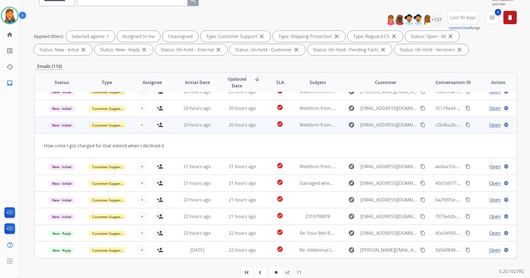
click at [421, 127] on mat-icon "content_copy" at bounding box center [423, 124] width 5 height 5
click at [160, 123] on mat-icon "person_add" at bounding box center [160, 125] width 7 height 7
click at [490, 124] on span "Open" at bounding box center [495, 125] width 11 height 7
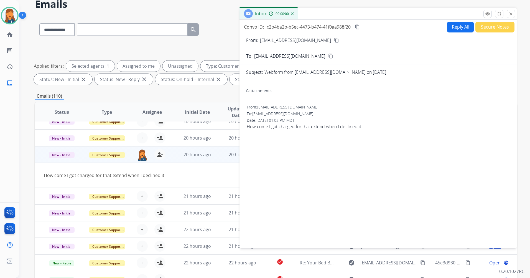
scroll to position [0, 0]
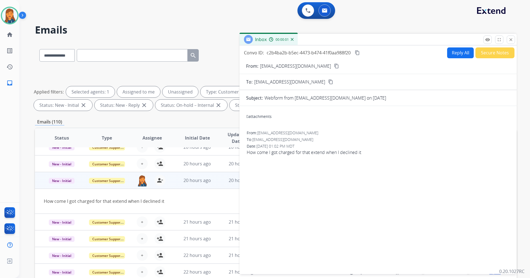
click at [454, 53] on button "Reply All" at bounding box center [461, 52] width 27 height 11
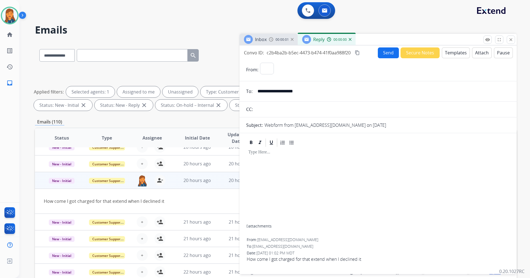
select select "**********"
click at [457, 57] on button "Templates" at bounding box center [456, 52] width 28 height 11
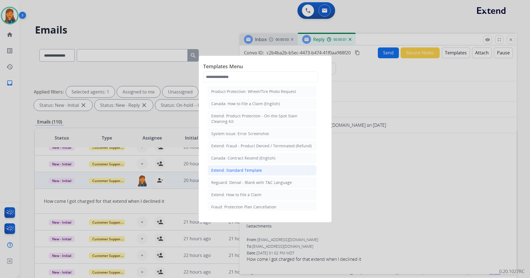
click at [242, 174] on li "Extend: Standard Template" at bounding box center [262, 170] width 109 height 11
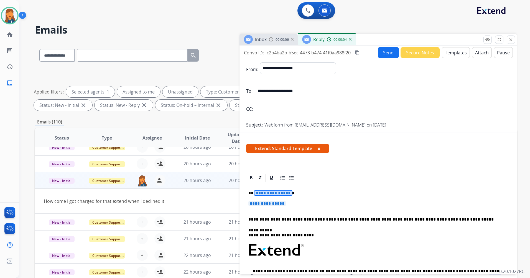
click at [269, 194] on span "**********" at bounding box center [273, 193] width 37 height 5
click at [264, 204] on span "**********" at bounding box center [267, 203] width 37 height 5
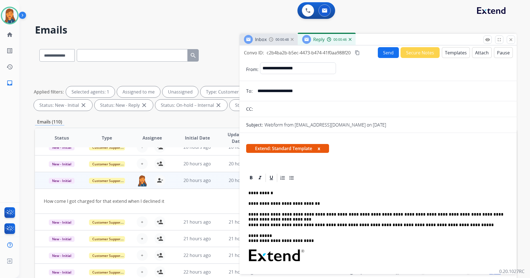
click at [357, 49] on div "Convo ID: c2b4ba2b-b5ec-4473-b474-41f0aa988f20 content_copy Send Secure Notes T…" at bounding box center [378, 52] width 277 height 11
click at [358, 50] on button "content_copy" at bounding box center [357, 52] width 7 height 7
click at [387, 55] on button "Send" at bounding box center [388, 52] width 21 height 11
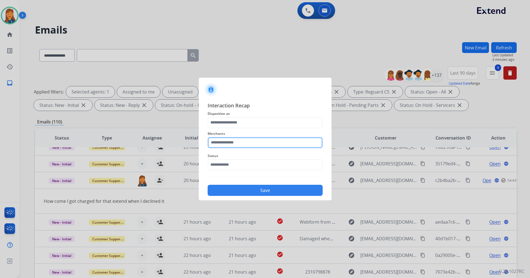
click at [217, 147] on input "text" at bounding box center [265, 142] width 115 height 11
drag, startPoint x: 222, startPoint y: 143, endPoint x: 192, endPoint y: 136, distance: 30.6
click at [0, 137] on app-contact-recap-modal "Interaction Recap Disposition as Merchants ***** Status Save" at bounding box center [0, 139] width 0 height 278
drag, startPoint x: 262, startPoint y: 159, endPoint x: 260, endPoint y: 157, distance: 3.2
click at [262, 159] on li "Not found" at bounding box center [267, 158] width 106 height 11
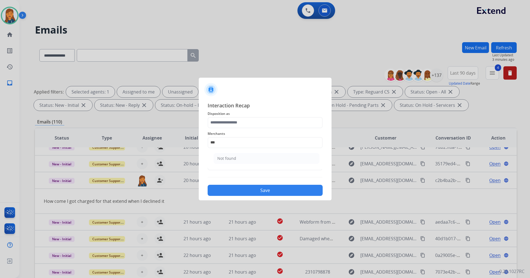
type input "*********"
drag, startPoint x: 248, startPoint y: 132, endPoint x: 246, endPoint y: 125, distance: 7.5
click at [248, 132] on span "Merchants" at bounding box center [265, 133] width 115 height 7
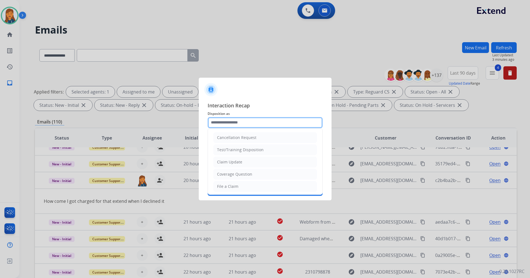
click at [246, 125] on input "text" at bounding box center [265, 122] width 115 height 11
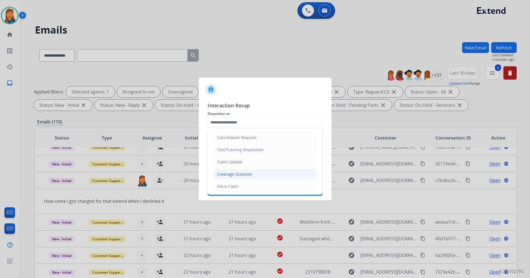
click at [243, 176] on div "Coverage Question" at bounding box center [234, 174] width 35 height 6
type input "**********"
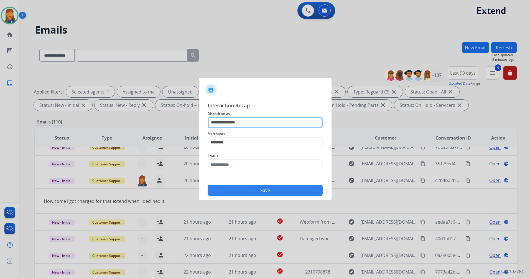
click at [232, 122] on input "**********" at bounding box center [265, 122] width 115 height 11
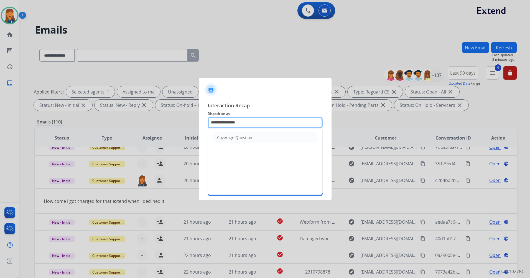
drag, startPoint x: 254, startPoint y: 122, endPoint x: 145, endPoint y: 114, distance: 108.5
click at [0, 114] on app-contact-recap-modal "**********" at bounding box center [0, 139] width 0 height 278
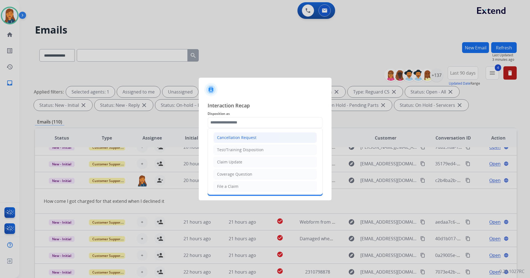
click at [224, 138] on div "Cancellation Request" at bounding box center [236, 138] width 39 height 6
type input "**********"
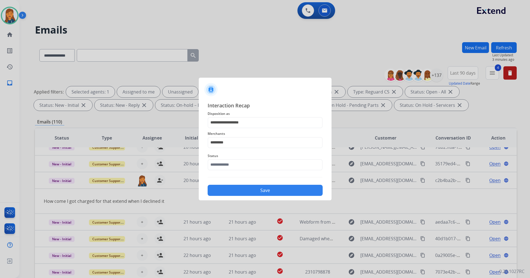
drag, startPoint x: 222, startPoint y: 174, endPoint x: 218, endPoint y: 163, distance: 11.0
click at [221, 174] on div "**********" at bounding box center [265, 149] width 115 height 95
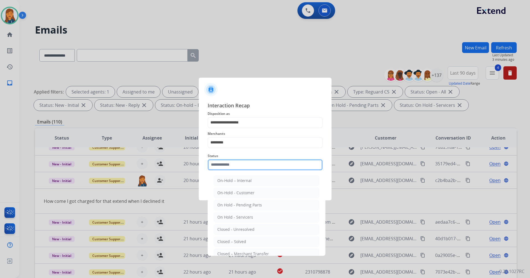
click at [218, 162] on input "text" at bounding box center [265, 164] width 115 height 11
drag, startPoint x: 224, startPoint y: 238, endPoint x: 220, endPoint y: 211, distance: 27.7
click at [222, 237] on li "Closed – Solved" at bounding box center [267, 241] width 106 height 11
type input "**********"
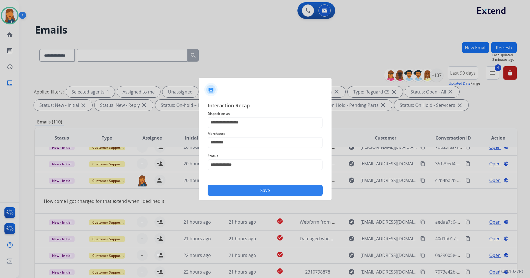
click at [222, 192] on button "Save" at bounding box center [265, 190] width 115 height 11
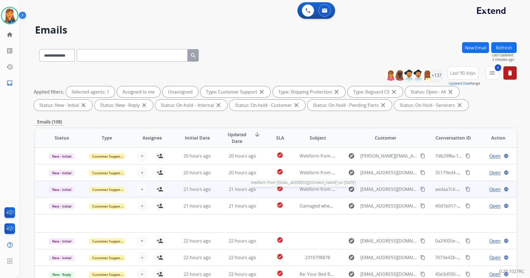
click at [312, 187] on span "Webform from josephgaltere@gmail.com on 10/12/2025" at bounding box center [363, 189] width 126 height 6
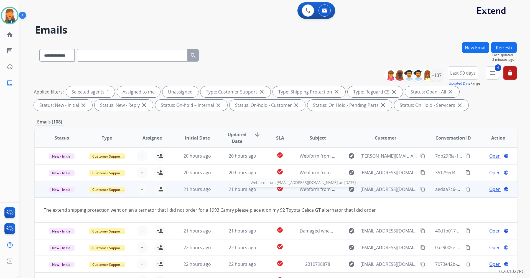
click at [311, 190] on span "Webform from josephgaltere@gmail.com on 10/12/2025" at bounding box center [363, 189] width 126 height 6
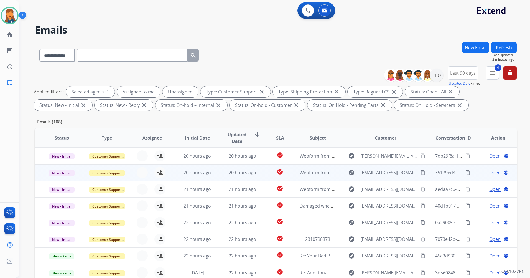
click at [307, 175] on span "Webform from claire@stennet.com on 10/12/2025" at bounding box center [363, 173] width 126 height 6
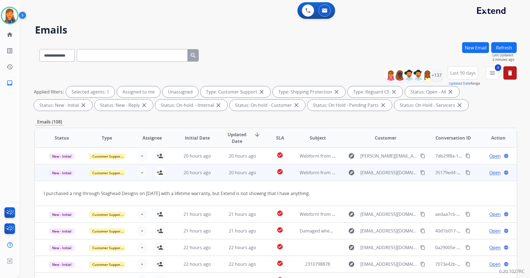
click at [421, 173] on mat-icon "content_copy" at bounding box center [423, 172] width 5 height 5
click at [493, 173] on span "Open" at bounding box center [495, 172] width 11 height 7
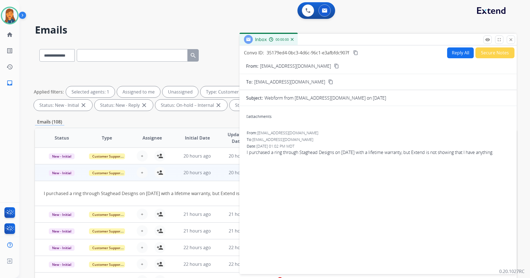
click at [457, 53] on button "Reply All" at bounding box center [461, 52] width 27 height 11
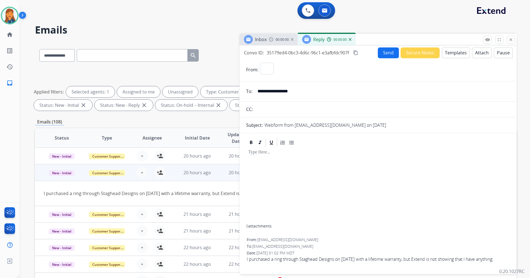
select select "**********"
click at [161, 172] on mat-icon "person_add" at bounding box center [160, 172] width 7 height 7
click at [451, 53] on button "Templates" at bounding box center [456, 52] width 28 height 11
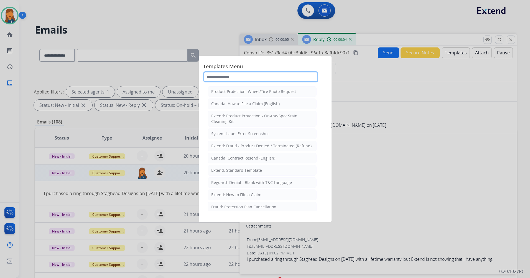
click at [236, 81] on input "text" at bounding box center [260, 76] width 115 height 11
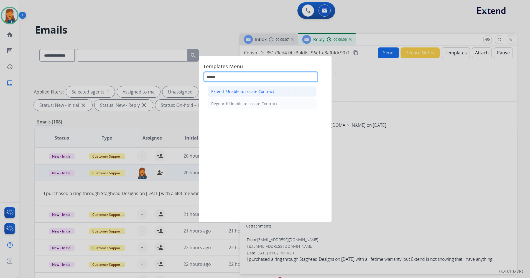
type input "******"
click at [242, 89] on div "Extend: Unable to Locate Contract" at bounding box center [242, 92] width 63 height 6
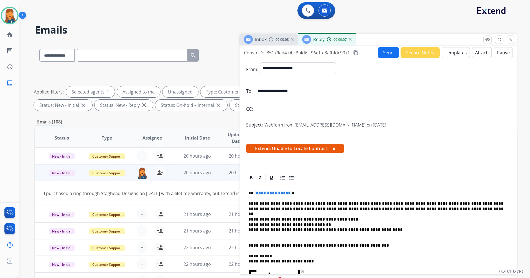
click at [267, 193] on span "**********" at bounding box center [273, 193] width 37 height 5
click at [382, 53] on button "Send" at bounding box center [388, 52] width 21 height 11
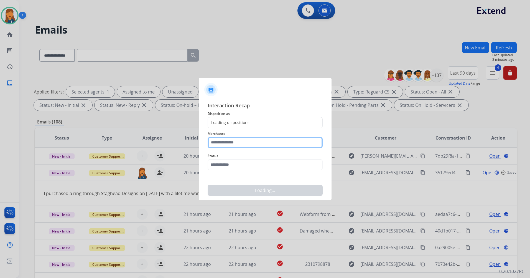
click at [228, 147] on input "text" at bounding box center [265, 142] width 115 height 11
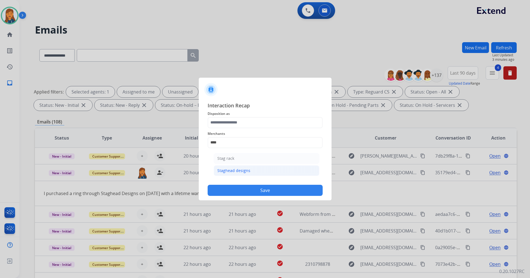
click at [240, 171] on div "Staghead designs" at bounding box center [234, 171] width 33 height 6
type input "**********"
click at [240, 171] on div "Status" at bounding box center [265, 161] width 115 height 22
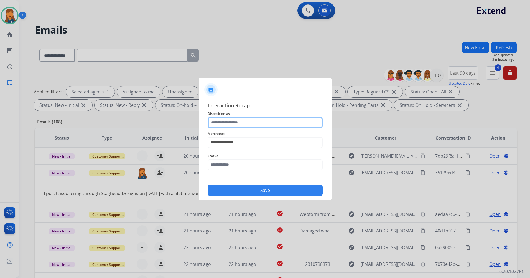
click at [237, 124] on input "text" at bounding box center [265, 122] width 115 height 11
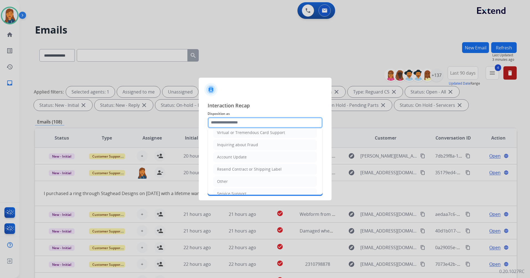
scroll to position [87, 0]
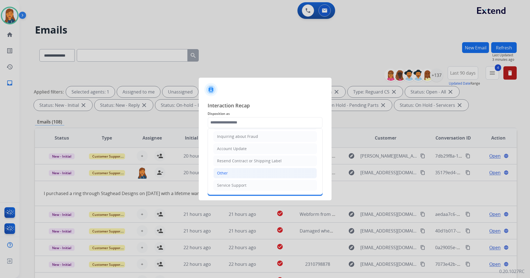
click at [231, 171] on li "Other" at bounding box center [265, 173] width 103 height 11
type input "*****"
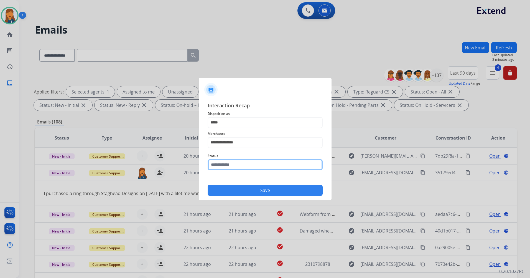
click at [229, 165] on input "text" at bounding box center [265, 164] width 115 height 11
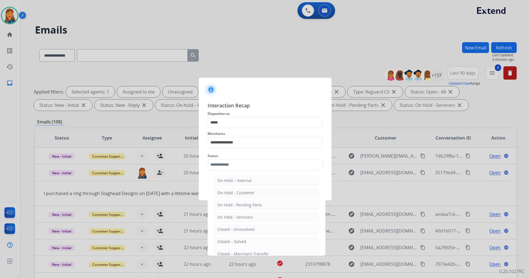
drag, startPoint x: 226, startPoint y: 241, endPoint x: 225, endPoint y: 234, distance: 6.7
click at [226, 241] on div "Closed – Solved" at bounding box center [232, 242] width 29 height 6
type input "**********"
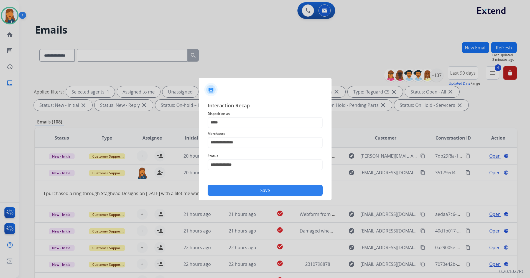
click at [234, 194] on button "Save" at bounding box center [265, 190] width 115 height 11
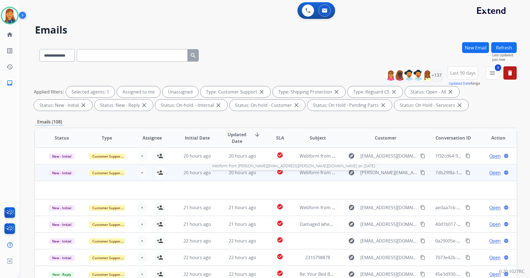
click at [309, 172] on span "Webform from brandon.g.klosterman@gmail.com on 10/12/2025" at bounding box center [397, 173] width 194 height 6
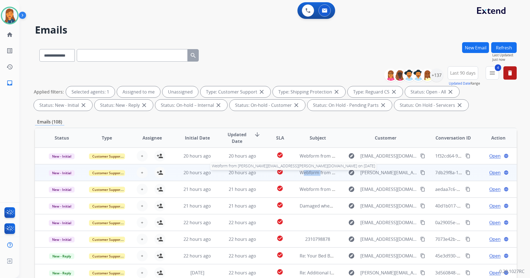
click at [309, 172] on span "Webform from brandon.g.klosterman@gmail.com on 10/12/2025" at bounding box center [397, 173] width 194 height 6
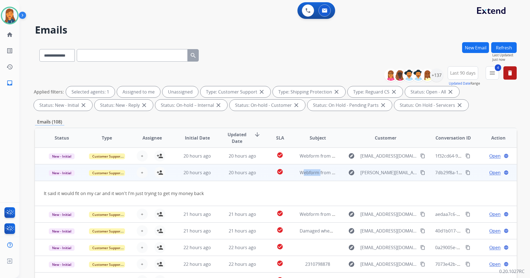
click at [422, 172] on button "content_copy" at bounding box center [423, 172] width 7 height 7
click at [318, 172] on span "Webform from brandon.g.klosterman@gmail.com on 10/12/2025" at bounding box center [397, 173] width 194 height 6
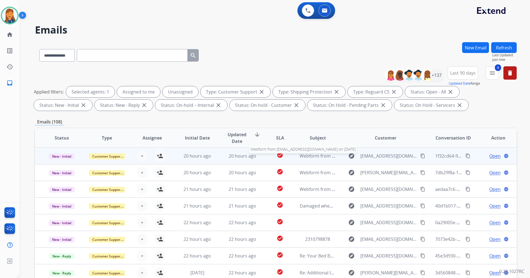
click at [314, 154] on span "Webform from [EMAIL_ADDRESS][DOMAIN_NAME] on [DATE]" at bounding box center [363, 156] width 126 height 6
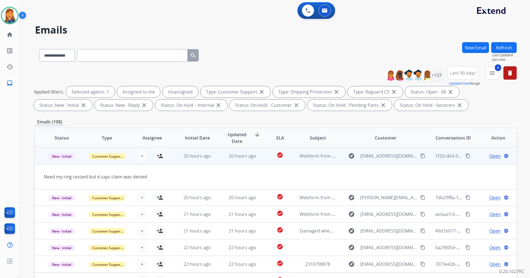
click at [421, 156] on mat-icon "content_copy" at bounding box center [423, 155] width 5 height 5
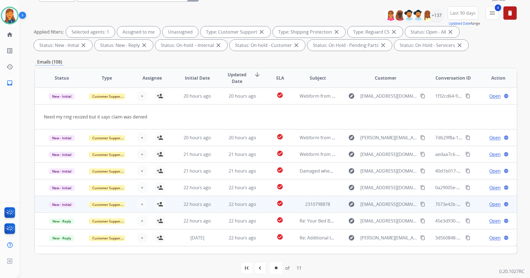
scroll to position [64, 0]
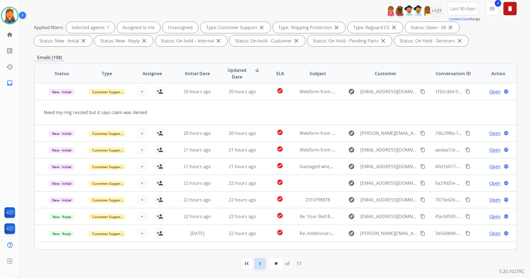
click at [261, 266] on mat-icon "navigate_before" at bounding box center [260, 263] width 7 height 7
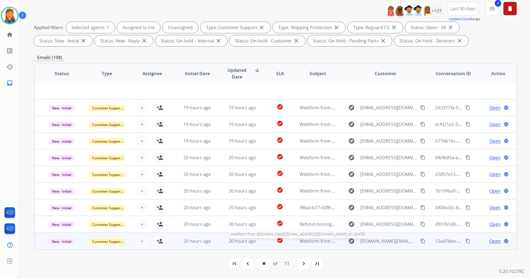
click at [315, 239] on span "Webform from apandey.us@gmail.com on 10/12/2025" at bounding box center [380, 241] width 161 height 6
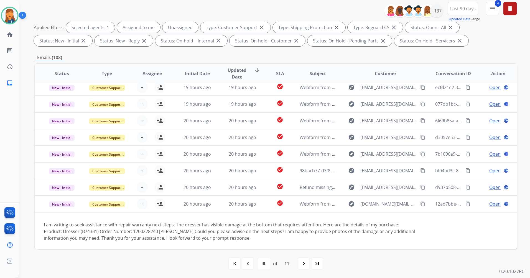
scroll to position [39, 0]
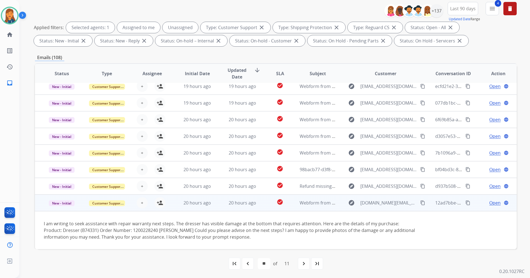
click at [421, 202] on mat-icon "content_copy" at bounding box center [423, 202] width 5 height 5
click at [160, 203] on mat-icon "person_add" at bounding box center [160, 202] width 7 height 7
click at [492, 204] on span "Open" at bounding box center [495, 202] width 11 height 7
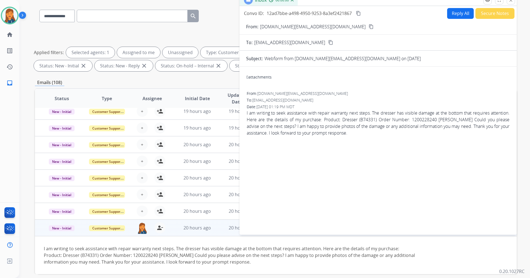
scroll to position [0, 0]
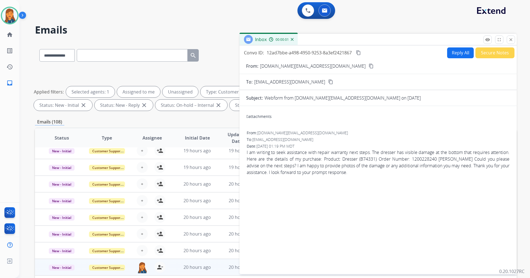
click at [448, 51] on button "Reply All" at bounding box center [461, 52] width 27 height 11
select select "**********"
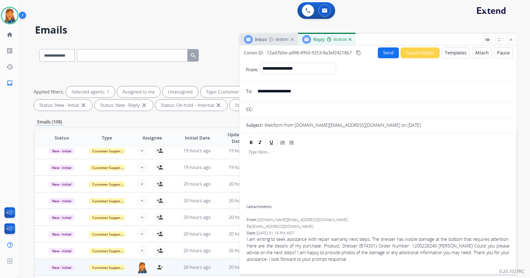
click at [452, 52] on button "Templates" at bounding box center [456, 52] width 28 height 11
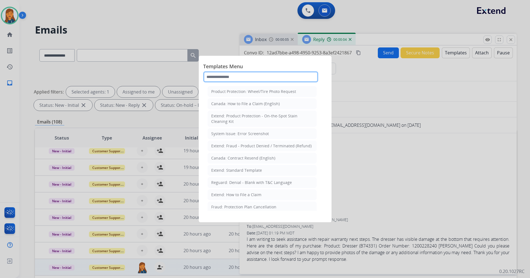
click at [234, 80] on input "text" at bounding box center [260, 76] width 115 height 11
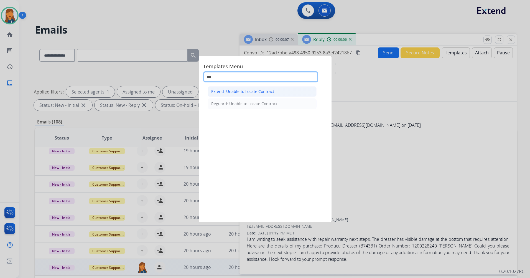
type input "***"
click at [244, 92] on div "Extend: Unable to Locate Contract" at bounding box center [242, 92] width 63 height 6
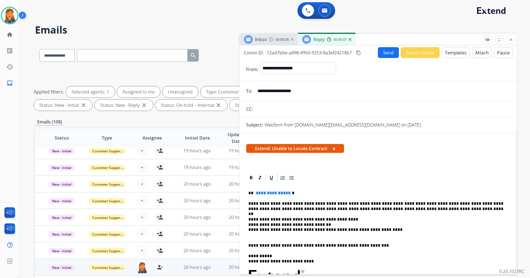
click at [275, 196] on div "**********" at bounding box center [378, 278] width 264 height 190
click at [273, 196] on p "**********" at bounding box center [376, 193] width 255 height 5
click at [384, 50] on button "Send" at bounding box center [388, 52] width 21 height 11
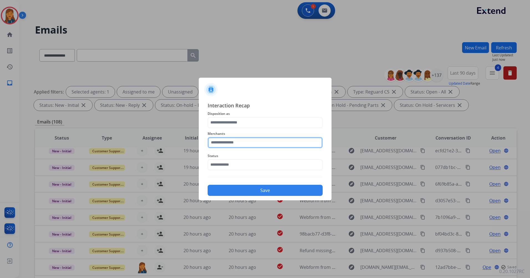
click at [235, 145] on input "text" at bounding box center [265, 142] width 115 height 11
drag, startPoint x: 240, startPoint y: 159, endPoint x: 238, endPoint y: 143, distance: 16.8
click at [240, 159] on li "Not found" at bounding box center [267, 158] width 106 height 11
type input "*********"
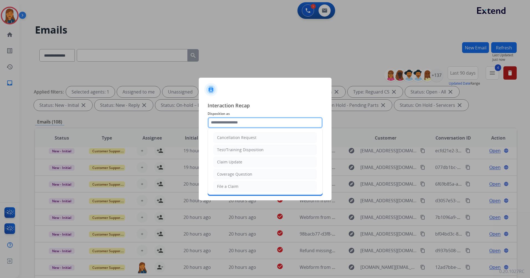
click at [237, 123] on input "text" at bounding box center [265, 122] width 115 height 11
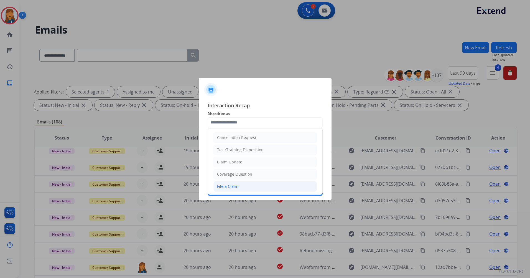
drag, startPoint x: 230, startPoint y: 185, endPoint x: 228, endPoint y: 183, distance: 3.1
click at [229, 185] on div "File a Claim" at bounding box center [227, 187] width 21 height 6
type input "**********"
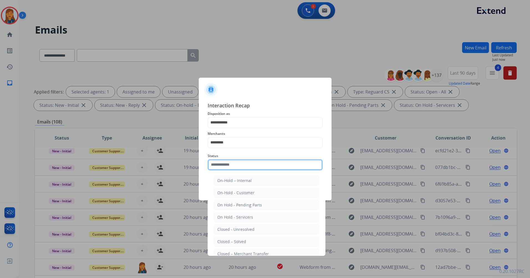
click at [228, 168] on input "text" at bounding box center [265, 164] width 115 height 11
drag, startPoint x: 224, startPoint y: 243, endPoint x: 229, endPoint y: 212, distance: 31.7
click at [224, 243] on div "Closed – Solved" at bounding box center [232, 242] width 29 height 6
type input "**********"
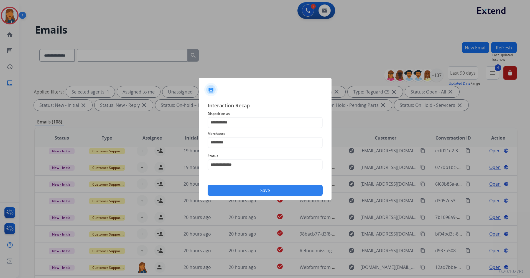
click at [233, 188] on button "Save" at bounding box center [265, 190] width 115 height 11
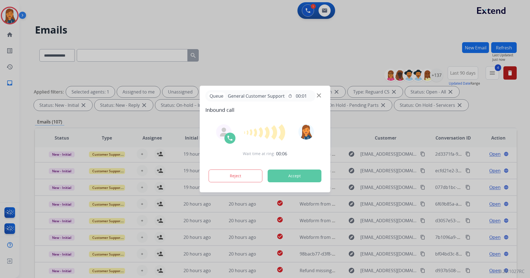
scroll to position [19, 0]
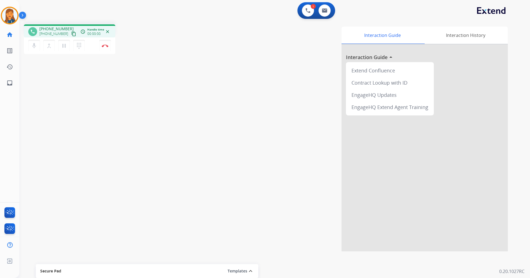
click at [71, 35] on mat-icon "content_copy" at bounding box center [73, 33] width 5 height 5
click at [107, 47] on button "Disconnect" at bounding box center [105, 46] width 12 height 12
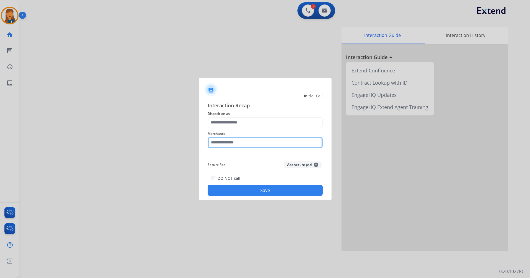
click at [241, 148] on input "text" at bounding box center [265, 142] width 115 height 11
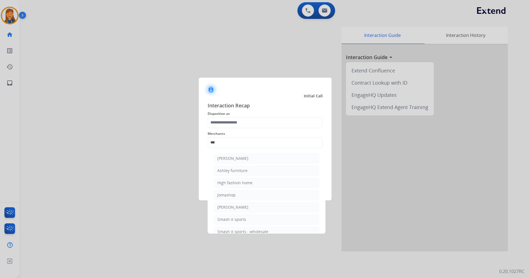
drag, startPoint x: 247, startPoint y: 172, endPoint x: 244, endPoint y: 169, distance: 4.3
click at [247, 172] on li "Ashley furniture" at bounding box center [267, 170] width 106 height 11
type input "**********"
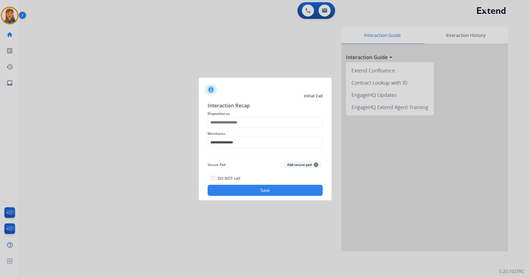
click at [244, 111] on span "Disposition as" at bounding box center [265, 113] width 115 height 7
click at [242, 122] on input "text" at bounding box center [265, 122] width 115 height 11
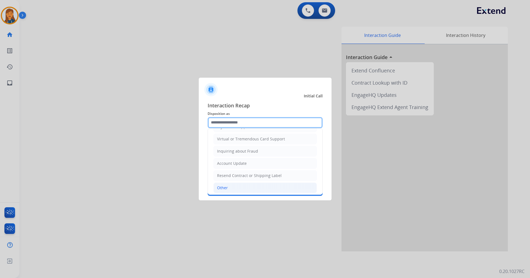
scroll to position [87, 0]
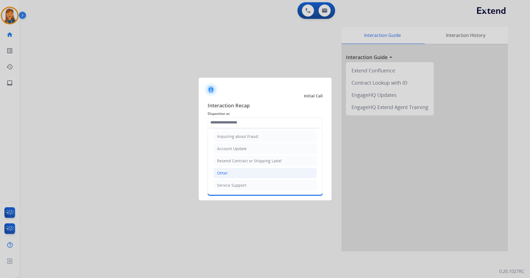
click at [229, 174] on li "Other" at bounding box center [265, 173] width 103 height 11
type input "*****"
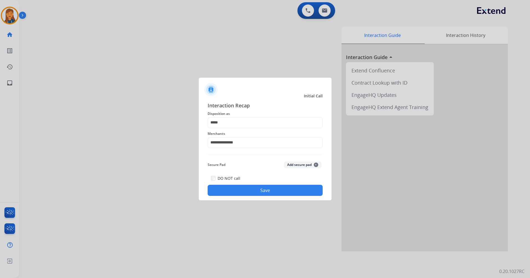
click at [266, 188] on button "Save" at bounding box center [265, 190] width 115 height 11
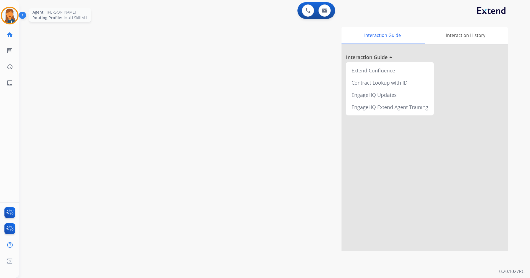
click at [7, 12] on img at bounding box center [10, 16] width 16 height 16
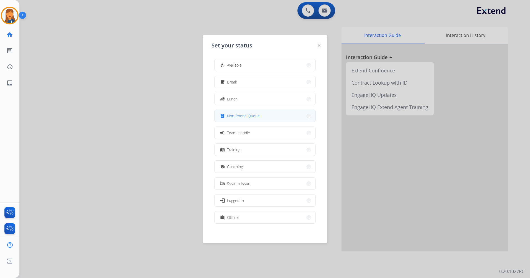
click at [231, 111] on button "assignment Non-Phone Queue" at bounding box center [265, 116] width 101 height 12
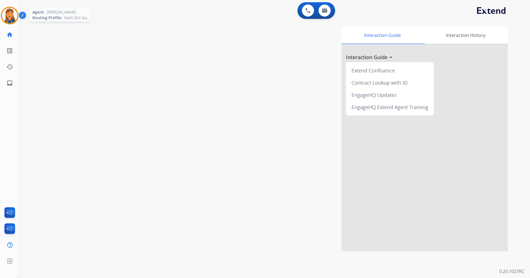
click at [9, 16] on img at bounding box center [10, 16] width 16 height 16
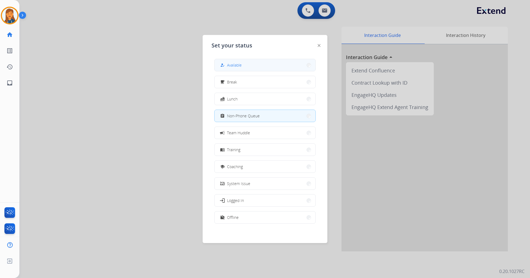
click at [278, 61] on button "how_to_reg Available" at bounding box center [265, 65] width 101 height 12
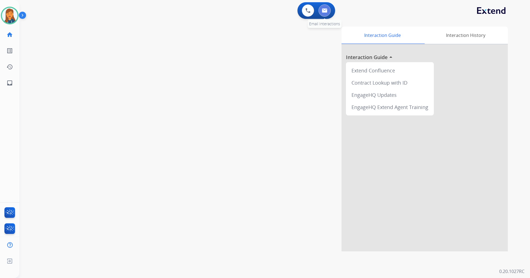
click at [326, 7] on button at bounding box center [325, 10] width 12 height 12
select select "**********"
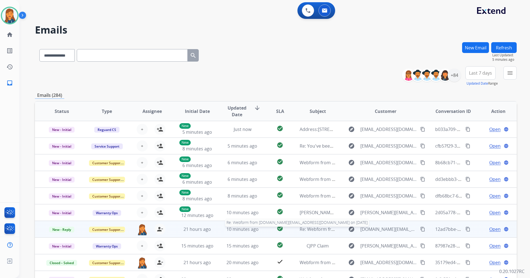
click at [311, 230] on span "Re: Webform from apandey.us@gmail.com on 10/12/2025" at bounding box center [384, 229] width 168 height 6
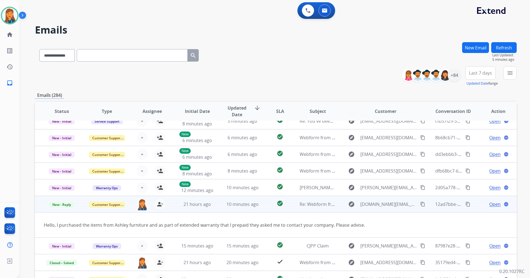
scroll to position [26, 0]
click at [492, 206] on span "Open" at bounding box center [495, 203] width 11 height 7
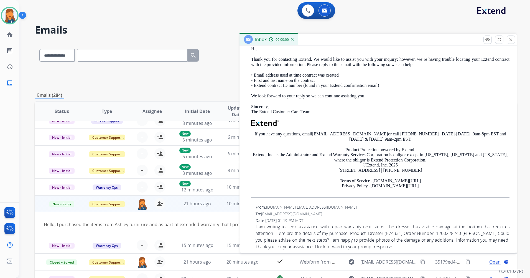
scroll to position [154, 0]
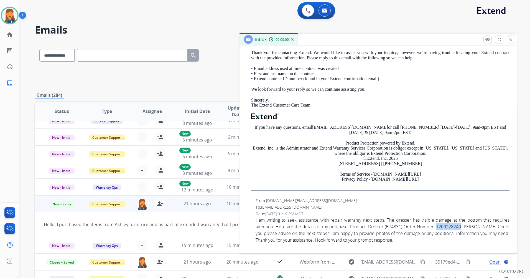
drag, startPoint x: 453, startPoint y: 226, endPoint x: 469, endPoint y: 226, distance: 16.6
click at [469, 226] on span "I am writing to seek assistance with repair warranty next steps. The dresser ha…" at bounding box center [383, 230] width 254 height 27
click at [471, 226] on span "I am writing to seek assistance with repair warranty next steps. The dresser ha…" at bounding box center [383, 230] width 254 height 27
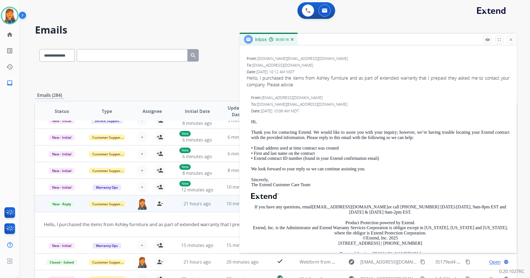
scroll to position [0, 0]
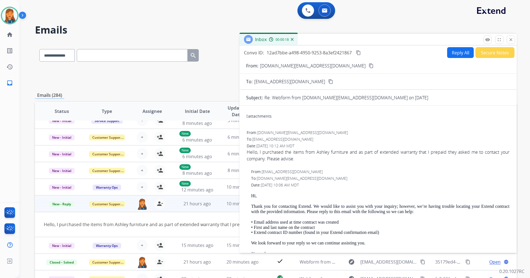
click at [451, 54] on button "Reply All" at bounding box center [461, 52] width 27 height 11
select select "**********"
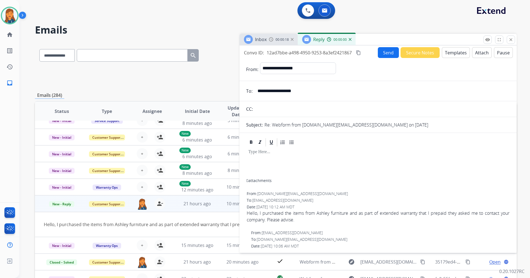
click at [457, 52] on button "Templates" at bounding box center [456, 52] width 28 height 11
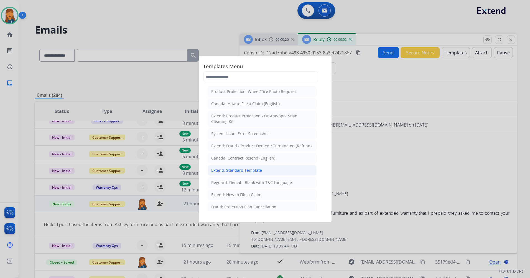
click at [228, 171] on div "Extend: Standard Template" at bounding box center [236, 171] width 51 height 6
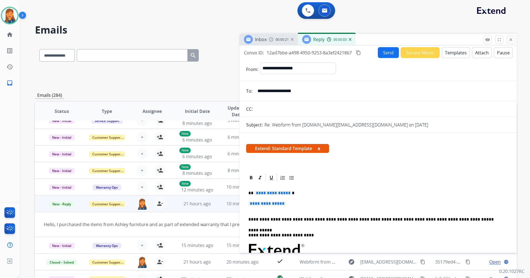
click at [266, 193] on span "**********" at bounding box center [273, 193] width 37 height 5
click at [267, 205] on span "**********" at bounding box center [267, 203] width 37 height 5
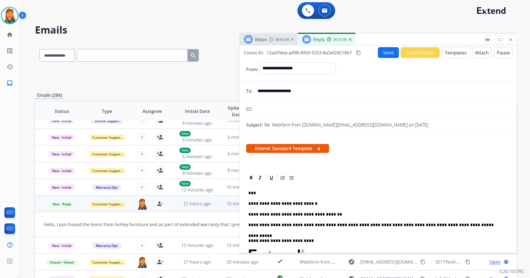
click at [334, 213] on p "**********" at bounding box center [376, 214] width 255 height 5
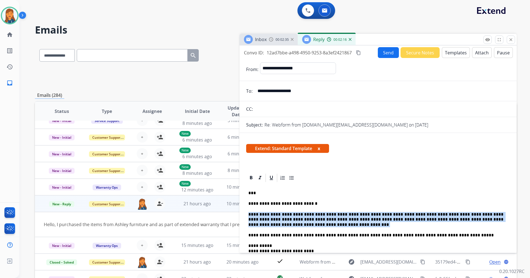
drag, startPoint x: 283, startPoint y: 224, endPoint x: 247, endPoint y: 214, distance: 37.7
click at [247, 214] on div "**********" at bounding box center [378, 274] width 264 height 183
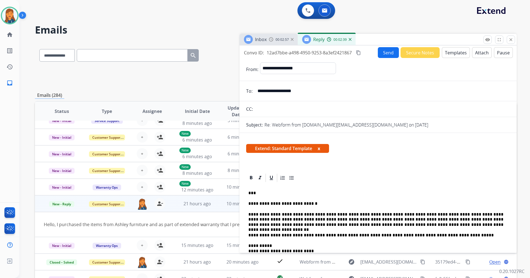
click at [385, 52] on button "Send" at bounding box center [388, 52] width 21 height 11
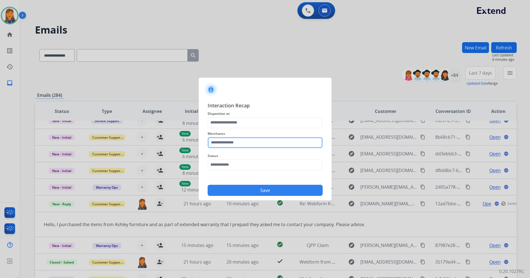
click at [240, 145] on input "text" at bounding box center [265, 142] width 115 height 11
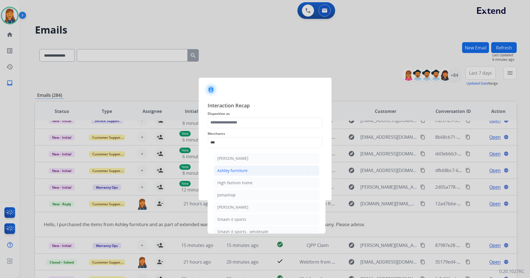
click at [235, 171] on div "Ashley furniture" at bounding box center [233, 171] width 30 height 6
type input "**********"
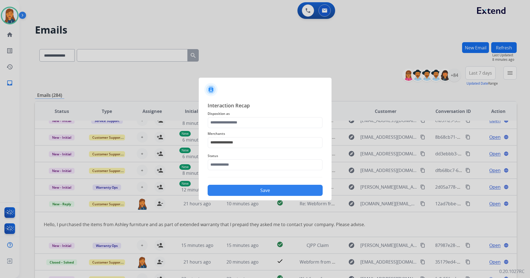
click at [234, 116] on span "Disposition as" at bounding box center [265, 113] width 115 height 7
click at [232, 127] on input "text" at bounding box center [265, 122] width 115 height 11
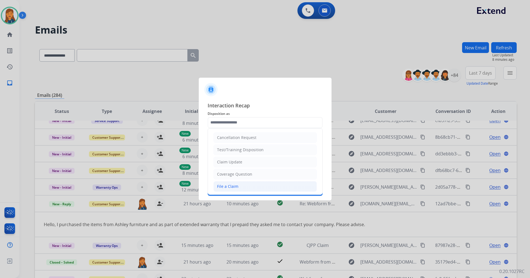
click at [236, 181] on li "File a Claim" at bounding box center [265, 186] width 103 height 11
type input "**********"
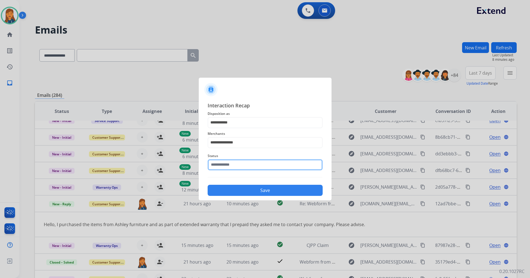
click at [226, 166] on input "text" at bounding box center [265, 164] width 115 height 11
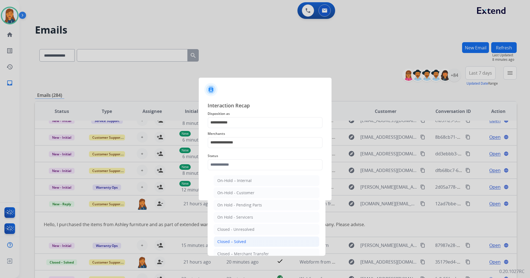
click at [224, 243] on div "Closed – Solved" at bounding box center [232, 242] width 29 height 6
type input "**********"
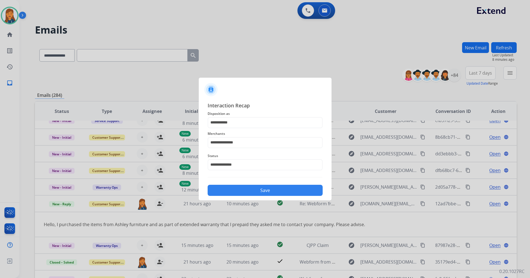
click at [229, 189] on button "Save" at bounding box center [265, 190] width 115 height 11
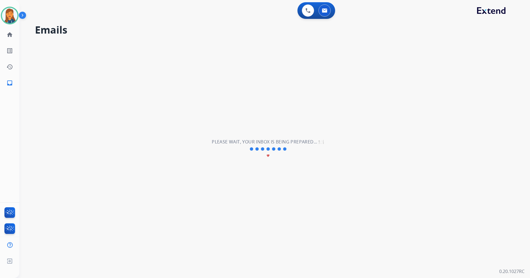
scroll to position [19, 0]
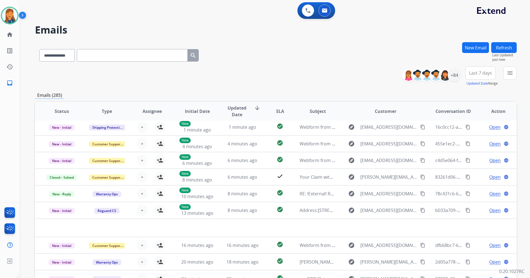
click at [483, 72] on span "Last 7 days" at bounding box center [480, 73] width 23 height 2
click at [466, 138] on div "Last 90 days" at bounding box center [479, 140] width 31 height 8
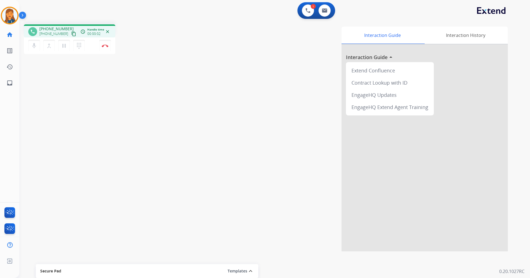
click at [71, 33] on mat-icon "content_copy" at bounding box center [73, 33] width 5 height 5
click at [102, 49] on button "Disconnect" at bounding box center [105, 46] width 12 height 12
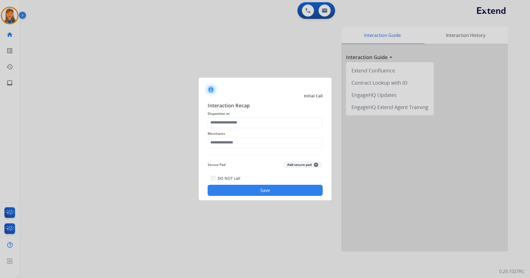
click at [225, 151] on div "Interaction Recap Disposition as Merchants Secure Pad Add secure pad + DO NOT c…" at bounding box center [265, 149] width 115 height 95
click at [230, 144] on input "text" at bounding box center [265, 142] width 115 height 11
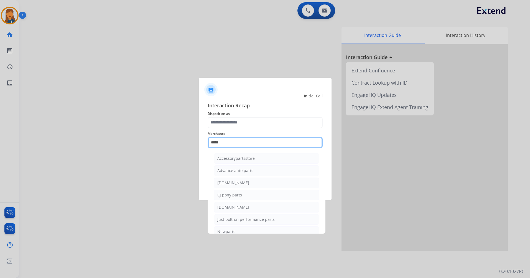
drag, startPoint x: 234, startPoint y: 145, endPoint x: 203, endPoint y: 143, distance: 31.4
click at [203, 143] on div "Interaction Recap Disposition as Merchants ***** Accessorypartsstore Advance au…" at bounding box center [265, 148] width 133 height 103
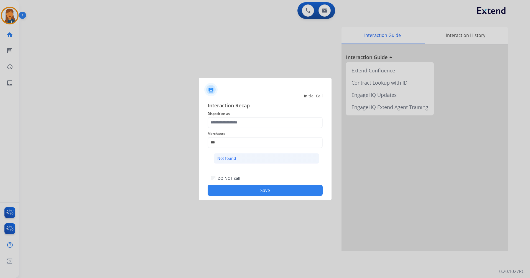
click at [225, 161] on li "Not found" at bounding box center [267, 158] width 106 height 11
type input "*********"
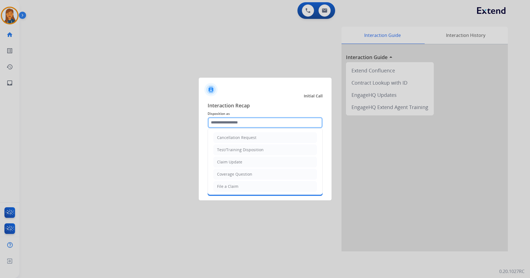
click at [225, 125] on input "text" at bounding box center [265, 122] width 115 height 11
click at [230, 175] on li "Other" at bounding box center [265, 173] width 103 height 11
type input "*****"
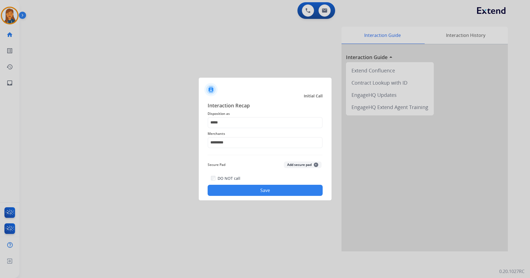
click at [251, 189] on button "Save" at bounding box center [265, 190] width 115 height 11
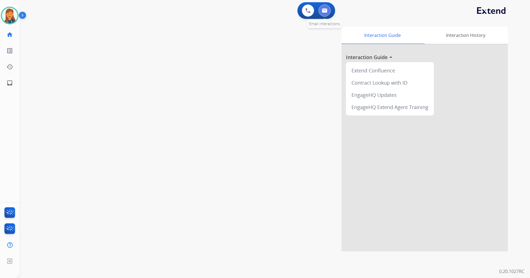
click at [327, 10] on img at bounding box center [325, 10] width 6 height 4
select select "**********"
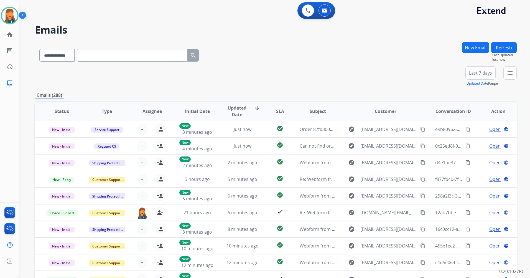
click at [491, 68] on button "Last 7 days" at bounding box center [481, 72] width 30 height 13
click at [465, 142] on div "Last 90 days" at bounding box center [479, 140] width 31 height 8
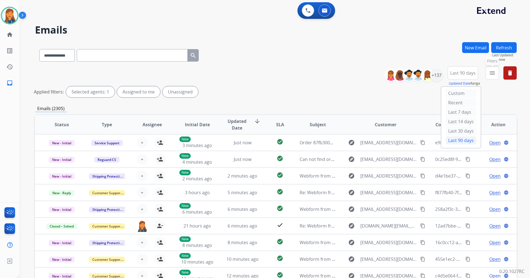
click at [493, 70] on mat-icon "menu" at bounding box center [492, 73] width 7 height 7
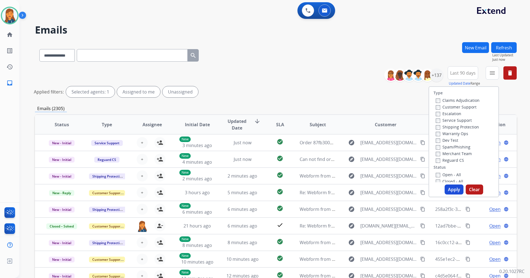
click at [449, 105] on label "Customer Support" at bounding box center [456, 106] width 41 height 5
click at [452, 125] on label "Shipping Protection" at bounding box center [457, 126] width 43 height 5
click at [446, 160] on label "Reguard CS" at bounding box center [450, 160] width 28 height 5
click at [446, 174] on label "Open - All" at bounding box center [448, 174] width 25 height 5
click at [453, 191] on button "Apply" at bounding box center [454, 189] width 19 height 10
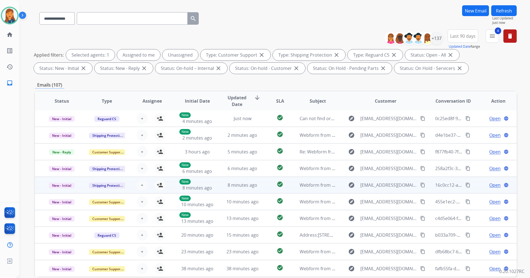
scroll to position [64, 0]
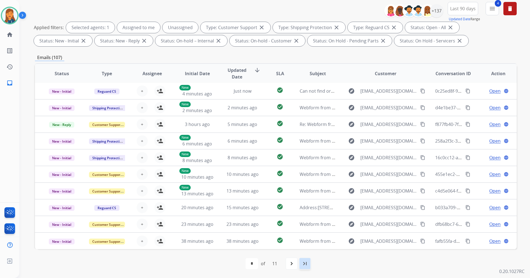
click at [310, 268] on div "last_page" at bounding box center [305, 263] width 12 height 12
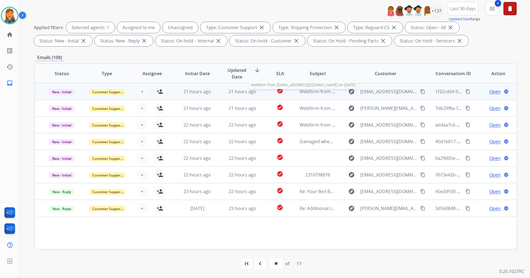
click at [315, 93] on span "Webform from Ymkham@gmail.com on 10/12/2025" at bounding box center [363, 92] width 126 height 6
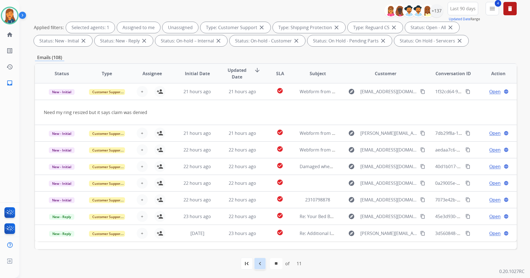
click at [254, 264] on div "navigate_before" at bounding box center [260, 263] width 12 height 12
select select "**"
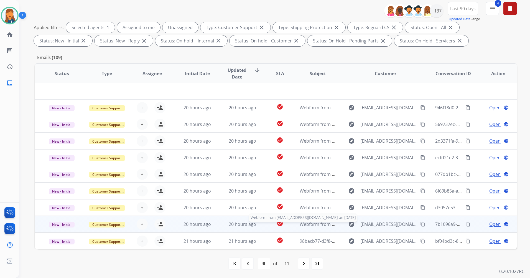
click at [308, 224] on span "Webform from Yahya.salem887@gmail.com on 10/12/2025" at bounding box center [363, 224] width 126 height 6
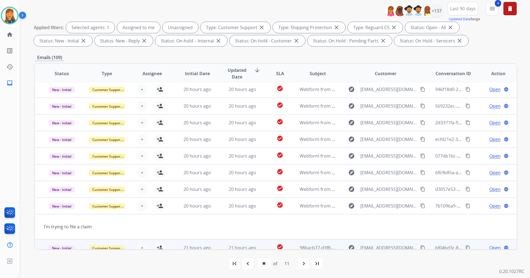
scroll to position [26, 0]
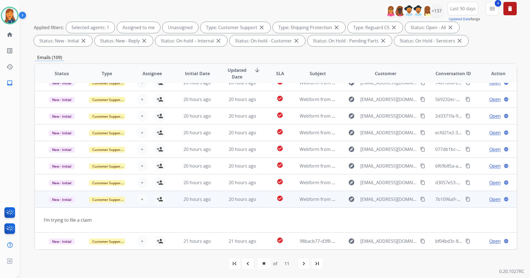
click at [421, 200] on mat-icon "content_copy" at bounding box center [423, 199] width 5 height 5
click at [158, 201] on mat-icon "person_add" at bounding box center [160, 199] width 7 height 7
click at [491, 199] on span "Open" at bounding box center [495, 199] width 11 height 7
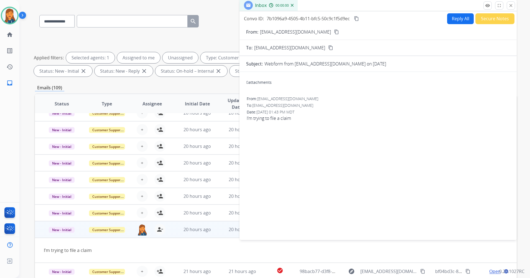
scroll to position [0, 0]
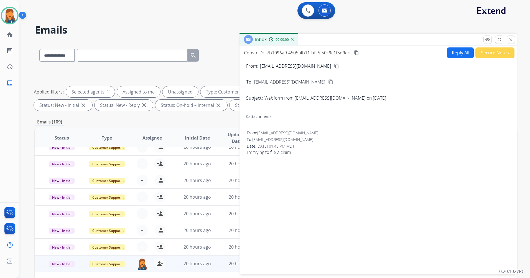
click at [450, 55] on button "Reply All" at bounding box center [461, 52] width 27 height 11
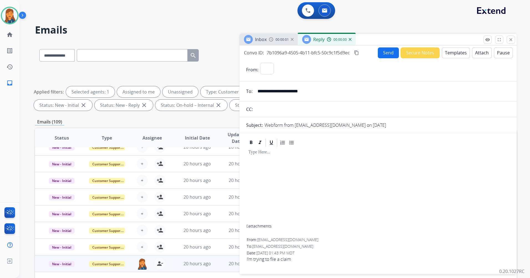
select select "**********"
click at [446, 55] on button "Templates" at bounding box center [456, 52] width 28 height 11
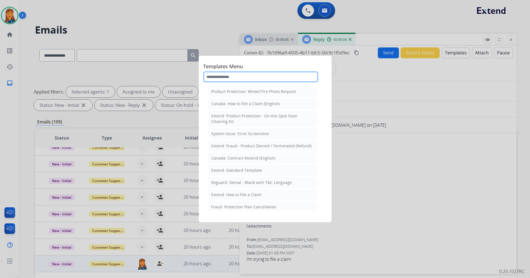
click at [229, 77] on input "text" at bounding box center [260, 76] width 115 height 11
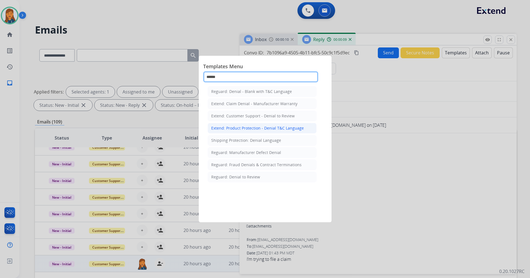
type input "******"
click at [239, 126] on div "Extend: Product Protection - Denial T&C Language" at bounding box center [257, 128] width 93 height 6
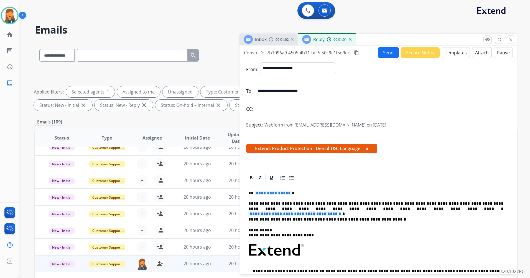
click at [343, 211] on span "**********" at bounding box center [296, 213] width 94 height 5
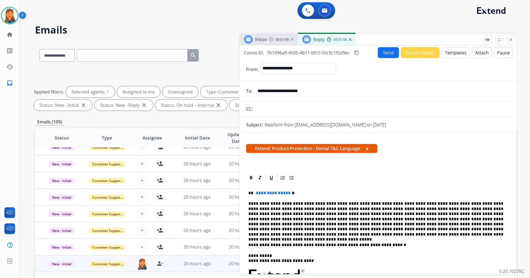
click at [269, 191] on span "**********" at bounding box center [273, 193] width 37 height 5
click at [359, 54] on mat-icon "content_copy" at bounding box center [356, 52] width 5 height 5
click at [382, 52] on button "Send" at bounding box center [388, 52] width 21 height 11
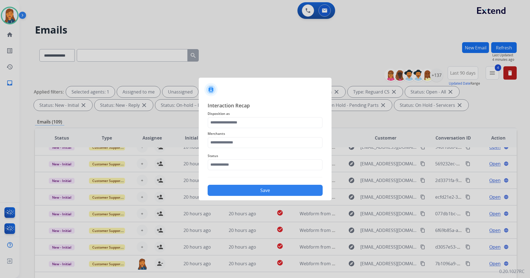
drag, startPoint x: 236, startPoint y: 149, endPoint x: 234, endPoint y: 146, distance: 3.6
click at [235, 148] on div "Merchants" at bounding box center [265, 139] width 115 height 22
click at [240, 140] on input "text" at bounding box center [265, 142] width 115 height 11
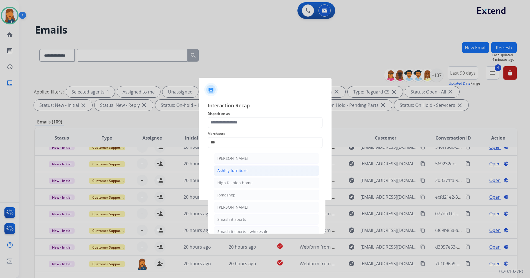
click at [235, 172] on div "Ashley furniture" at bounding box center [233, 171] width 30 height 6
type input "**********"
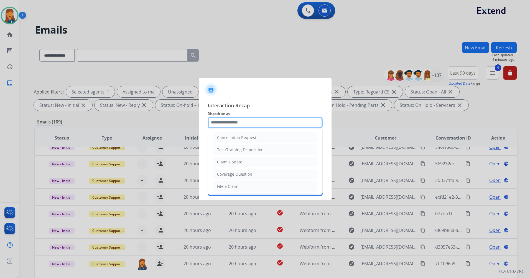
click at [238, 120] on input "text" at bounding box center [265, 122] width 115 height 11
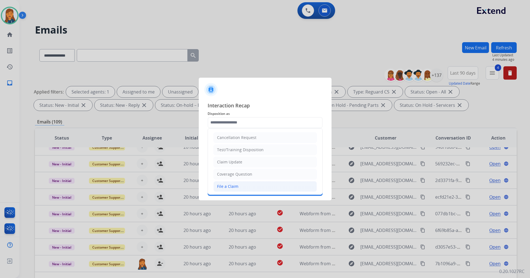
click at [228, 184] on div "File a Claim" at bounding box center [227, 187] width 21 height 6
type input "**********"
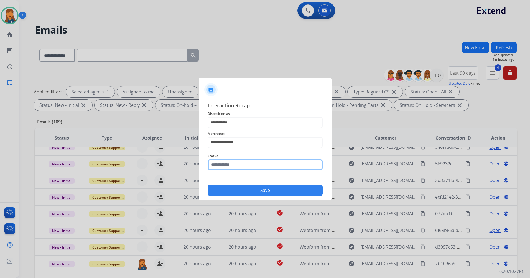
click at [222, 163] on input "text" at bounding box center [265, 164] width 115 height 11
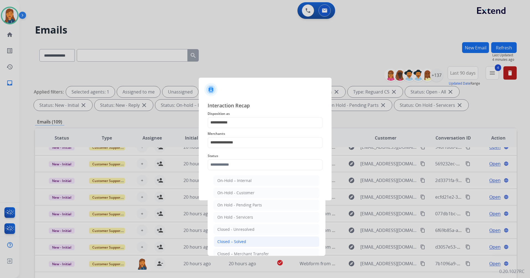
click at [231, 242] on div "Closed – Solved" at bounding box center [232, 242] width 29 height 6
type input "**********"
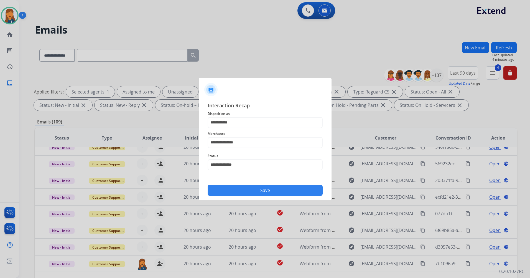
click at [227, 193] on button "Save" at bounding box center [265, 190] width 115 height 11
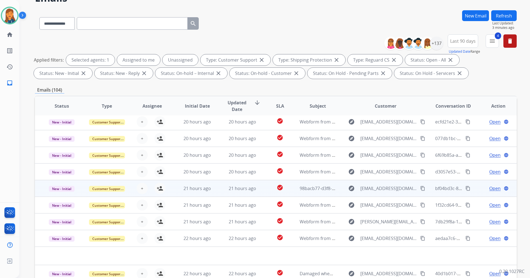
scroll to position [64, 0]
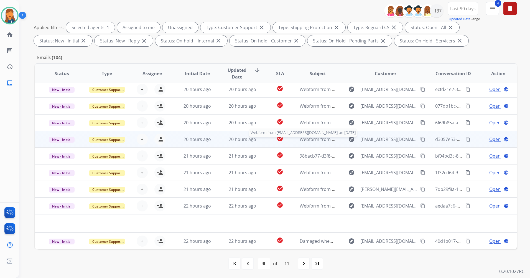
click at [306, 142] on div "Webform from abicer0710@gmail.com on 10/12/2025" at bounding box center [318, 139] width 36 height 7
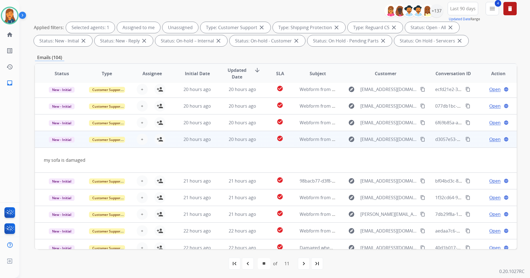
scroll to position [26, 0]
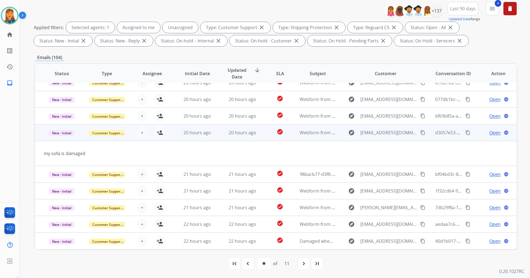
click at [421, 132] on mat-icon "content_copy" at bounding box center [423, 132] width 5 height 5
click at [158, 135] on mat-icon "person_add" at bounding box center [160, 132] width 7 height 7
click at [490, 134] on span "Open" at bounding box center [495, 132] width 11 height 7
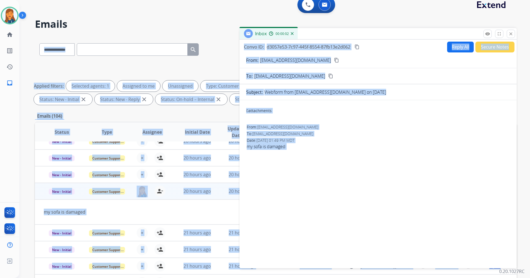
scroll to position [0, 0]
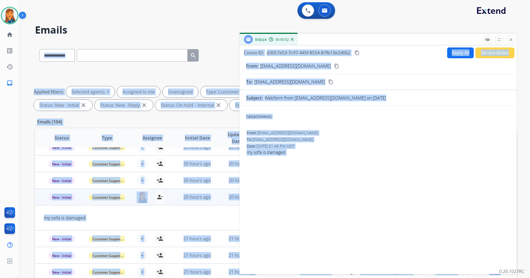
click at [460, 53] on button "Reply All" at bounding box center [461, 52] width 27 height 11
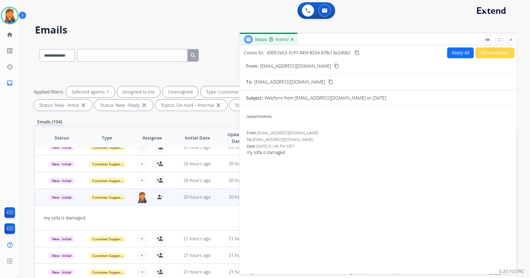
select select "**********"
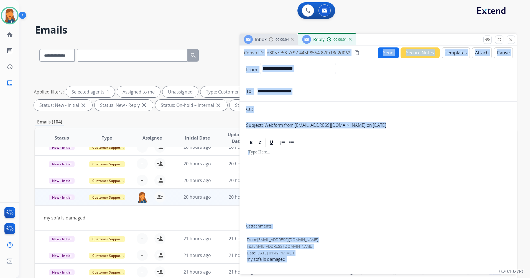
click at [456, 52] on button "Templates" at bounding box center [456, 52] width 28 height 11
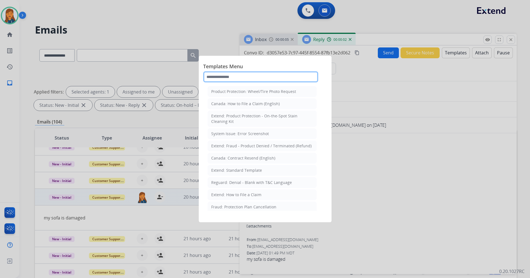
drag, startPoint x: 239, startPoint y: 74, endPoint x: 234, endPoint y: 79, distance: 7.1
click at [237, 76] on input "text" at bounding box center [260, 76] width 115 height 11
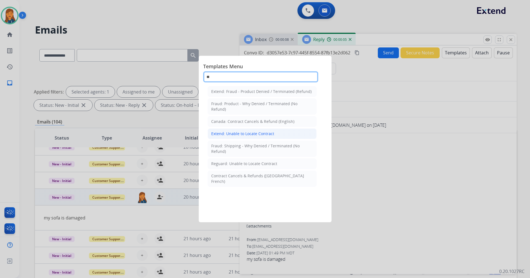
type input "**"
click at [241, 135] on div "Extend: Unable to Locate Contract" at bounding box center [242, 134] width 63 height 6
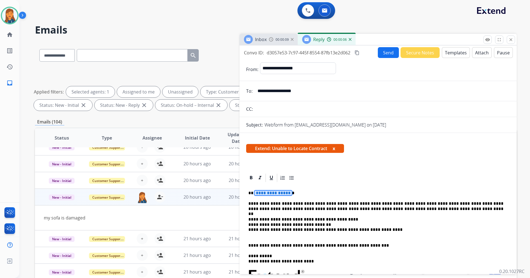
click at [262, 194] on span "**********" at bounding box center [273, 193] width 37 height 5
click at [383, 55] on button "Send" at bounding box center [388, 52] width 21 height 11
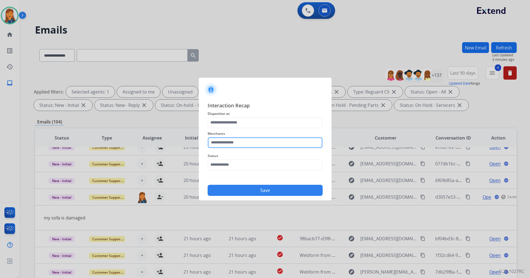
click at [238, 139] on input "text" at bounding box center [265, 142] width 115 height 11
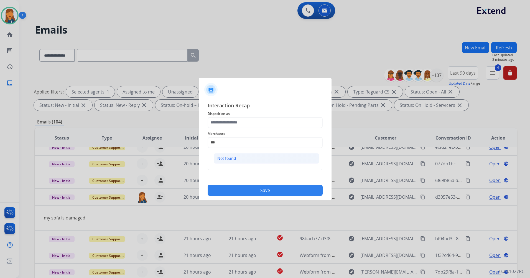
click at [237, 156] on li "Not found" at bounding box center [267, 158] width 106 height 11
type input "*********"
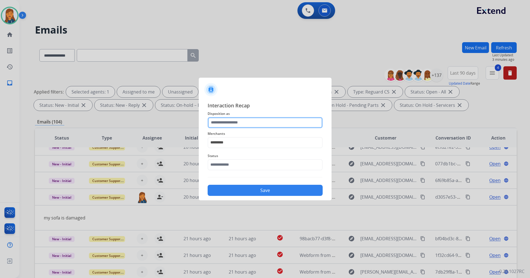
click at [223, 122] on input "text" at bounding box center [265, 122] width 115 height 11
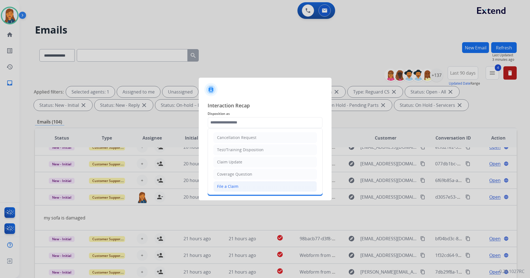
click at [225, 189] on li "File a Claim" at bounding box center [265, 186] width 103 height 11
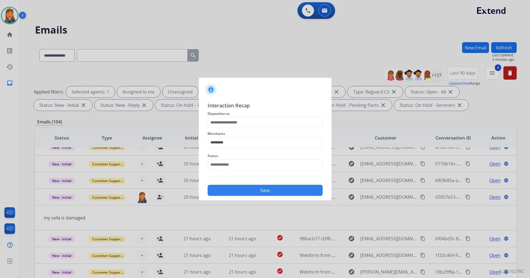
type input "**********"
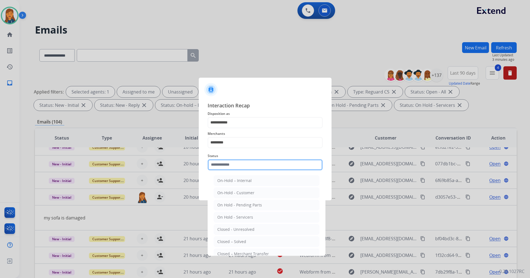
click at [224, 169] on input "text" at bounding box center [265, 164] width 115 height 11
click at [236, 240] on div "Closed – Solved" at bounding box center [232, 242] width 29 height 6
type input "**********"
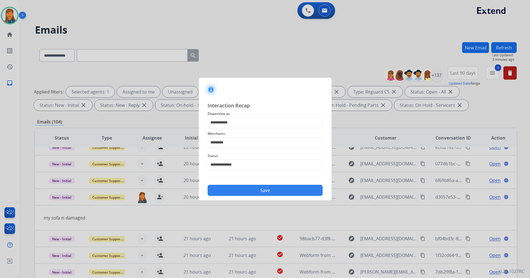
click at [232, 191] on button "Save" at bounding box center [265, 190] width 115 height 11
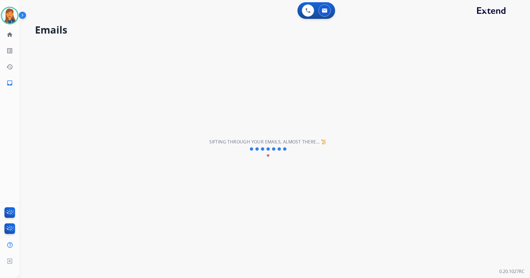
scroll to position [19, 0]
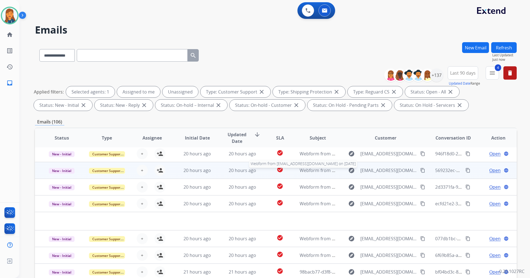
click at [316, 168] on span "Webform from finelines2010@yahoo.com on 10/12/2025" at bounding box center [363, 170] width 126 height 6
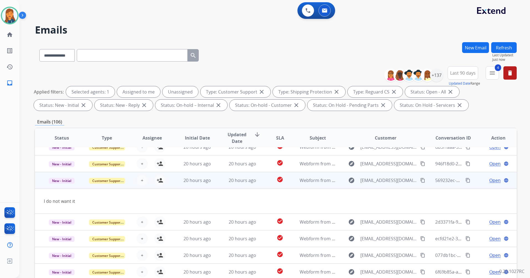
scroll to position [0, 0]
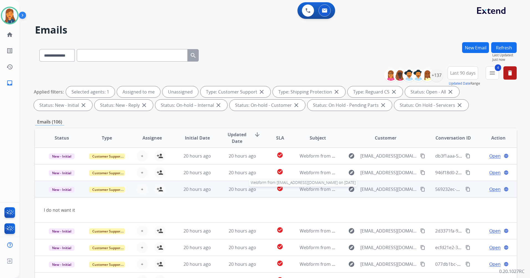
click at [319, 189] on span "Webform from finelines2010@yahoo.com on 10/12/2025" at bounding box center [363, 189] width 126 height 6
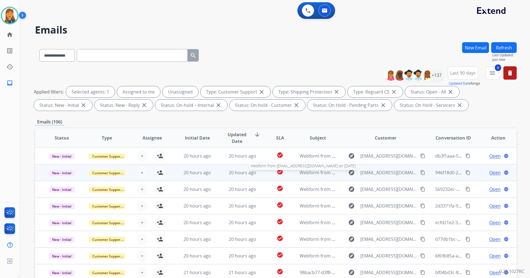
click at [315, 173] on span "Webform from Ivanskoloss@gmail.com on 10/12/2025" at bounding box center [363, 173] width 126 height 6
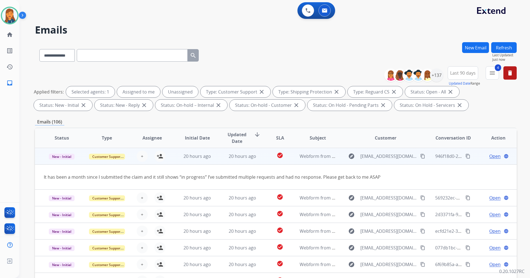
scroll to position [17, 0]
click at [421, 156] on mat-icon "content_copy" at bounding box center [423, 155] width 5 height 5
click at [157, 155] on mat-icon "person_add" at bounding box center [160, 156] width 7 height 7
click at [65, 158] on span "New - Initial" at bounding box center [62, 156] width 26 height 6
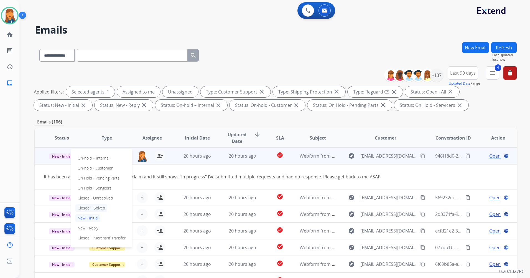
click at [83, 209] on p "Closed – Solved" at bounding box center [91, 208] width 32 height 8
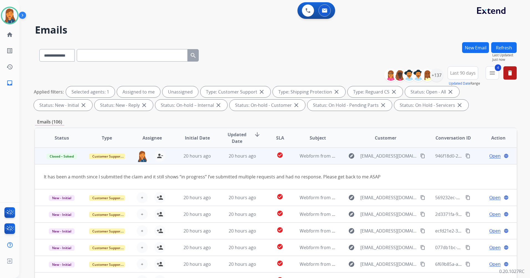
click at [491, 156] on span "Open" at bounding box center [495, 156] width 11 height 7
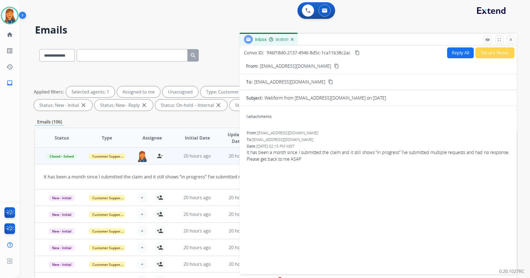
click at [506, 56] on button "Secure Notes" at bounding box center [495, 52] width 39 height 11
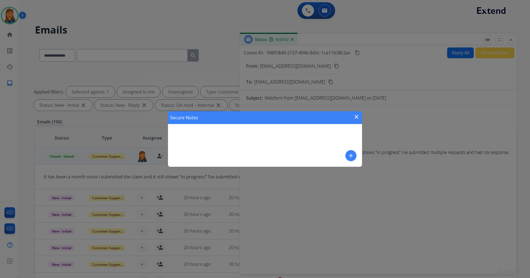
click at [355, 151] on div "add" at bounding box center [351, 155] width 11 height 11
click at [351, 152] on button "add" at bounding box center [351, 155] width 11 height 11
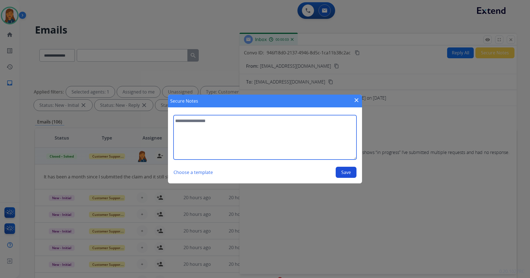
click at [251, 143] on textarea at bounding box center [265, 137] width 183 height 44
type textarea "**********"
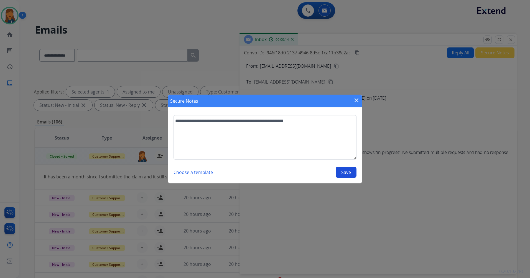
click at [347, 175] on button "Save" at bounding box center [346, 172] width 21 height 11
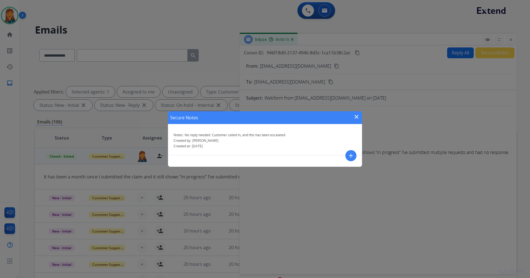
click at [356, 116] on mat-icon "close" at bounding box center [356, 116] width 7 height 7
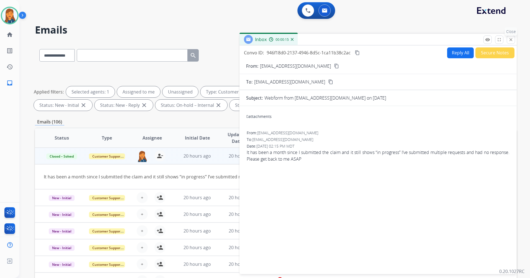
click at [508, 40] on button "close Close" at bounding box center [511, 40] width 8 height 8
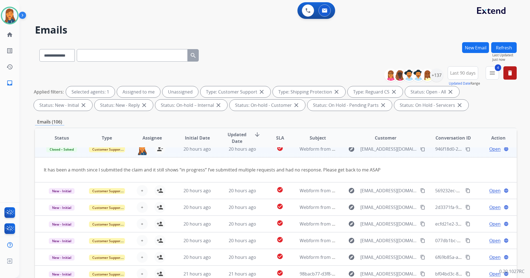
scroll to position [26, 0]
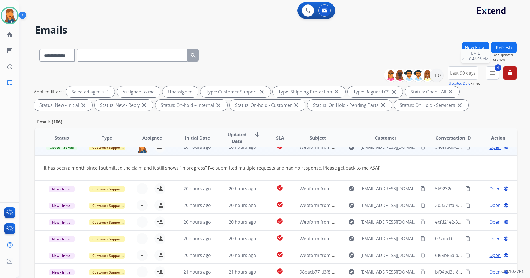
click at [494, 54] on span "Last Updated:" at bounding box center [505, 55] width 24 height 4
click at [503, 45] on button "Refresh" at bounding box center [505, 47] width 26 height 11
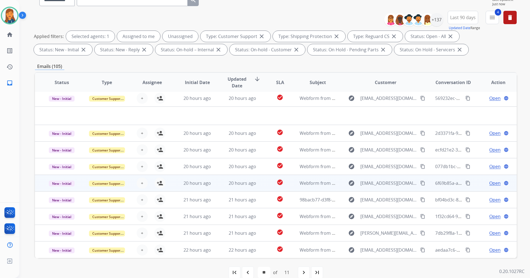
scroll to position [64, 0]
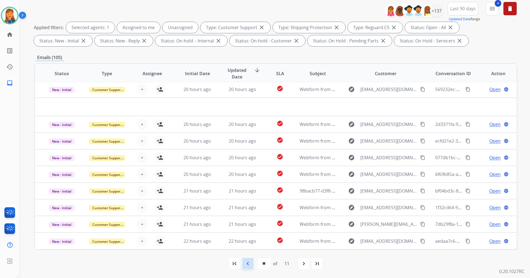
click at [249, 269] on div "navigate_before" at bounding box center [248, 263] width 12 height 12
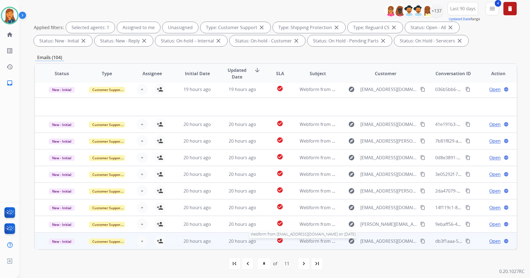
click at [307, 241] on span "Webform from msgalleg88@gmail.com on 10/12/2025" at bounding box center [363, 241] width 126 height 6
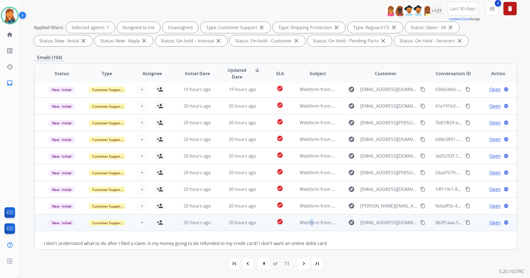
scroll to position [25, 0]
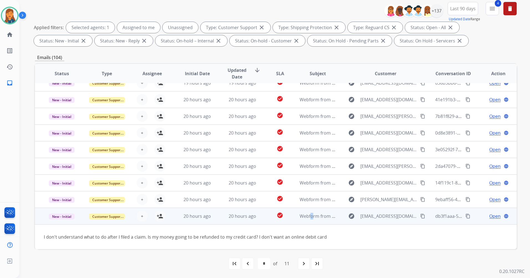
click at [421, 217] on mat-icon "content_copy" at bounding box center [423, 216] width 5 height 5
click at [55, 219] on span "New - Initial" at bounding box center [62, 217] width 26 height 6
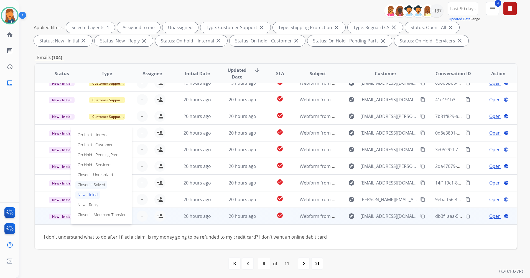
click at [88, 183] on p "Closed – Solved" at bounding box center [91, 185] width 32 height 8
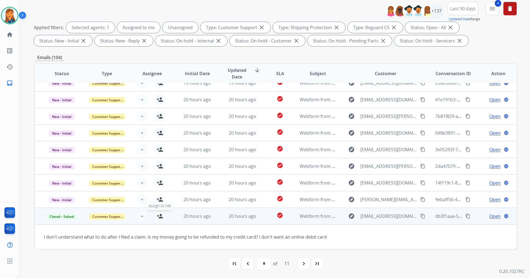
click at [161, 217] on mat-icon "person_add" at bounding box center [160, 216] width 7 height 7
click at [493, 216] on span "Open" at bounding box center [495, 216] width 11 height 7
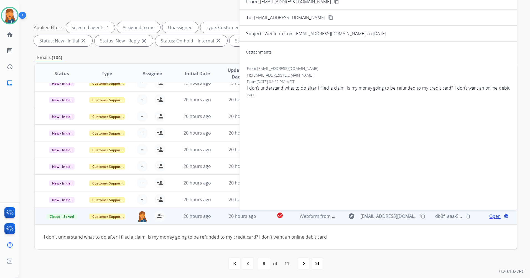
scroll to position [0, 0]
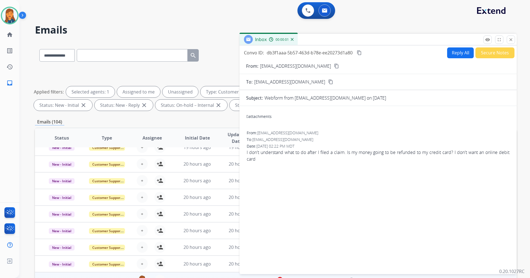
click at [478, 54] on button "Secure Notes" at bounding box center [495, 52] width 39 height 11
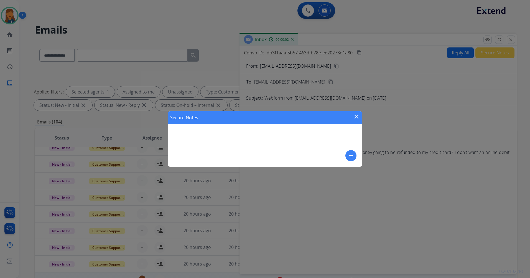
click at [350, 157] on mat-icon "add" at bounding box center [351, 155] width 7 height 7
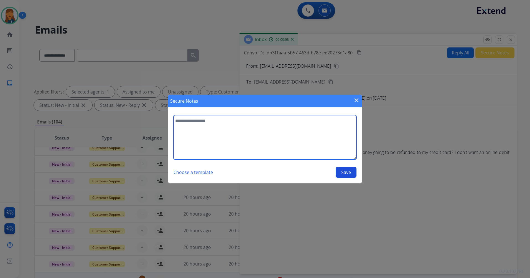
click at [207, 136] on textarea at bounding box center [265, 137] width 183 height 44
type textarea "**********"
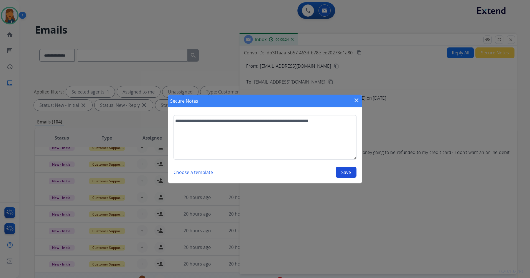
click at [345, 167] on button "Save" at bounding box center [346, 172] width 21 height 11
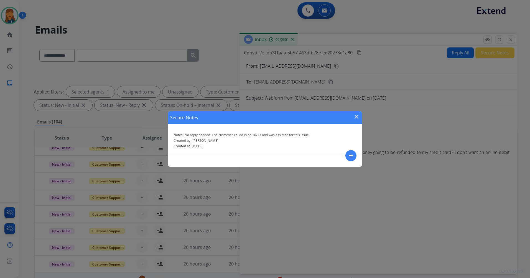
click at [358, 118] on mat-icon "close" at bounding box center [356, 116] width 7 height 7
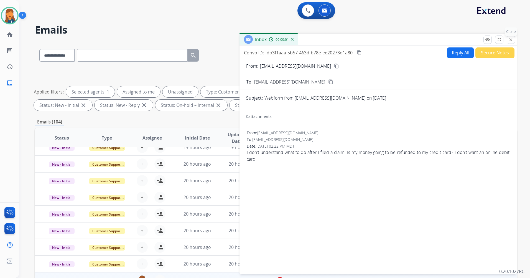
click at [509, 37] on button "close Close" at bounding box center [511, 40] width 8 height 8
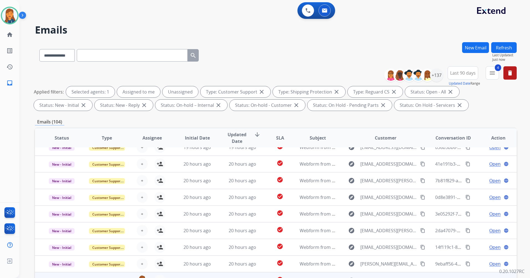
scroll to position [64, 0]
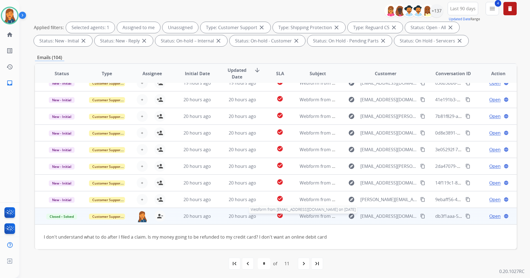
click at [310, 217] on span "Webform from msgalleg88@gmail.com on 10/12/2025" at bounding box center [363, 216] width 126 height 6
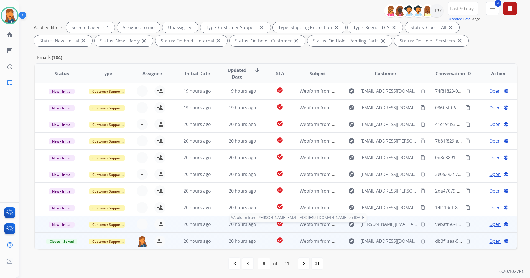
click at [304, 221] on span "Webform from ellen@curatedbyellen.com on 10/12/2025" at bounding box center [380, 224] width 160 height 6
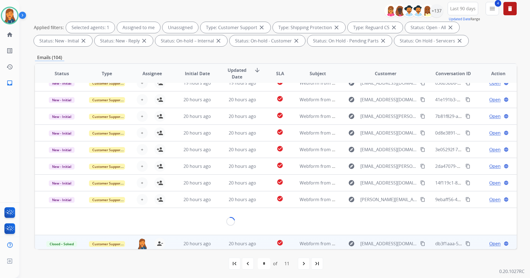
scroll to position [32, 0]
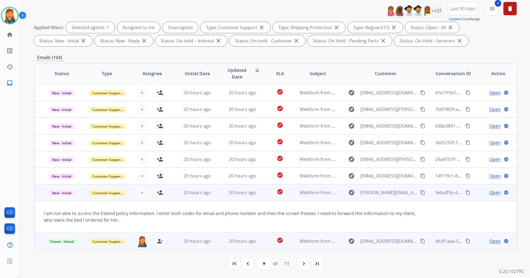
click at [421, 193] on mat-icon "content_copy" at bounding box center [423, 192] width 5 height 5
click at [161, 191] on mat-icon "person_add" at bounding box center [160, 192] width 7 height 7
click at [492, 194] on span "Open" at bounding box center [495, 192] width 11 height 7
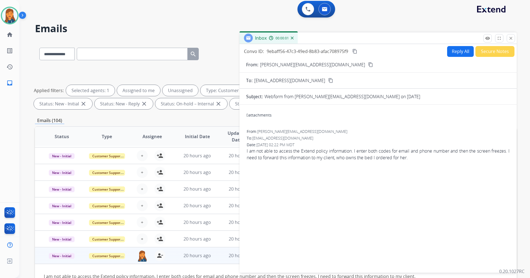
scroll to position [0, 0]
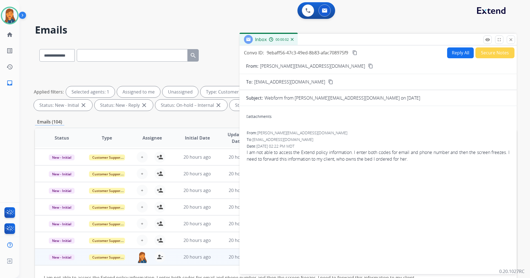
click at [456, 55] on button "Reply All" at bounding box center [461, 52] width 27 height 11
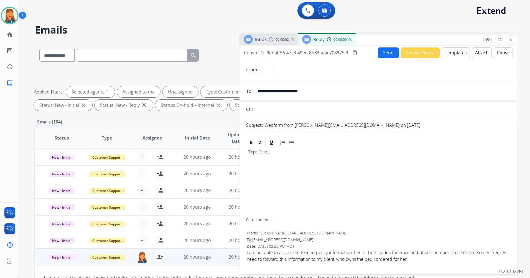
select select "**********"
click at [451, 54] on button "Templates" at bounding box center [456, 52] width 28 height 11
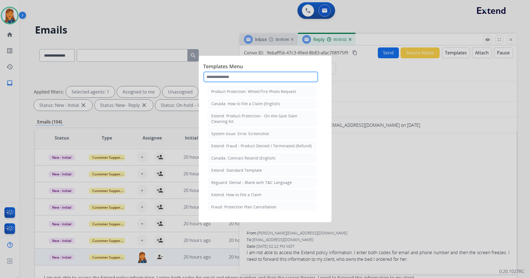
click at [274, 77] on input "text" at bounding box center [260, 76] width 115 height 11
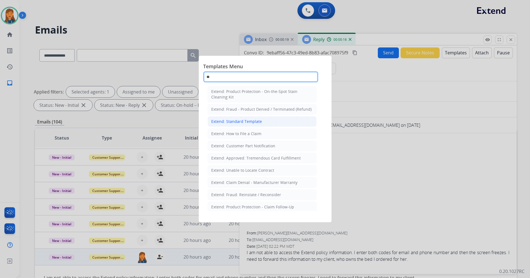
type input "**"
click at [237, 120] on div "Extend: Standard Template" at bounding box center [236, 122] width 51 height 6
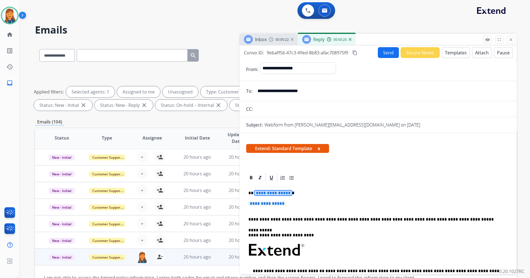
click at [265, 193] on span "**********" at bounding box center [273, 193] width 37 height 5
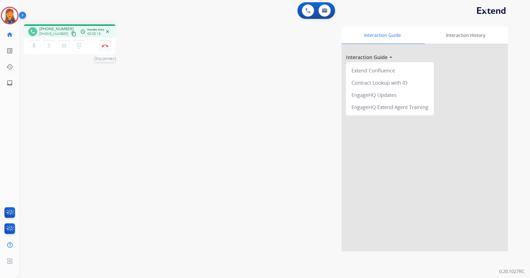
click at [106, 46] on img at bounding box center [105, 45] width 7 height 3
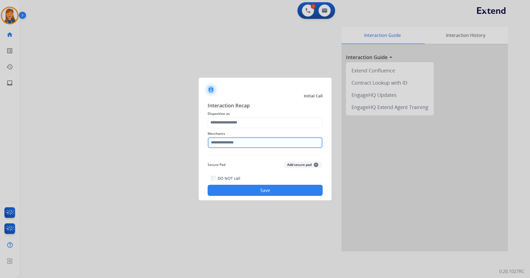
click at [235, 143] on input "text" at bounding box center [265, 142] width 115 height 11
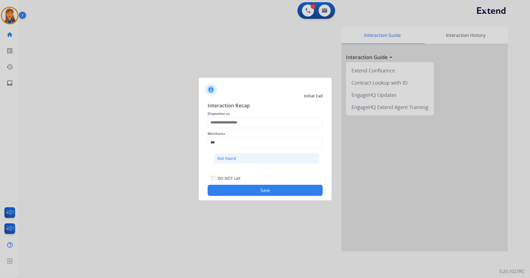
click at [230, 160] on div "Not found" at bounding box center [227, 159] width 19 height 6
type input "*********"
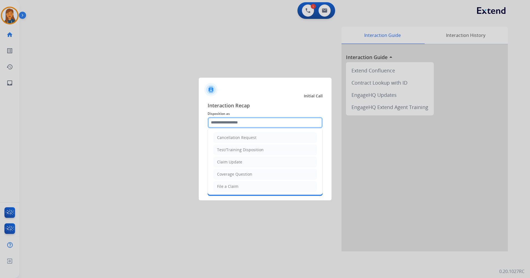
click at [218, 128] on input "text" at bounding box center [265, 122] width 115 height 11
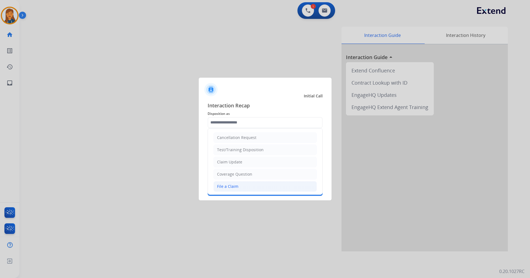
click at [228, 190] on li "File a Claim" at bounding box center [265, 186] width 103 height 11
type input "**********"
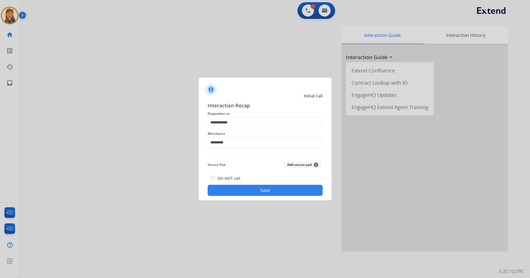
click at [219, 163] on span "Secure Pad" at bounding box center [217, 164] width 18 height 7
drag, startPoint x: 226, startPoint y: 132, endPoint x: 228, endPoint y: 122, distance: 9.6
click at [226, 131] on span "Merchants" at bounding box center [265, 133] width 115 height 7
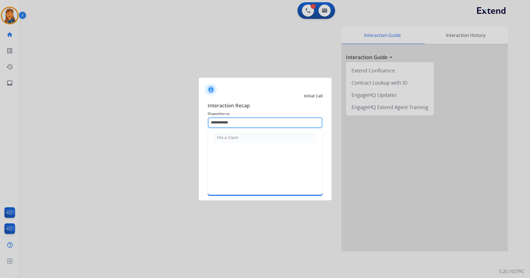
click at [228, 122] on input "**********" at bounding box center [265, 122] width 115 height 11
drag, startPoint x: 242, startPoint y: 120, endPoint x: 154, endPoint y: 122, distance: 87.7
click at [0, 122] on app-contact-recap-modal "**********" at bounding box center [0, 139] width 0 height 278
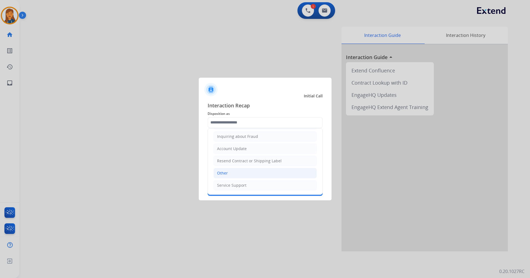
click at [236, 174] on li "Other" at bounding box center [265, 173] width 103 height 11
type input "*****"
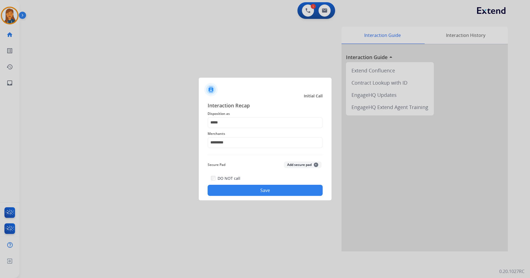
click at [229, 188] on button "Save" at bounding box center [265, 190] width 115 height 11
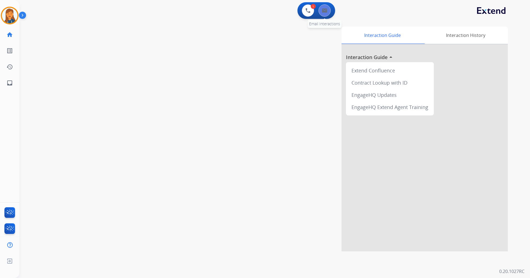
click at [324, 14] on button at bounding box center [325, 10] width 12 height 12
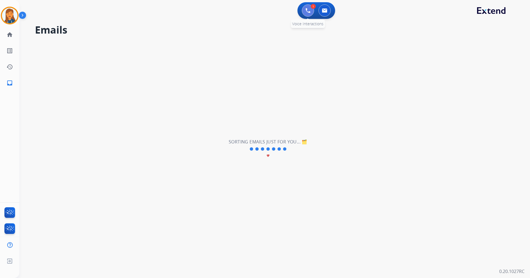
click at [311, 11] on button at bounding box center [308, 10] width 12 height 12
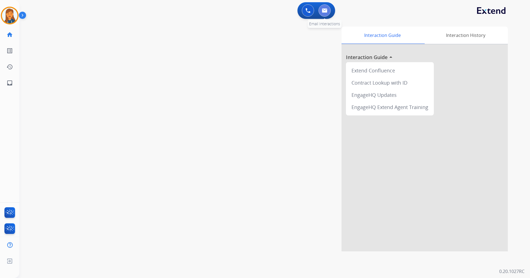
click at [326, 12] on img at bounding box center [325, 10] width 6 height 4
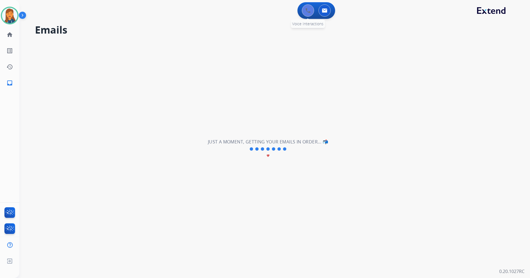
click at [307, 10] on img at bounding box center [308, 10] width 5 height 5
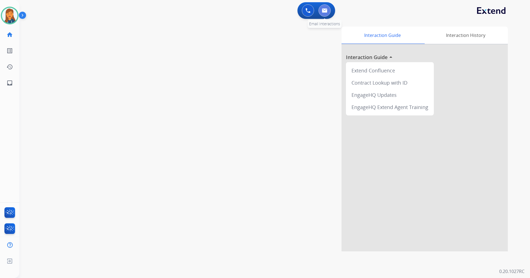
click at [324, 13] on button at bounding box center [325, 10] width 12 height 12
select select "**********"
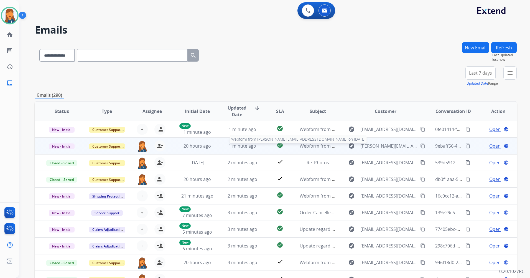
click at [307, 146] on span "Webform from [PERSON_NAME][EMAIL_ADDRESS][DOMAIN_NAME] on [DATE]" at bounding box center [380, 146] width 160 height 6
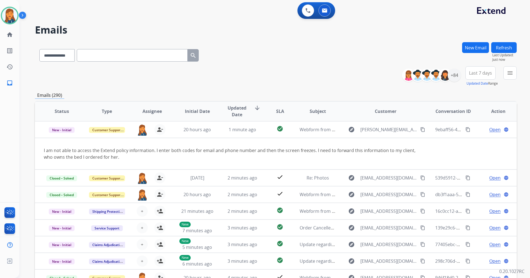
scroll to position [17, 0]
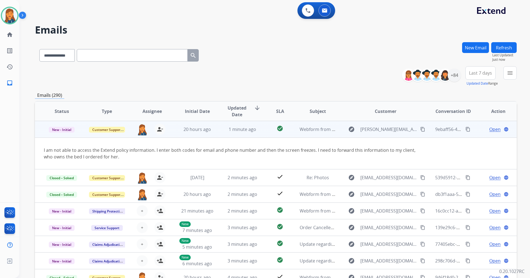
click at [490, 132] on span "Open" at bounding box center [495, 129] width 11 height 7
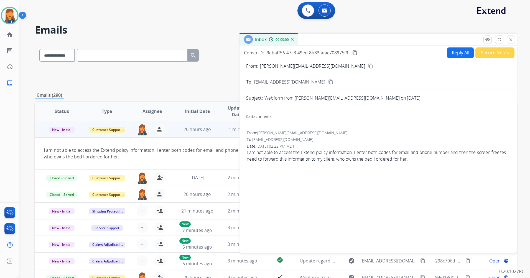
click at [462, 54] on button "Reply All" at bounding box center [461, 52] width 27 height 11
select select "**********"
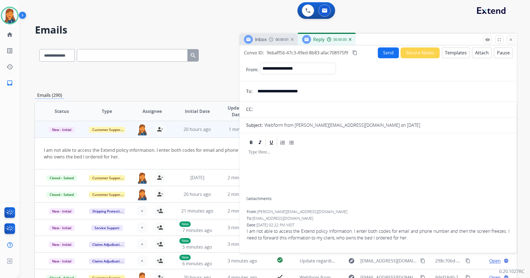
click at [461, 52] on button "Templates" at bounding box center [456, 52] width 28 height 11
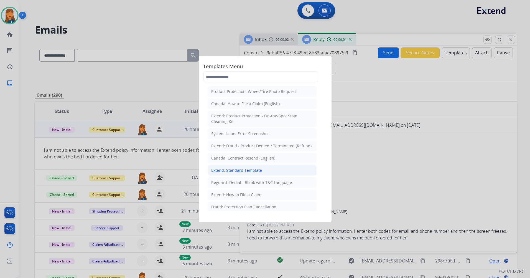
click at [235, 171] on div "Extend: Standard Template" at bounding box center [236, 171] width 51 height 6
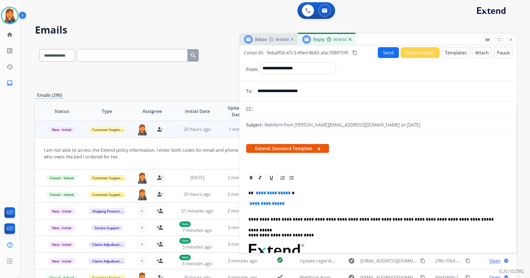
click at [265, 192] on span "**********" at bounding box center [273, 193] width 37 height 5
click at [263, 206] on p "**********" at bounding box center [379, 206] width 260 height 10
click at [266, 201] on span "**********" at bounding box center [267, 203] width 37 height 5
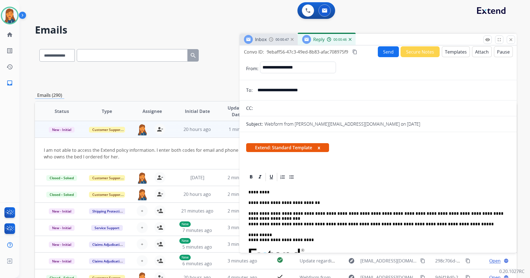
scroll to position [0, 0]
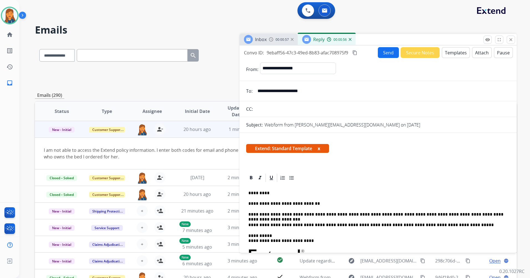
click at [475, 57] on button "Attach" at bounding box center [482, 52] width 20 height 11
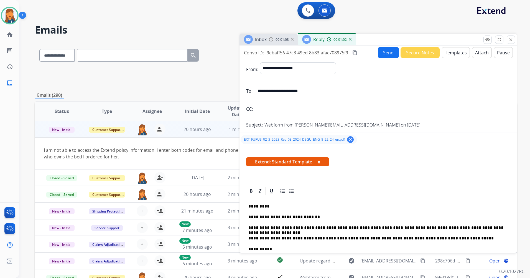
click at [355, 50] on button "content_copy" at bounding box center [355, 52] width 7 height 7
click at [384, 50] on button "Send" at bounding box center [388, 52] width 21 height 11
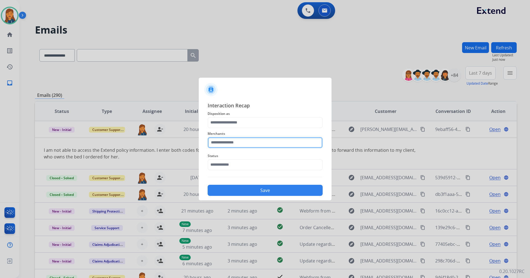
click at [221, 143] on input "text" at bounding box center [265, 142] width 115 height 11
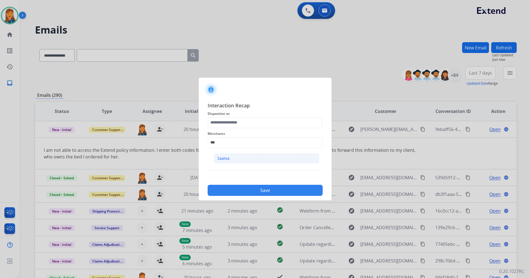
click at [224, 155] on li "Saatva" at bounding box center [267, 158] width 106 height 11
type input "******"
click at [228, 128] on div "Merchants ******" at bounding box center [265, 139] width 115 height 22
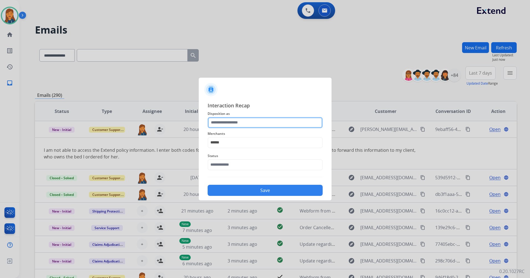
click at [228, 127] on input "text" at bounding box center [265, 122] width 115 height 11
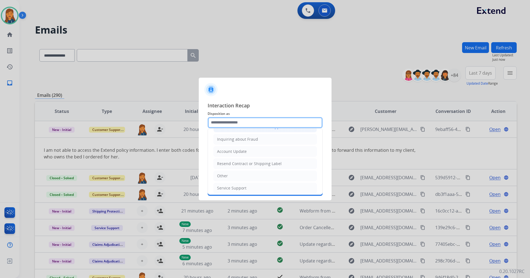
scroll to position [87, 0]
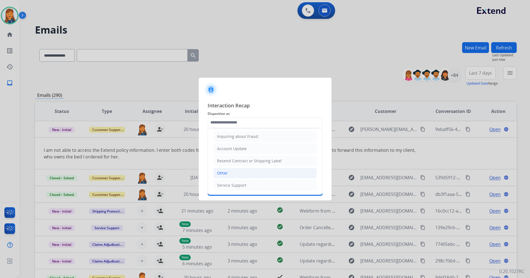
click at [227, 176] on li "Other" at bounding box center [265, 173] width 103 height 11
type input "*****"
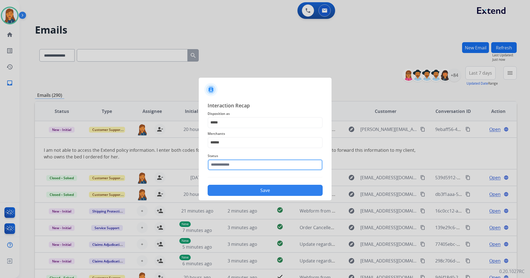
click at [225, 166] on input "text" at bounding box center [265, 164] width 115 height 11
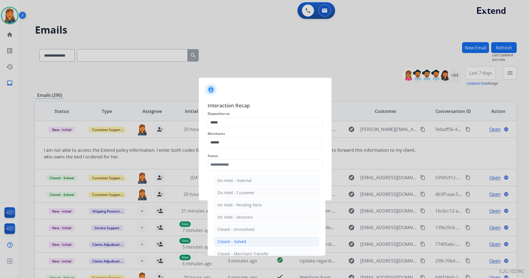
click at [232, 238] on li "Closed – Solved" at bounding box center [267, 241] width 106 height 11
type input "**********"
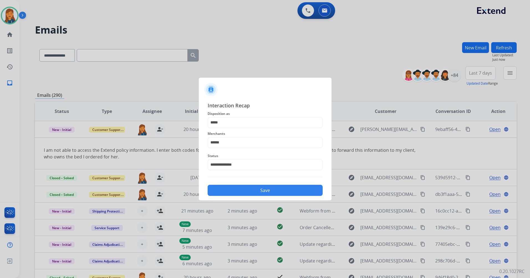
click at [238, 191] on button "Save" at bounding box center [265, 190] width 115 height 11
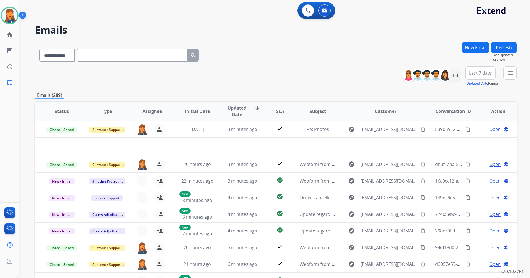
click at [485, 73] on span "Last 7 days" at bounding box center [480, 73] width 23 height 2
click at [468, 142] on div "Last 90 days" at bounding box center [479, 140] width 31 height 8
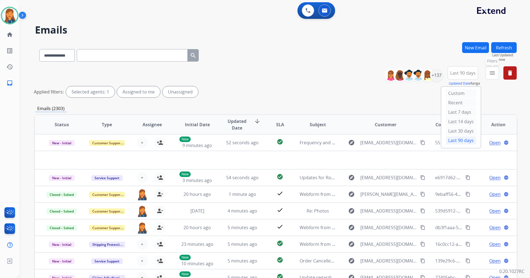
click at [492, 72] on mat-icon "menu" at bounding box center [492, 73] width 7 height 7
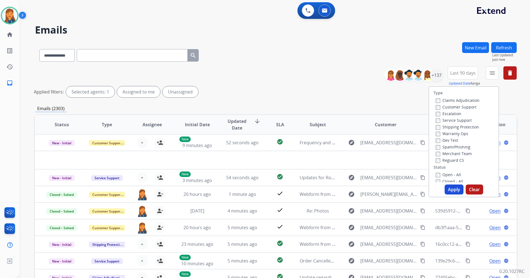
click at [461, 107] on label "Customer Support" at bounding box center [456, 106] width 41 height 5
click at [453, 125] on label "Shipping Protection" at bounding box center [457, 126] width 43 height 5
click at [445, 159] on label "Reguard CS" at bounding box center [450, 160] width 28 height 5
click at [445, 175] on label "Open - All" at bounding box center [448, 174] width 25 height 5
click at [449, 191] on button "Apply" at bounding box center [454, 189] width 19 height 10
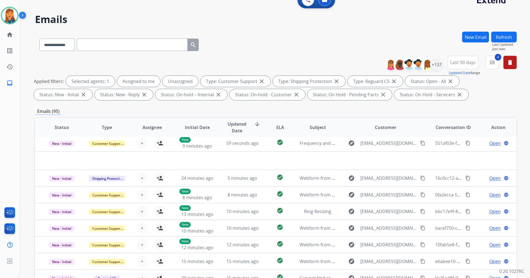
scroll to position [9, 0]
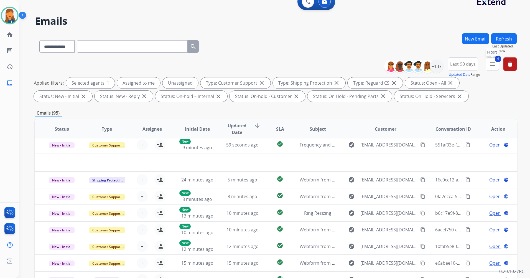
drag, startPoint x: 496, startPoint y: 63, endPoint x: 480, endPoint y: 77, distance: 21.5
click at [496, 63] on button "4 menu Filters" at bounding box center [492, 63] width 13 height 13
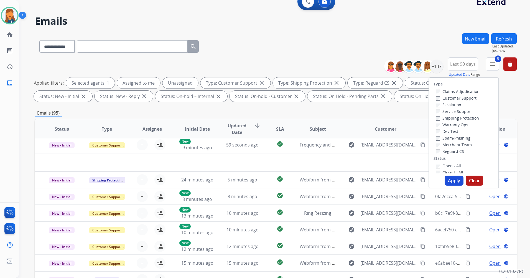
click at [449, 178] on button "Apply" at bounding box center [454, 181] width 19 height 10
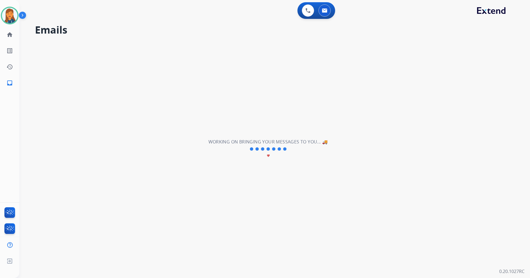
scroll to position [0, 0]
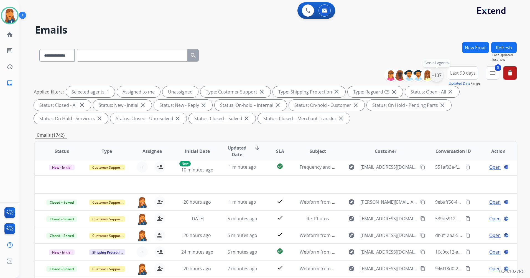
click at [439, 78] on div "+137" at bounding box center [436, 75] width 13 height 13
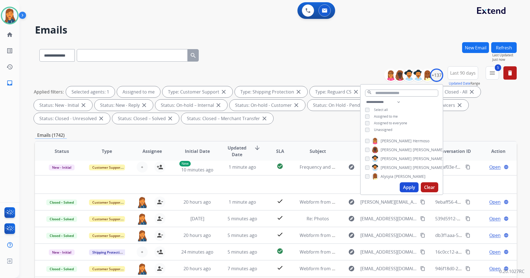
click at [403, 185] on button "Apply" at bounding box center [409, 187] width 19 height 10
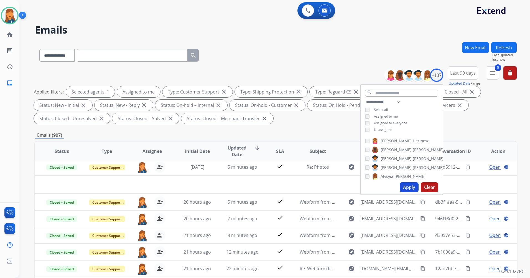
click at [413, 186] on button "Apply" at bounding box center [409, 187] width 19 height 10
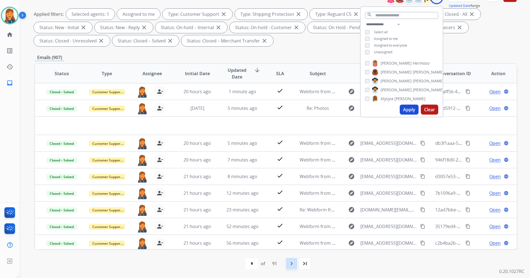
click at [294, 269] on div "navigate_next" at bounding box center [292, 263] width 12 height 12
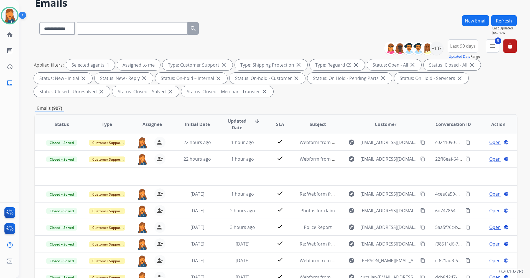
scroll to position [28, 0]
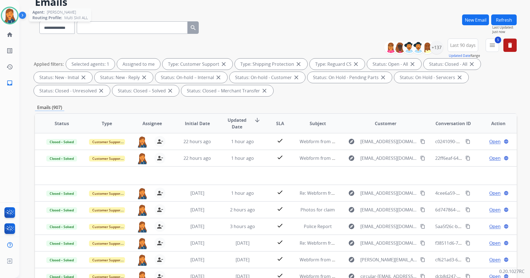
click at [8, 14] on img at bounding box center [10, 16] width 16 height 16
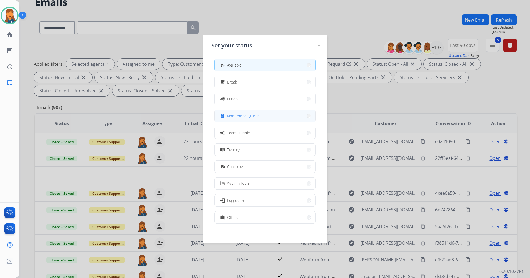
click at [247, 117] on span "Non-Phone Queue" at bounding box center [243, 116] width 33 height 6
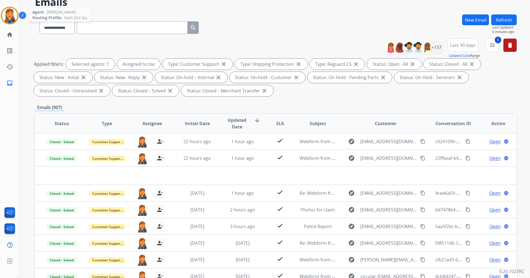
click at [10, 20] on img at bounding box center [10, 16] width 16 height 16
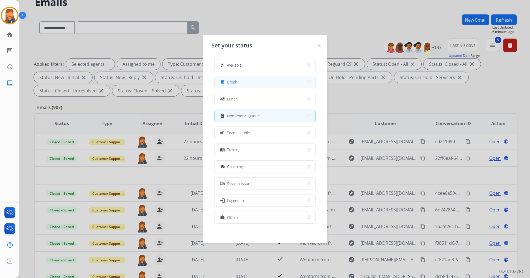
click at [234, 78] on button "free_breakfast Break" at bounding box center [265, 82] width 101 height 12
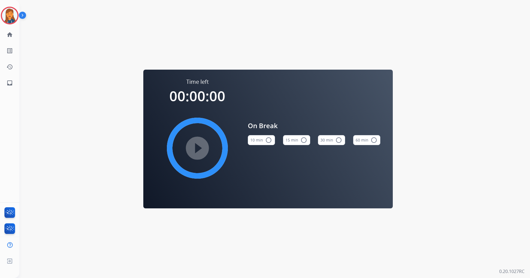
click at [304, 141] on mat-icon "radio_button_unchecked" at bounding box center [304, 140] width 7 height 7
click at [194, 149] on mat-icon "play_circle_filled" at bounding box center [197, 148] width 7 height 7
click at [14, 18] on img at bounding box center [10, 16] width 16 height 16
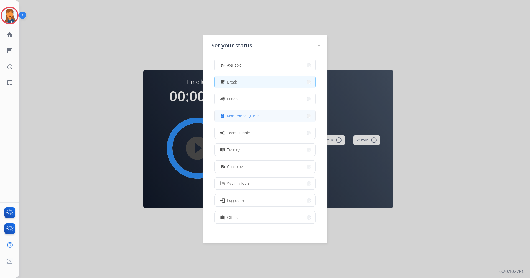
click at [255, 114] on span "Non-Phone Queue" at bounding box center [243, 116] width 33 height 6
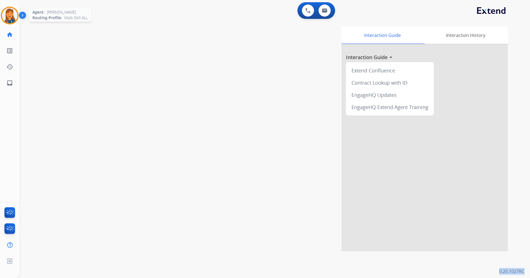
click at [11, 14] on img at bounding box center [10, 16] width 16 height 16
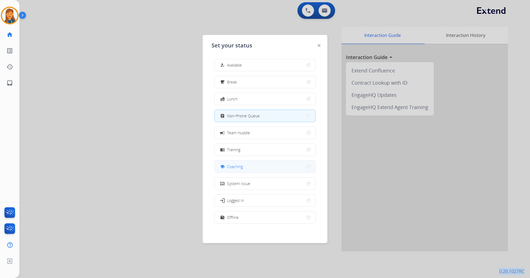
click at [239, 168] on span "Coaching" at bounding box center [235, 167] width 16 height 6
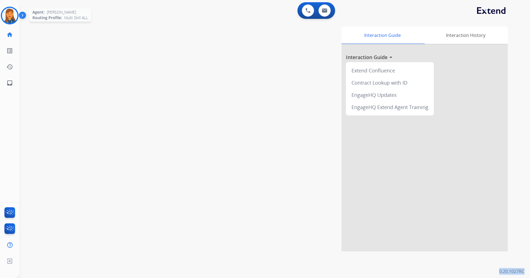
click at [12, 21] on img at bounding box center [10, 16] width 16 height 16
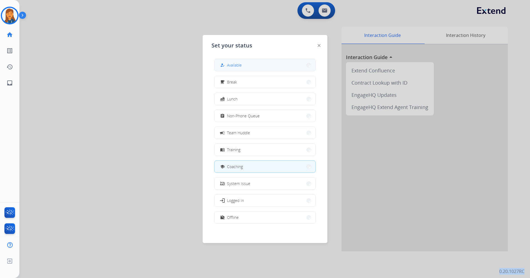
click at [229, 64] on span "Available" at bounding box center [234, 65] width 15 height 6
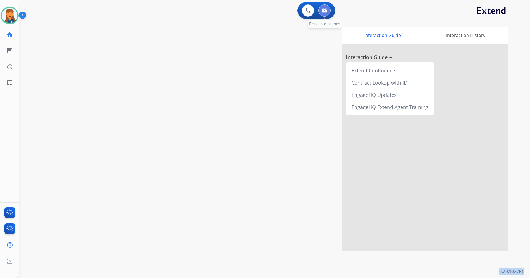
click at [323, 12] on img at bounding box center [325, 10] width 6 height 4
select select "**********"
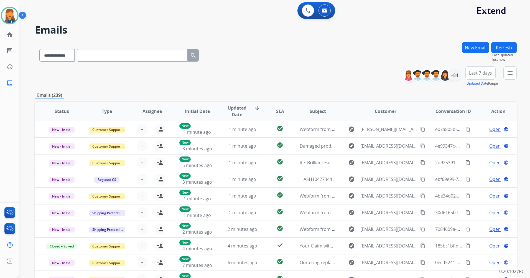
click at [478, 72] on span "Last 7 days" at bounding box center [480, 73] width 23 height 2
click at [471, 140] on div "Last 90 days" at bounding box center [479, 140] width 31 height 8
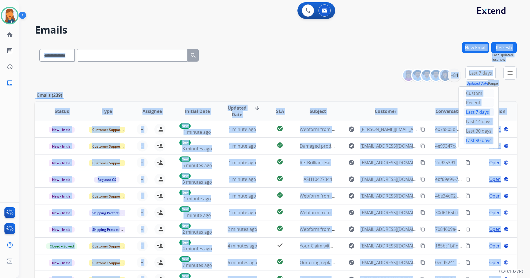
click at [471, 140] on div "**********" at bounding box center [268, 159] width 498 height 278
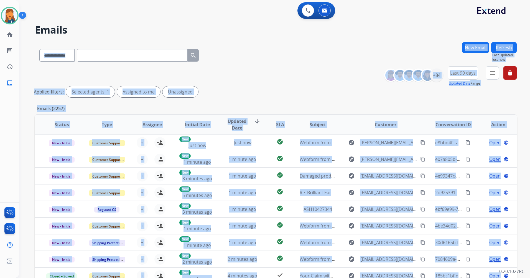
click at [232, 87] on div "Applied filters: Selected agents: 1 Assigned to me Unassigned" at bounding box center [275, 91] width 482 height 11
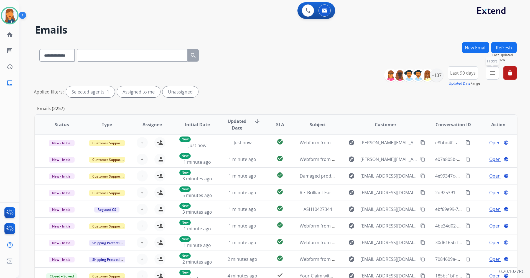
click at [487, 71] on button "menu Filters" at bounding box center [492, 72] width 13 height 13
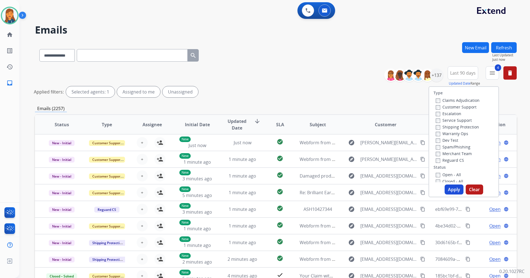
click at [443, 186] on div "Apply Clear" at bounding box center [463, 189] width 69 height 10
click at [456, 188] on button "Apply" at bounding box center [454, 189] width 19 height 10
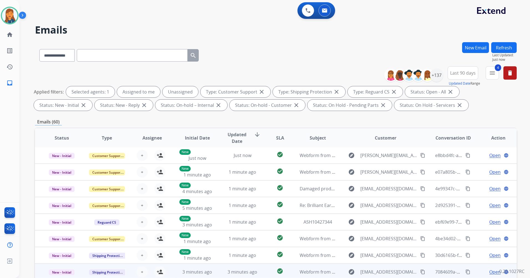
scroll to position [64, 0]
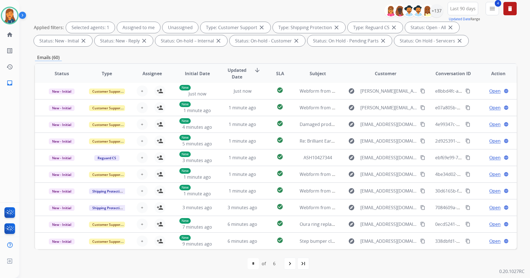
drag, startPoint x: 302, startPoint y: 265, endPoint x: 296, endPoint y: 263, distance: 6.8
click at [302, 265] on mat-icon "last_page" at bounding box center [303, 263] width 7 height 7
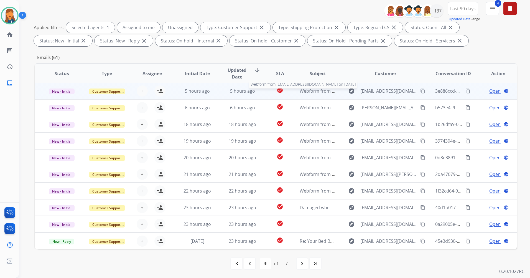
click at [314, 91] on span "Webform from Kellyeheler@gmail.com on 10/13/2025" at bounding box center [363, 91] width 126 height 6
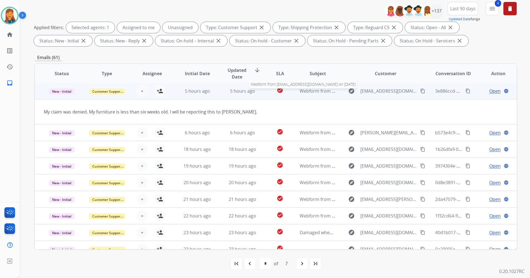
scroll to position [0, 0]
click at [421, 92] on mat-icon "content_copy" at bounding box center [423, 91] width 5 height 5
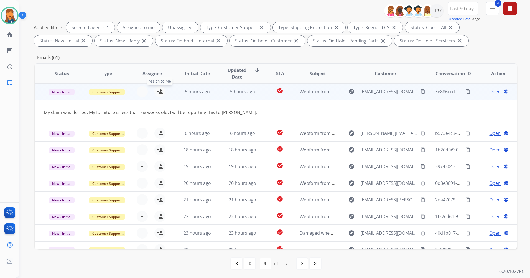
click at [162, 89] on mat-icon "person_add" at bounding box center [160, 91] width 7 height 7
click at [493, 90] on span "Open" at bounding box center [495, 91] width 11 height 7
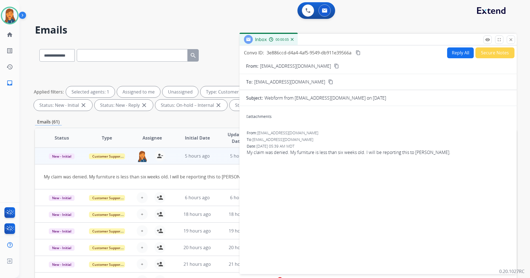
click at [457, 52] on button "Reply All" at bounding box center [461, 52] width 27 height 11
select select "**********"
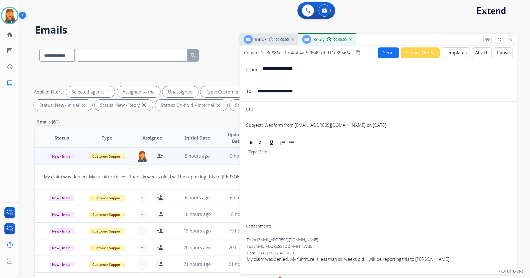
click at [457, 55] on button "Templates" at bounding box center [456, 52] width 28 height 11
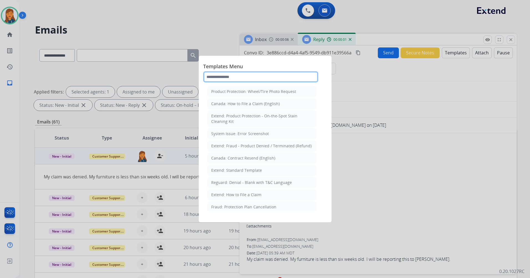
click at [266, 78] on input "text" at bounding box center [260, 76] width 115 height 11
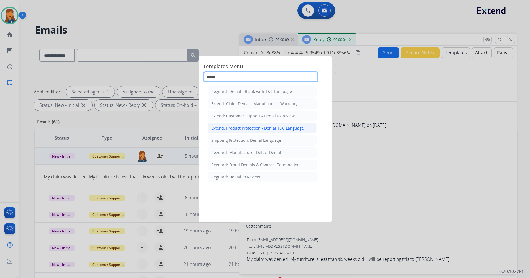
type input "******"
click at [255, 127] on div "Extend: Product Protection - Denial T&C Language" at bounding box center [257, 128] width 93 height 6
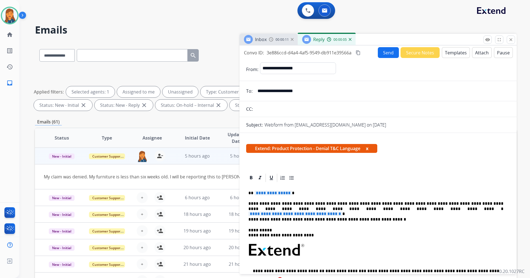
click at [343, 211] on span "**********" at bounding box center [296, 213] width 94 height 5
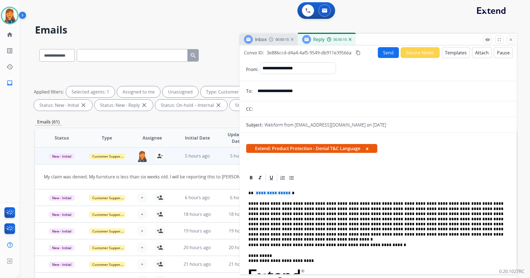
click at [265, 193] on span "**********" at bounding box center [273, 193] width 37 height 5
click at [383, 44] on div "Inbox 00:00:24 Reply 00:00:19" at bounding box center [378, 40] width 277 height 12
click at [483, 48] on button "Attach" at bounding box center [482, 52] width 20 height 11
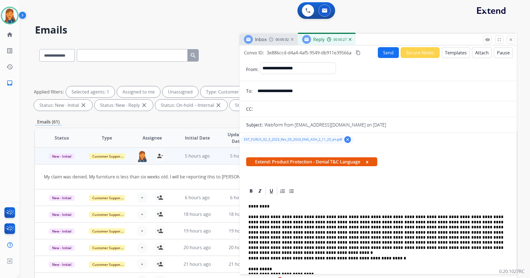
click at [359, 54] on mat-icon "content_copy" at bounding box center [358, 52] width 5 height 5
click at [385, 53] on button "Send" at bounding box center [388, 52] width 21 height 11
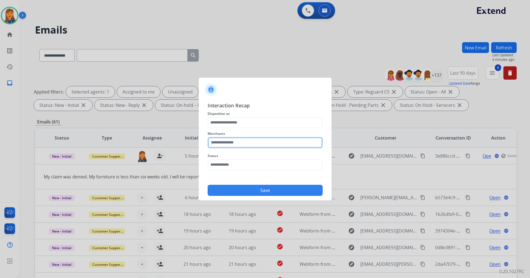
click at [234, 144] on input "text" at bounding box center [265, 142] width 115 height 11
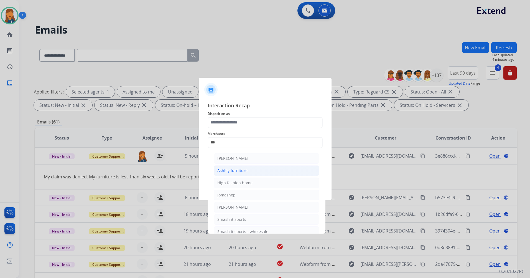
click at [227, 166] on li "Ashley furniture" at bounding box center [267, 170] width 106 height 11
type input "**********"
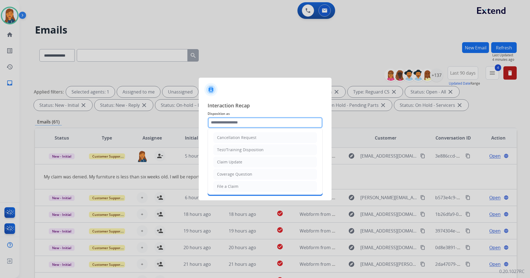
click at [213, 127] on input "text" at bounding box center [265, 122] width 115 height 11
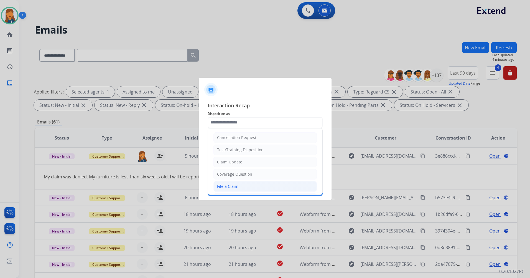
click at [224, 187] on div "File a Claim" at bounding box center [227, 187] width 21 height 6
type input "**********"
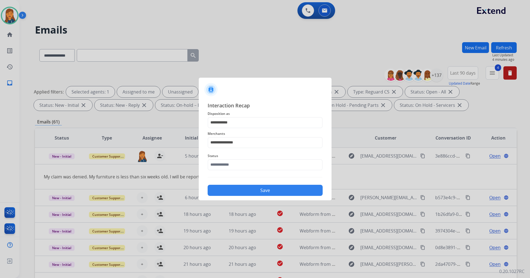
click at [222, 184] on div "Save" at bounding box center [265, 188] width 115 height 14
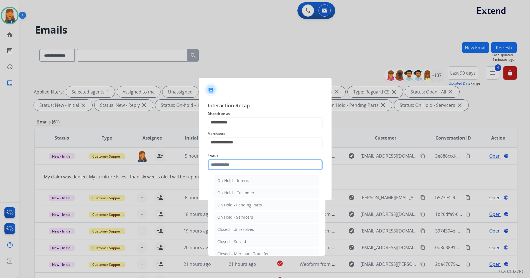
click at [219, 166] on input "text" at bounding box center [265, 164] width 115 height 11
click at [222, 243] on div "Closed – Solved" at bounding box center [232, 242] width 29 height 6
type input "**********"
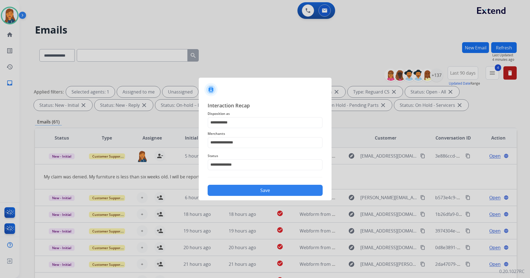
click at [242, 185] on button "Save" at bounding box center [265, 190] width 115 height 11
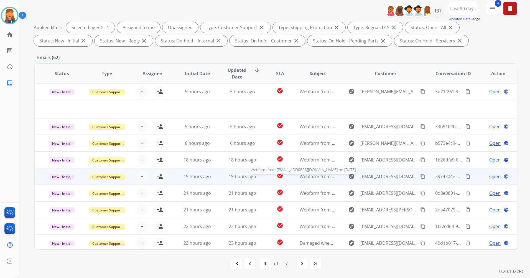
click at [304, 175] on span "Webform from Martinezoscar30425@gmail.com on 10/12/2025" at bounding box center [363, 176] width 126 height 6
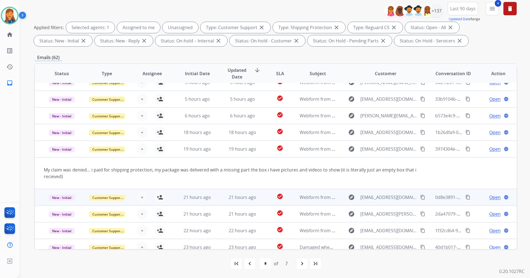
scroll to position [32, 0]
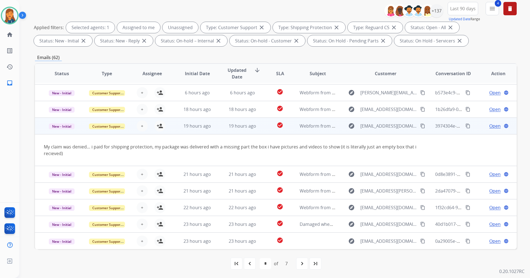
click at [420, 128] on button "content_copy" at bounding box center [423, 126] width 7 height 7
click at [159, 126] on mat-icon "person_add" at bounding box center [160, 126] width 7 height 7
click at [492, 125] on span "Open" at bounding box center [495, 126] width 11 height 7
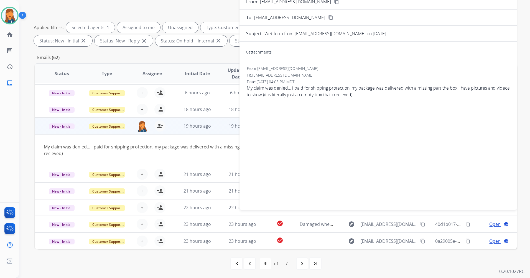
scroll to position [0, 0]
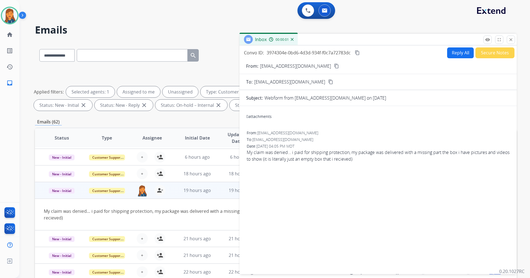
click at [453, 55] on button "Reply All" at bounding box center [461, 52] width 27 height 11
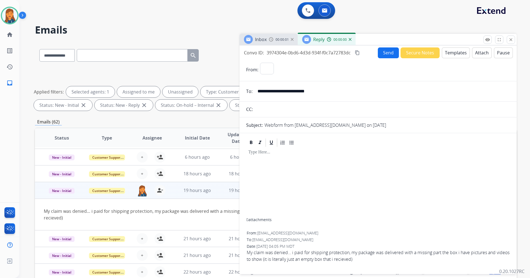
select select "**********"
click at [455, 55] on button "Templates" at bounding box center [456, 52] width 28 height 11
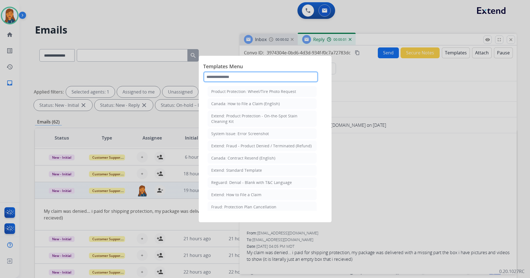
click at [247, 80] on input "text" at bounding box center [260, 76] width 115 height 11
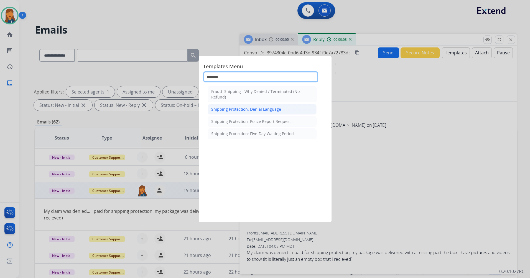
type input "********"
drag, startPoint x: 242, startPoint y: 109, endPoint x: 240, endPoint y: 2, distance: 107.1
click at [242, 109] on div "Shipping Protection: Denial Language" at bounding box center [246, 110] width 70 height 6
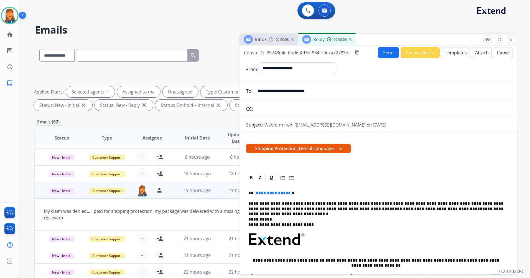
click at [267, 194] on span "**********" at bounding box center [273, 193] width 37 height 5
click at [486, 211] on p "**********" at bounding box center [376, 206] width 255 height 10
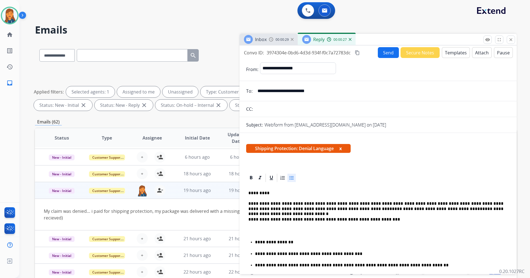
click at [360, 52] on mat-icon "content_copy" at bounding box center [357, 52] width 5 height 5
click at [382, 54] on button "Send" at bounding box center [388, 52] width 21 height 11
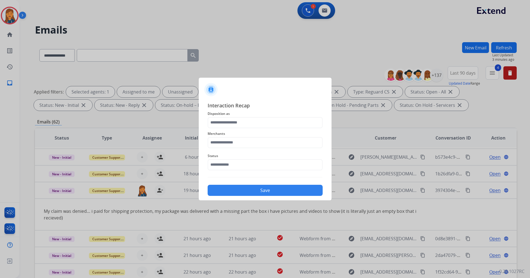
drag, startPoint x: 238, startPoint y: 149, endPoint x: 236, endPoint y: 146, distance: 3.8
click at [238, 149] on div "Merchants" at bounding box center [265, 139] width 115 height 22
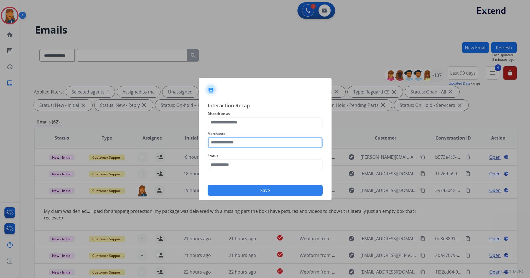
click at [236, 145] on input "text" at bounding box center [265, 142] width 115 height 11
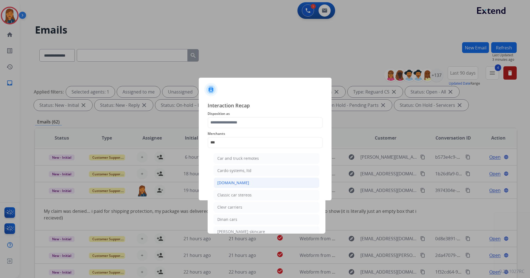
click at [230, 178] on li "[DOMAIN_NAME]" at bounding box center [267, 183] width 106 height 11
type input "**********"
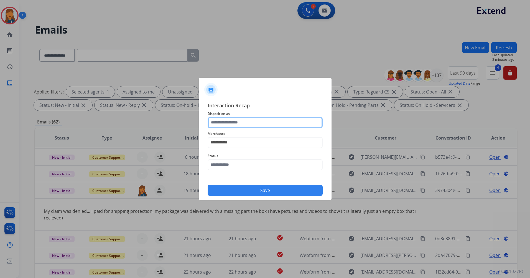
click at [224, 121] on input "text" at bounding box center [265, 122] width 115 height 11
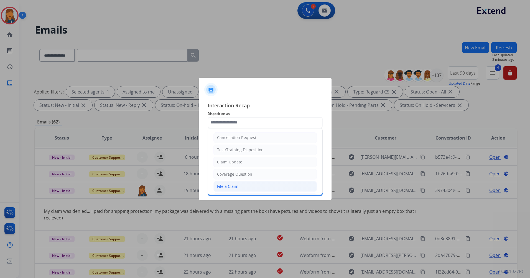
click at [225, 185] on div "File a Claim" at bounding box center [227, 187] width 21 height 6
type input "**********"
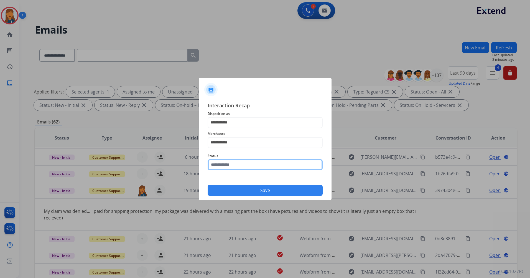
click at [226, 165] on input "text" at bounding box center [265, 164] width 115 height 11
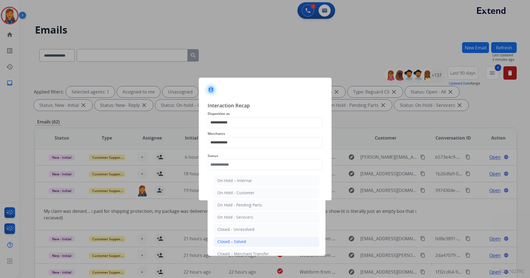
click at [234, 243] on div "Closed – Solved" at bounding box center [232, 242] width 29 height 6
type input "**********"
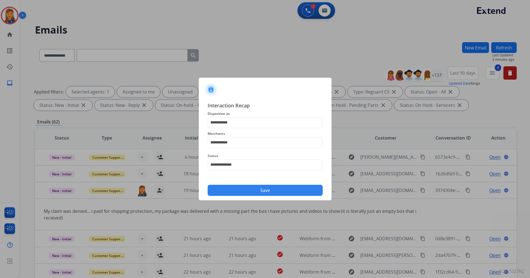
click at [240, 192] on button "Save" at bounding box center [265, 190] width 115 height 11
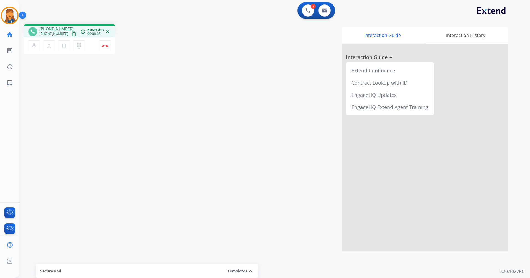
click at [71, 34] on mat-icon "content_copy" at bounding box center [73, 33] width 5 height 5
click at [105, 45] on img at bounding box center [105, 45] width 7 height 3
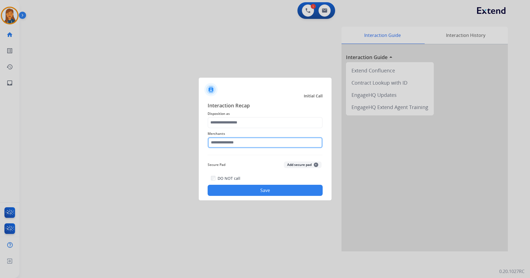
click at [213, 142] on input "text" at bounding box center [265, 142] width 115 height 11
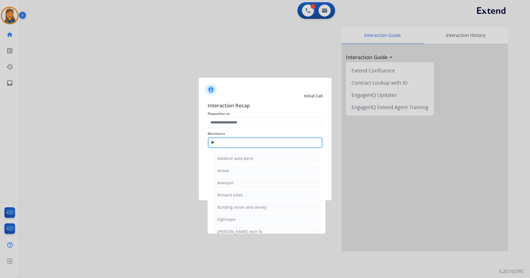
type input "*"
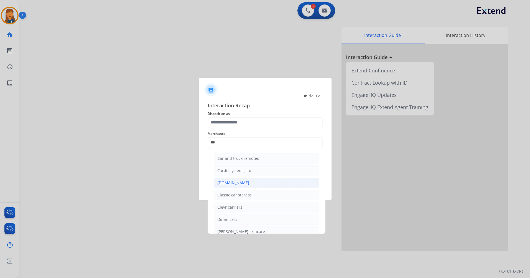
click at [241, 185] on div "Carparts.com" at bounding box center [234, 183] width 32 height 6
type input "**********"
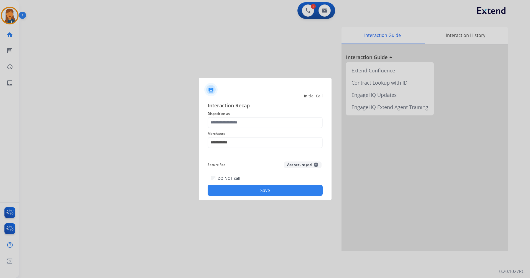
drag, startPoint x: 231, startPoint y: 135, endPoint x: 226, endPoint y: 129, distance: 8.2
click at [229, 135] on span "Merchants" at bounding box center [265, 133] width 115 height 7
click at [223, 118] on input "text" at bounding box center [265, 122] width 115 height 11
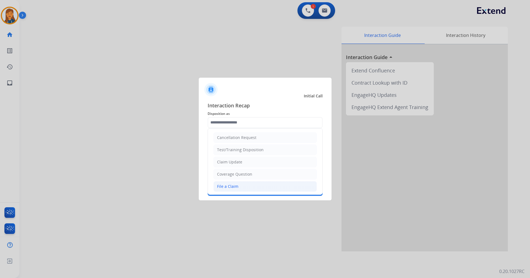
click at [226, 186] on div "File a Claim" at bounding box center [227, 187] width 21 height 6
type input "**********"
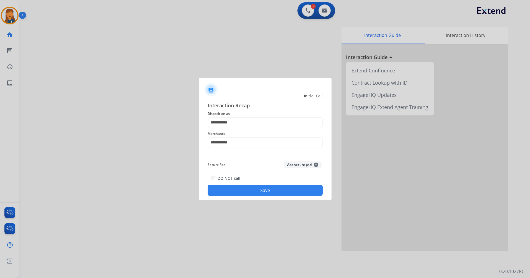
click at [239, 185] on button "Save" at bounding box center [265, 190] width 115 height 11
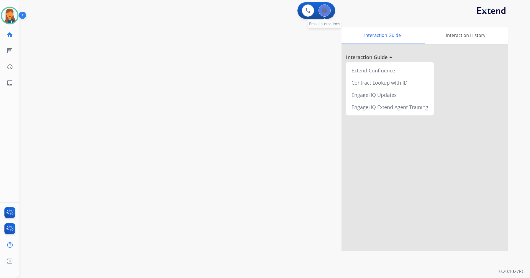
click at [324, 12] on img at bounding box center [325, 10] width 6 height 4
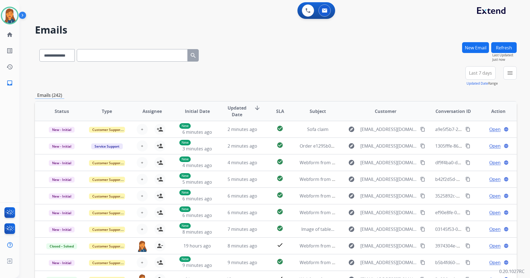
click at [475, 73] on span "Last 7 days" at bounding box center [480, 73] width 23 height 2
click at [470, 138] on div "Last 90 days" at bounding box center [479, 140] width 31 height 8
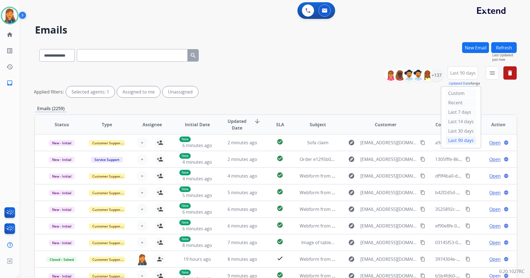
drag, startPoint x: 299, startPoint y: 74, endPoint x: 296, endPoint y: 78, distance: 4.9
click at [299, 73] on div "**********" at bounding box center [276, 82] width 482 height 33
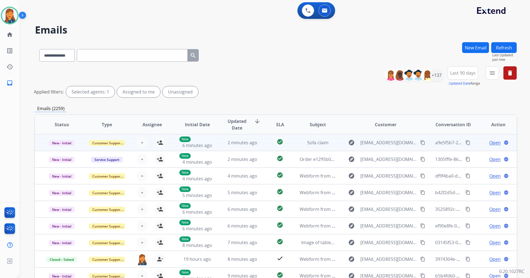
scroll to position [1, 0]
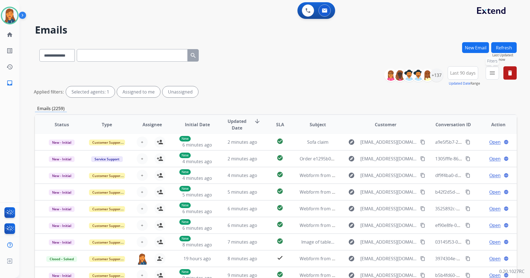
click at [494, 70] on mat-icon "menu" at bounding box center [492, 73] width 7 height 7
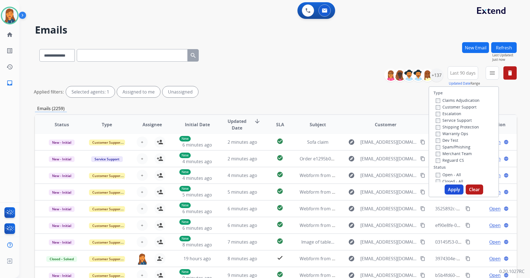
drag, startPoint x: 447, startPoint y: 107, endPoint x: 443, endPoint y: 108, distance: 4.0
click at [446, 107] on label "Customer Support" at bounding box center [456, 106] width 41 height 5
click at [448, 126] on label "Shipping Protection" at bounding box center [457, 126] width 43 height 5
drag, startPoint x: 456, startPoint y: 163, endPoint x: 453, endPoint y: 162, distance: 3.1
click at [456, 163] on div "Type Claims Adjudication Customer Support Escalation Service Support Shipping P…" at bounding box center [463, 134] width 69 height 95
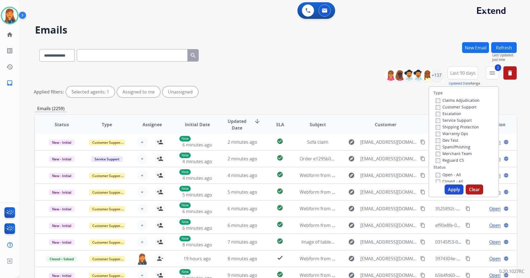
click at [452, 161] on label "Reguard CS" at bounding box center [450, 160] width 28 height 5
click at [434, 174] on div "Open - All Closed - All New - Initial New - Reply On-hold – Internal On-hold - …" at bounding box center [464, 211] width 60 height 80
click at [445, 188] on button "Apply" at bounding box center [454, 189] width 19 height 10
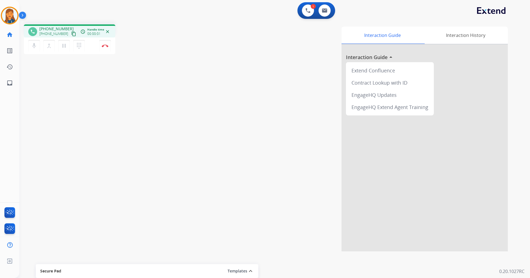
click at [71, 35] on mat-icon "content_copy" at bounding box center [73, 33] width 5 height 5
click at [107, 44] on img at bounding box center [105, 45] width 7 height 3
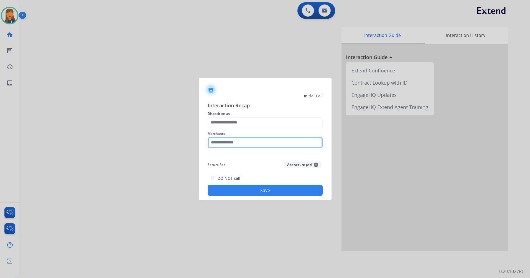
click at [246, 139] on input "text" at bounding box center [265, 142] width 115 height 11
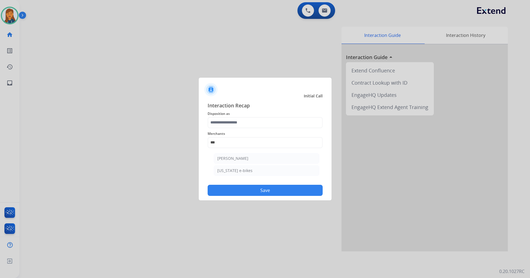
drag, startPoint x: 237, startPoint y: 159, endPoint x: 222, endPoint y: 130, distance: 32.4
click at [237, 159] on div "Ashley - Reguard" at bounding box center [233, 159] width 31 height 6
type input "**********"
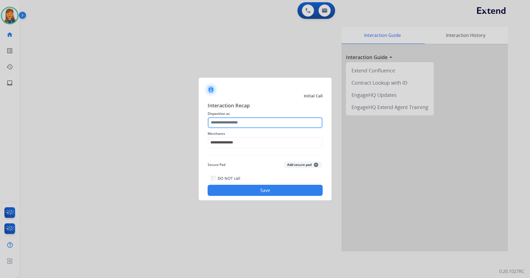
click at [220, 122] on input "text" at bounding box center [265, 122] width 115 height 11
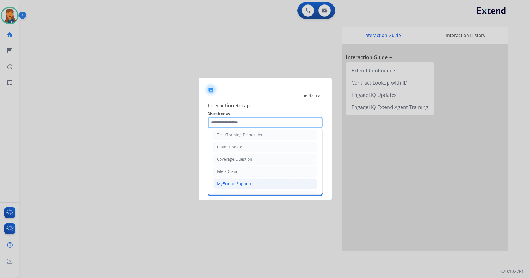
scroll to position [28, 0]
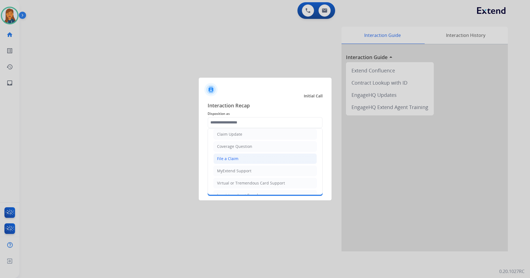
click at [223, 160] on div "File a Claim" at bounding box center [227, 159] width 21 height 6
type input "**********"
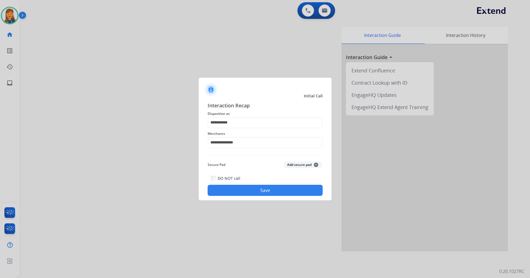
click at [244, 186] on button "Save" at bounding box center [265, 190] width 115 height 11
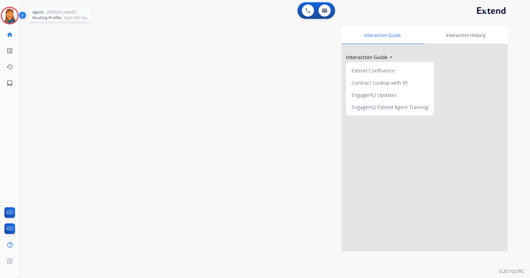
click at [14, 12] on img at bounding box center [10, 16] width 16 height 16
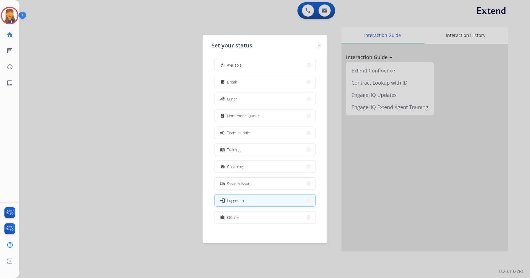
drag, startPoint x: 229, startPoint y: 66, endPoint x: 225, endPoint y: 64, distance: 4.3
click at [228, 65] on div "how_to_reg Available" at bounding box center [230, 65] width 23 height 7
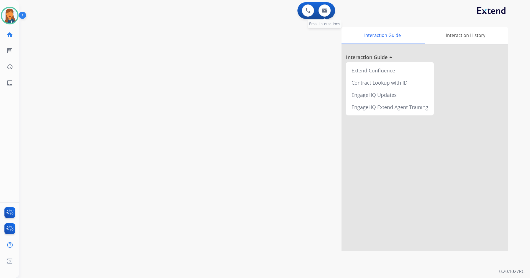
click at [332, 12] on div "0 Email Interactions" at bounding box center [325, 10] width 17 height 12
click at [323, 14] on button at bounding box center [325, 10] width 12 height 12
select select "**********"
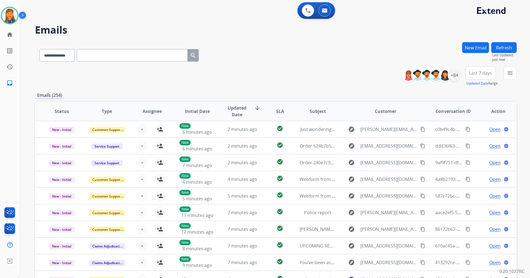
click at [477, 70] on button "Last 7 days" at bounding box center [481, 72] width 30 height 13
click at [465, 144] on div "Last 90 days" at bounding box center [479, 140] width 31 height 8
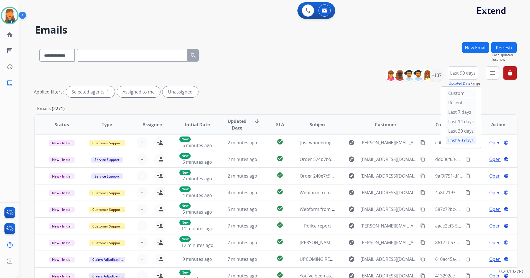
click at [492, 79] on div "menu Type Claims Adjudication Customer Support Escalation Service Support Shipp…" at bounding box center [492, 76] width 13 height 20
click at [491, 72] on mat-icon "menu" at bounding box center [492, 73] width 7 height 7
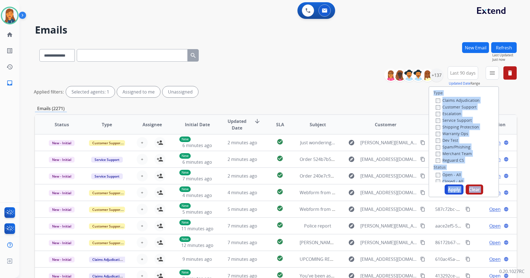
click at [443, 90] on div "Type Claims Adjudication Customer Support Escalation Service Support Shipping P…" at bounding box center [463, 134] width 69 height 95
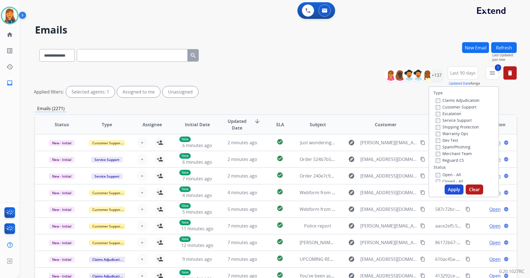
click at [438, 127] on label "Shipping Protection" at bounding box center [457, 126] width 43 height 5
click at [443, 159] on label "Reguard CS" at bounding box center [450, 160] width 28 height 5
click at [444, 174] on label "Open - All" at bounding box center [448, 174] width 25 height 5
click at [453, 189] on button "Apply" at bounding box center [454, 189] width 19 height 10
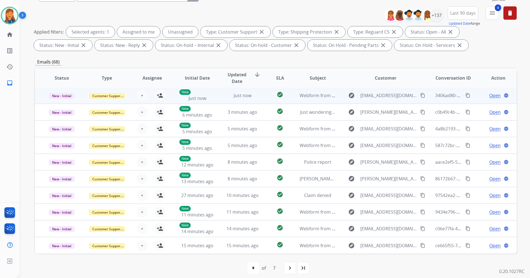
scroll to position [64, 0]
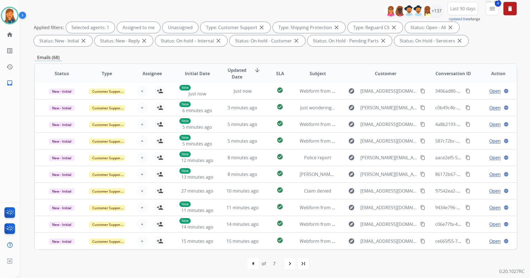
click at [492, 8] on mat-icon "menu" at bounding box center [492, 8] width 7 height 7
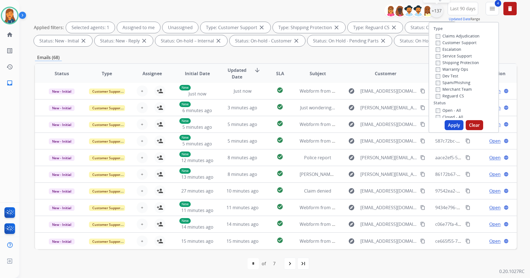
click at [440, 13] on div "+137" at bounding box center [436, 10] width 13 height 13
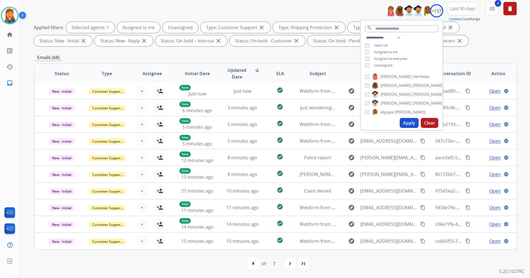
click at [374, 63] on span "Unassigned" at bounding box center [383, 65] width 18 height 5
click at [402, 121] on button "Apply" at bounding box center [409, 123] width 19 height 10
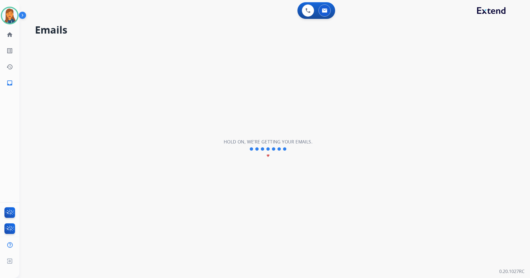
scroll to position [0, 0]
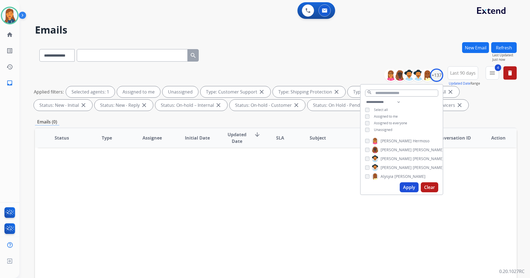
click at [403, 188] on button "Apply" at bounding box center [409, 187] width 19 height 10
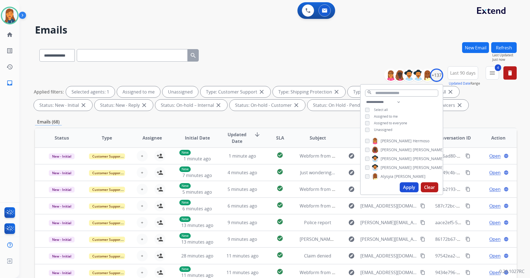
click at [328, 65] on div "**********" at bounding box center [276, 54] width 482 height 24
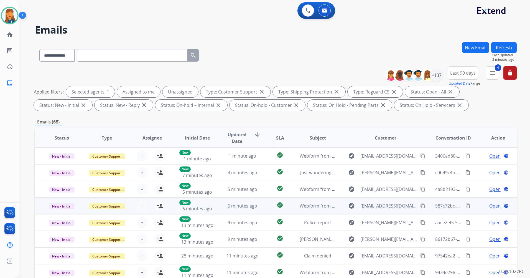
scroll to position [64, 0]
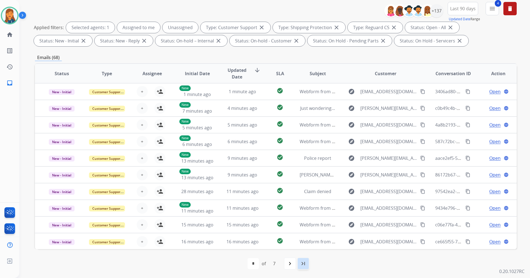
click at [303, 265] on mat-icon "last_page" at bounding box center [303, 263] width 7 height 7
select select "*"
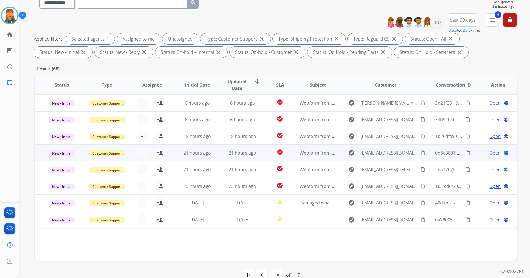
scroll to position [55, 0]
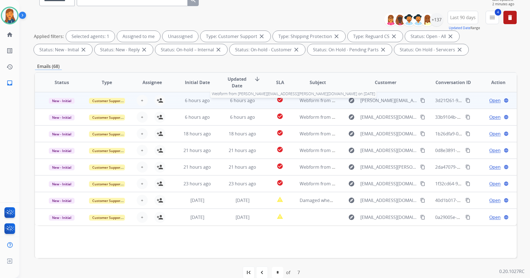
click at [309, 102] on span "Webform from [PERSON_NAME][EMAIL_ADDRESS][PERSON_NAME][DOMAIN_NAME] on [DATE]" at bounding box center [397, 100] width 194 height 6
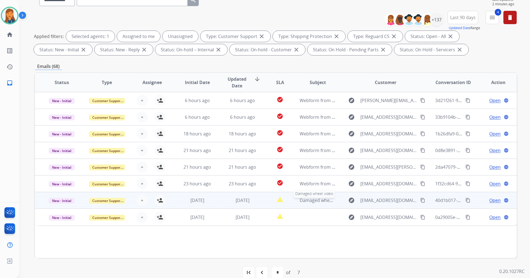
click at [306, 201] on span "Damaged wheel video" at bounding box center [323, 200] width 46 height 6
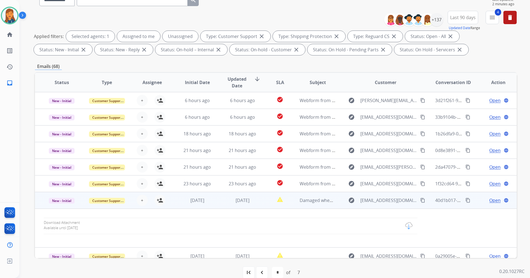
scroll to position [6, 0]
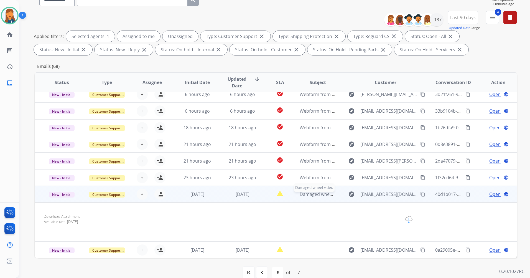
click at [314, 193] on span "Damaged wheel video" at bounding box center [323, 194] width 46 height 6
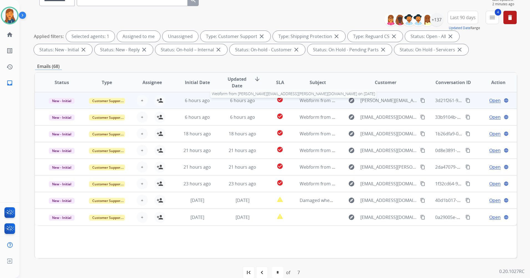
click at [322, 100] on span "Webform from [PERSON_NAME][EMAIL_ADDRESS][PERSON_NAME][DOMAIN_NAME] on [DATE]" at bounding box center [397, 100] width 194 height 6
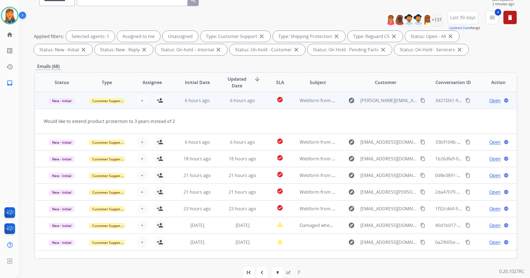
click at [421, 100] on mat-icon "content_copy" at bounding box center [423, 100] width 5 height 5
click at [159, 103] on mat-icon "person_add" at bounding box center [160, 100] width 7 height 7
click at [490, 99] on span "Open" at bounding box center [495, 100] width 11 height 7
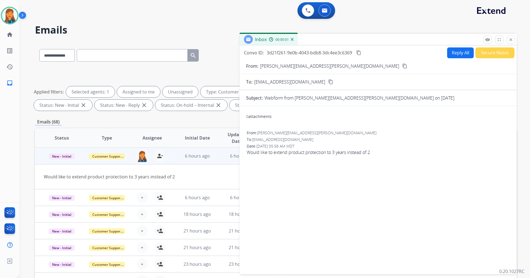
click at [451, 53] on button "Reply All" at bounding box center [461, 52] width 27 height 11
select select "**********"
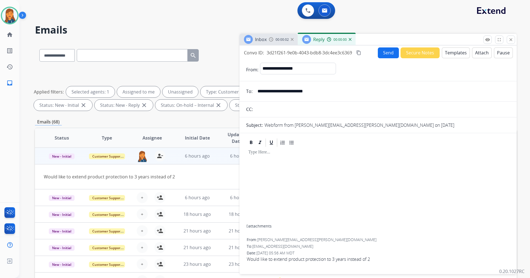
click at [455, 51] on button "Templates" at bounding box center [456, 52] width 28 height 11
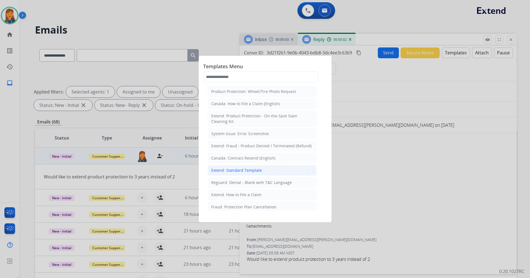
click at [228, 174] on li "Extend: Standard Template" at bounding box center [262, 170] width 109 height 11
click at [228, 174] on div "Would like to extend product protection to 3 years instead of 2" at bounding box center [231, 176] width 374 height 7
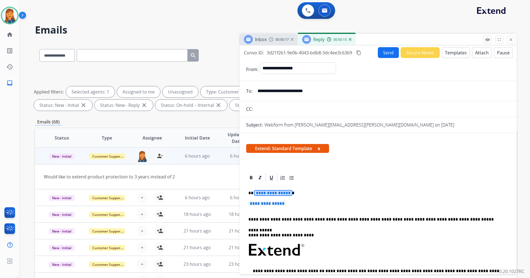
click at [270, 193] on span "**********" at bounding box center [273, 193] width 37 height 5
click at [264, 205] on span "**********" at bounding box center [267, 203] width 37 height 5
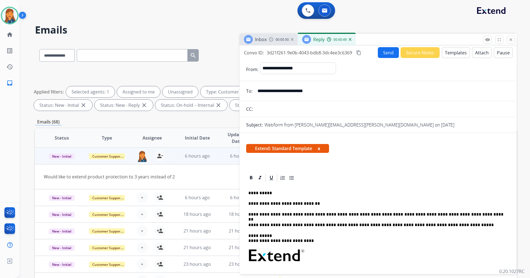
click at [358, 55] on mat-icon "content_copy" at bounding box center [359, 52] width 5 height 5
click at [380, 52] on button "Send" at bounding box center [388, 52] width 21 height 11
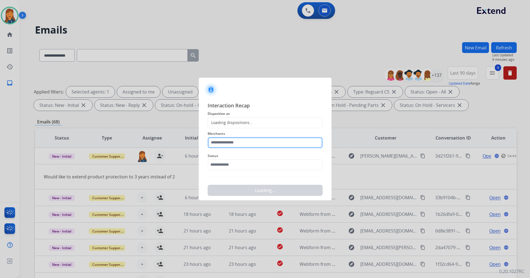
click at [240, 142] on input "text" at bounding box center [265, 142] width 115 height 11
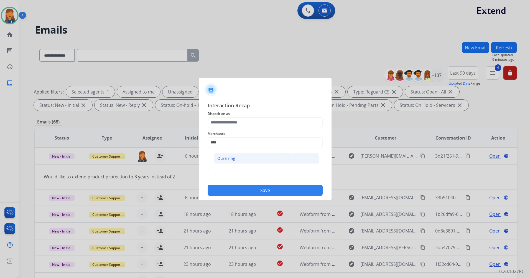
click at [235, 156] on li "Oura ring" at bounding box center [267, 158] width 106 height 11
type input "*********"
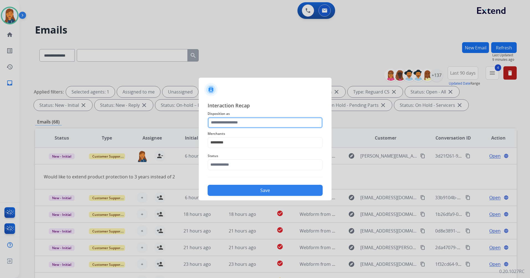
click at [228, 123] on input "text" at bounding box center [265, 122] width 115 height 11
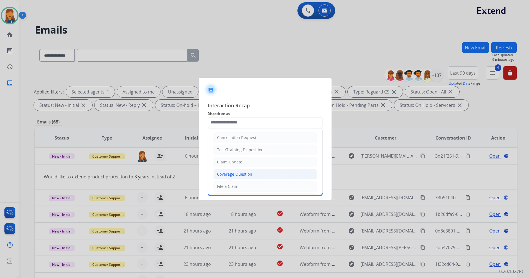
click at [228, 171] on li "Coverage Question" at bounding box center [265, 174] width 103 height 11
type input "**********"
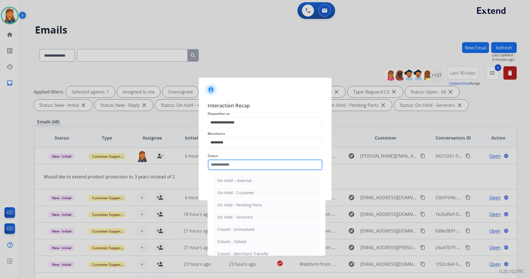
click at [224, 159] on input "text" at bounding box center [265, 164] width 115 height 11
click at [218, 243] on div "Closed – Solved" at bounding box center [232, 242] width 29 height 6
type input "**********"
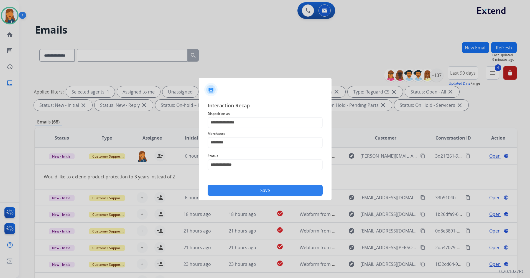
click at [220, 190] on button "Save" at bounding box center [265, 190] width 115 height 11
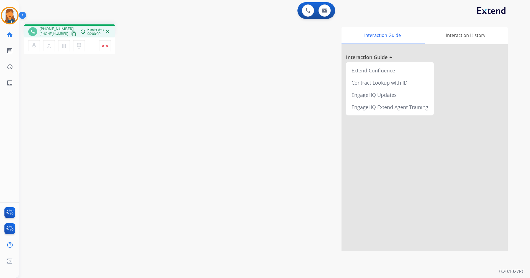
click at [71, 35] on mat-icon "content_copy" at bounding box center [73, 33] width 5 height 5
click at [106, 46] on img at bounding box center [105, 45] width 7 height 3
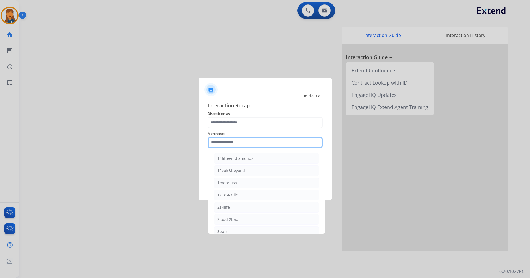
click at [231, 142] on input "text" at bounding box center [265, 142] width 115 height 11
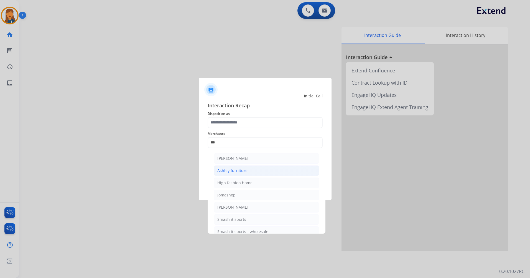
click at [246, 171] on div "Ashley furniture" at bounding box center [233, 171] width 30 height 6
type input "**********"
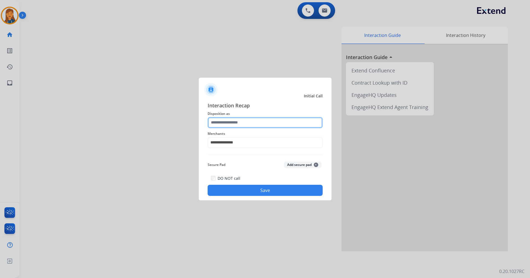
click at [239, 123] on input "text" at bounding box center [265, 122] width 115 height 11
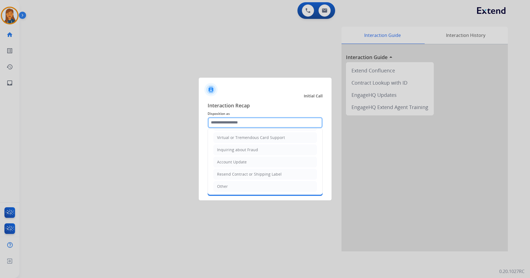
scroll to position [87, 0]
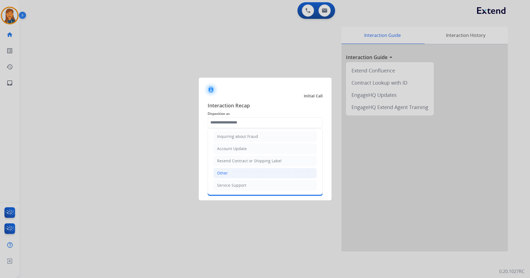
click at [235, 171] on li "Other" at bounding box center [265, 173] width 103 height 11
type input "*****"
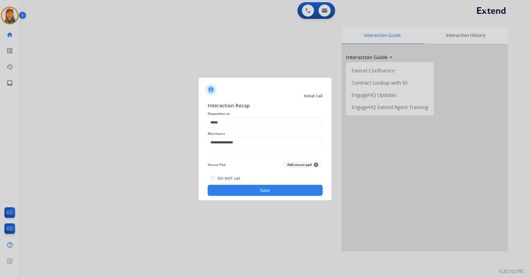
click at [237, 187] on button "Save" at bounding box center [265, 190] width 115 height 11
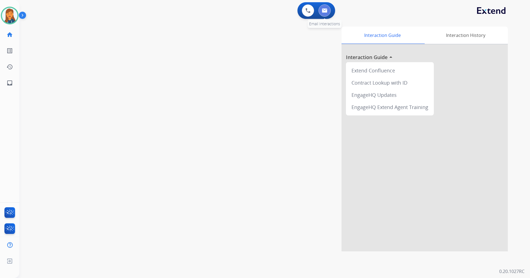
click at [329, 14] on button at bounding box center [325, 10] width 12 height 12
select select "**********"
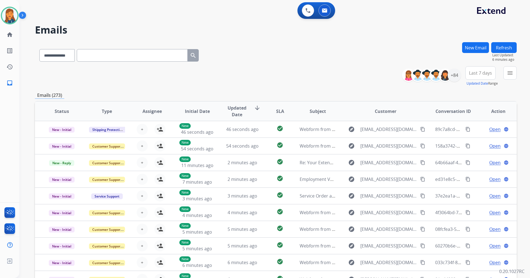
click at [493, 73] on button "Last 7 days" at bounding box center [481, 72] width 30 height 13
click at [477, 143] on div "Last 90 days" at bounding box center [479, 140] width 31 height 8
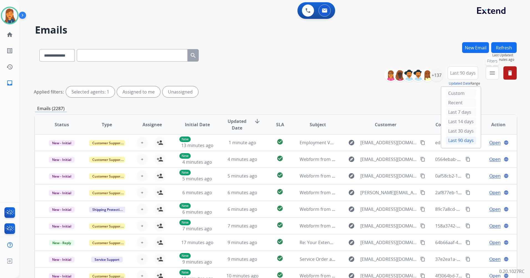
click at [497, 72] on button "menu Filters" at bounding box center [492, 72] width 13 height 13
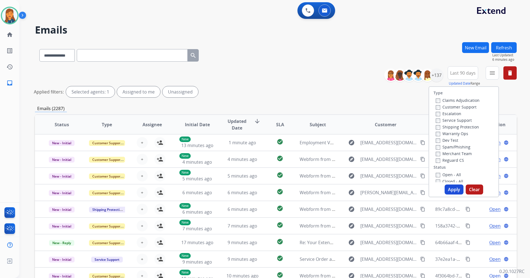
click at [463, 107] on label "Customer Support" at bounding box center [456, 106] width 41 height 5
click at [456, 128] on label "Shipping Protection" at bounding box center [457, 126] width 43 height 5
drag, startPoint x: 450, startPoint y: 160, endPoint x: 449, endPoint y: 163, distance: 3.4
click at [449, 160] on label "Reguard CS" at bounding box center [450, 160] width 28 height 5
click at [446, 174] on label "Open - All" at bounding box center [448, 174] width 25 height 5
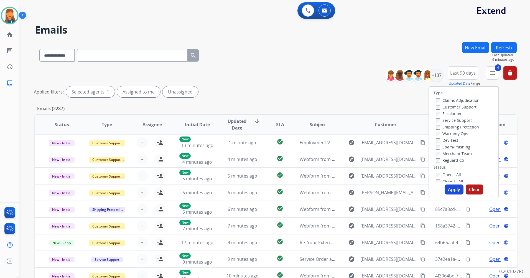
click at [449, 191] on button "Apply" at bounding box center [454, 189] width 19 height 10
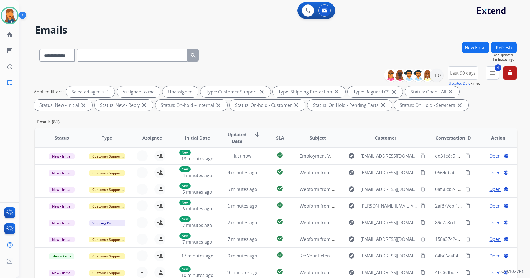
drag, startPoint x: 7, startPoint y: 10, endPoint x: 12, endPoint y: 26, distance: 16.5
click at [7, 10] on img at bounding box center [10, 16] width 16 height 16
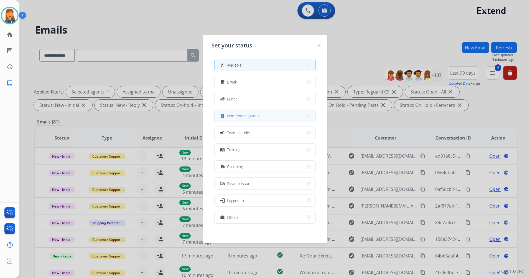
click at [241, 116] on span "Non-Phone Queue" at bounding box center [243, 116] width 33 height 6
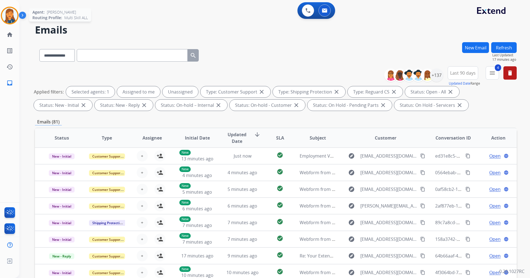
click at [14, 9] on div at bounding box center [10, 16] width 18 height 18
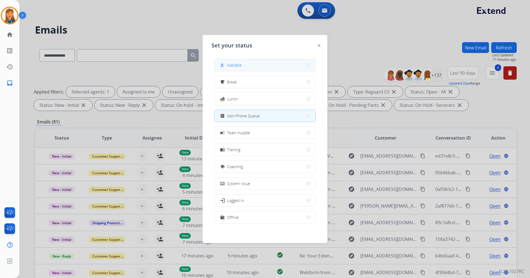
click at [240, 68] on button "how_to_reg Available" at bounding box center [265, 65] width 101 height 12
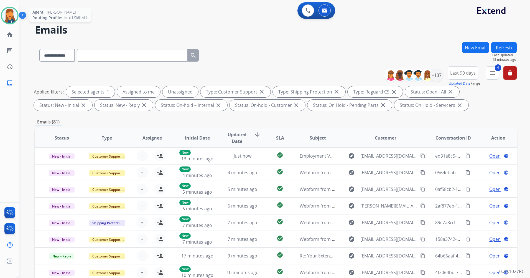
click at [9, 20] on img at bounding box center [10, 16] width 16 height 16
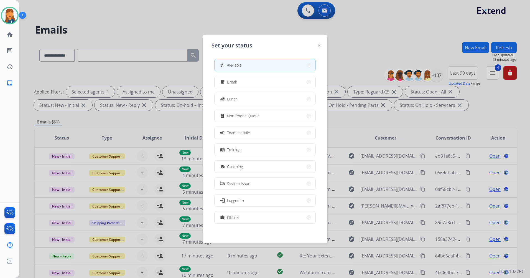
click at [229, 89] on div "how_to_reg Available free_breakfast Break fastfood Lunch assignment Non-Phone Q…" at bounding box center [265, 141] width 107 height 175
click at [232, 84] on span "Break" at bounding box center [232, 82] width 10 height 6
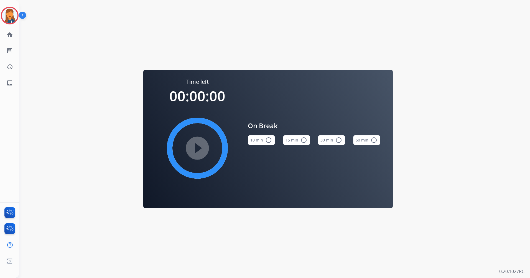
drag, startPoint x: 301, startPoint y: 144, endPoint x: 290, endPoint y: 150, distance: 12.3
click at [301, 143] on button "15 min radio_button_unchecked" at bounding box center [296, 140] width 27 height 10
click at [194, 151] on mat-icon "play_circle_filled" at bounding box center [197, 148] width 7 height 7
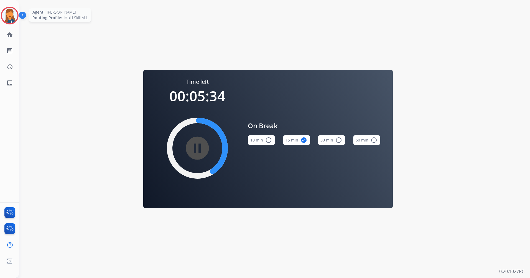
click at [15, 13] on img at bounding box center [10, 16] width 16 height 16
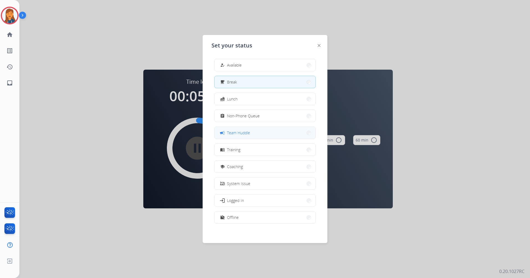
click at [232, 129] on button "campaign Team Huddle" at bounding box center [265, 133] width 101 height 12
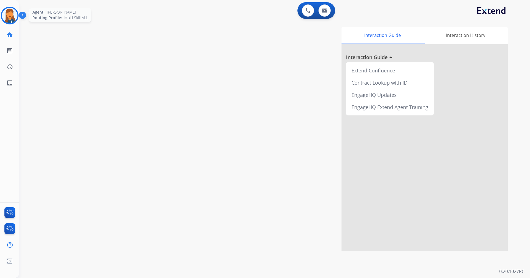
click at [12, 13] on img at bounding box center [10, 16] width 16 height 16
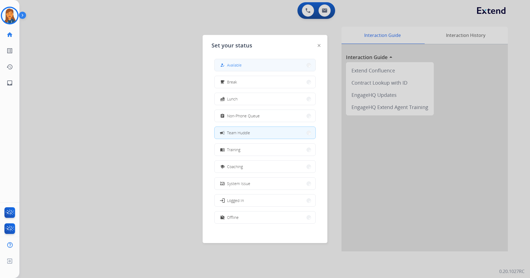
click at [235, 67] on span "Available" at bounding box center [234, 65] width 15 height 6
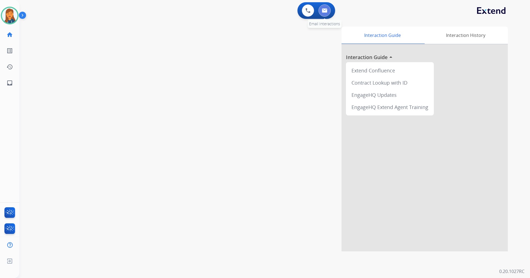
click at [323, 10] on img at bounding box center [325, 10] width 6 height 4
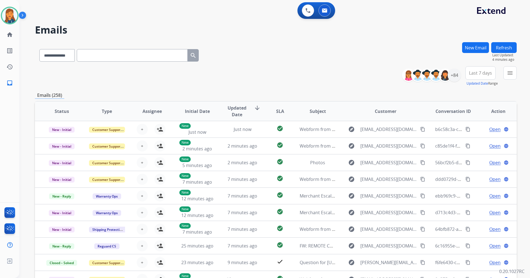
click at [471, 74] on span "Last 7 days" at bounding box center [480, 73] width 23 height 2
click at [472, 142] on div "Last 90 days" at bounding box center [479, 140] width 31 height 8
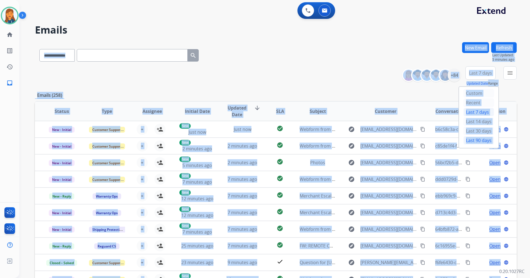
click at [472, 142] on div "**********" at bounding box center [268, 159] width 498 height 278
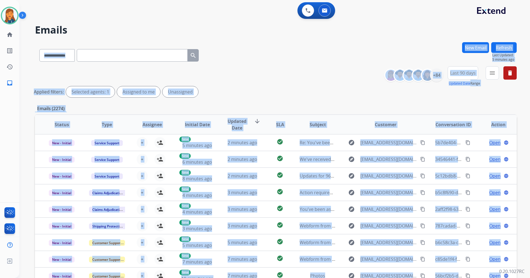
click at [464, 102] on div "**********" at bounding box center [276, 185] width 482 height 287
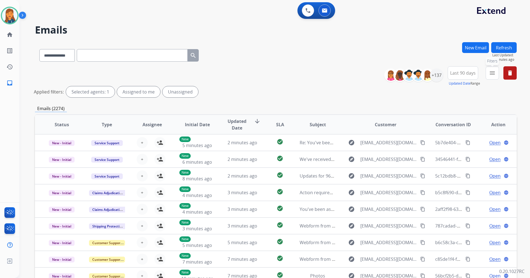
click at [491, 73] on mat-icon "menu" at bounding box center [492, 73] width 7 height 7
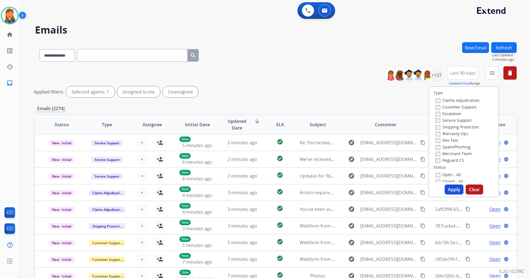
click at [461, 105] on label "Customer Support" at bounding box center [456, 106] width 41 height 5
click at [455, 127] on label "Shipping Protection" at bounding box center [457, 126] width 43 height 5
click at [451, 160] on label "Reguard CS" at bounding box center [450, 160] width 28 height 5
click at [448, 171] on div "Type Claims Adjudication Customer Support Escalation Service Support Shipping P…" at bounding box center [463, 134] width 69 height 95
click at [447, 174] on label "Open - All" at bounding box center [448, 174] width 25 height 5
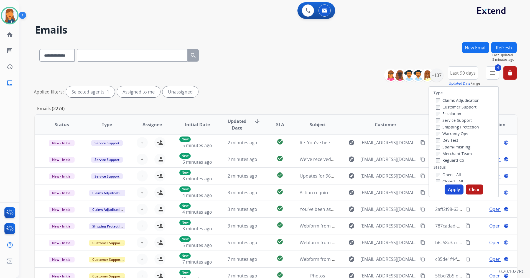
click at [446, 194] on button "Apply" at bounding box center [454, 189] width 19 height 10
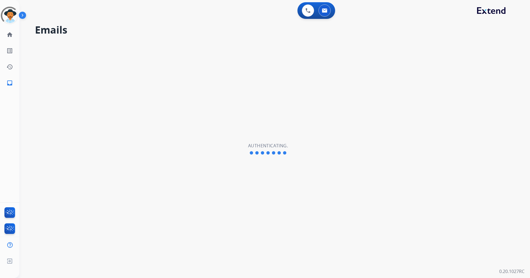
select select "**********"
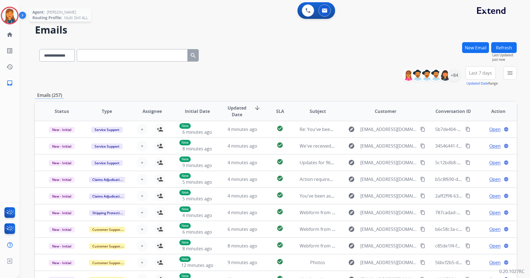
click at [5, 8] on div at bounding box center [10, 16] width 18 height 18
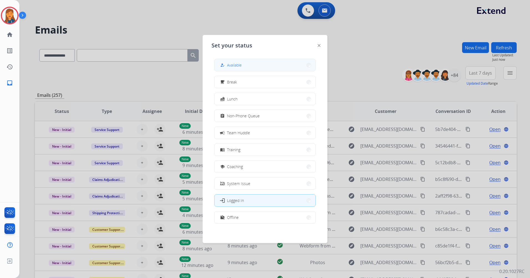
click at [300, 59] on div "how_to_reg Available" at bounding box center [265, 65] width 102 height 12
click at [301, 61] on button "how_to_reg Available" at bounding box center [265, 65] width 101 height 12
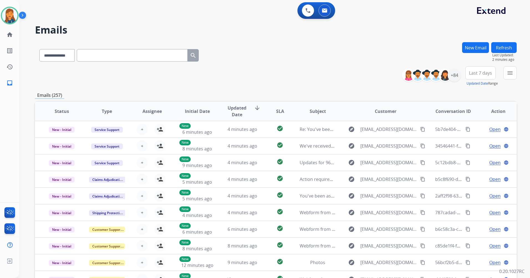
click at [470, 73] on span "Last 7 days" at bounding box center [480, 73] width 23 height 2
click at [467, 138] on div "Last 90 days" at bounding box center [479, 140] width 31 height 8
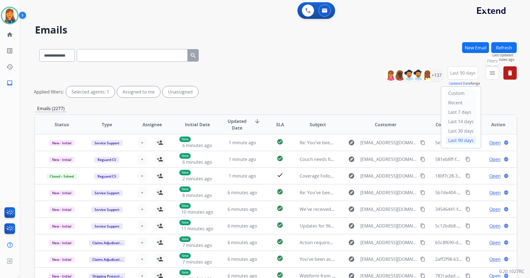
click at [496, 72] on mat-icon "menu" at bounding box center [492, 73] width 7 height 7
click at [492, 71] on mat-icon "menu" at bounding box center [492, 73] width 7 height 7
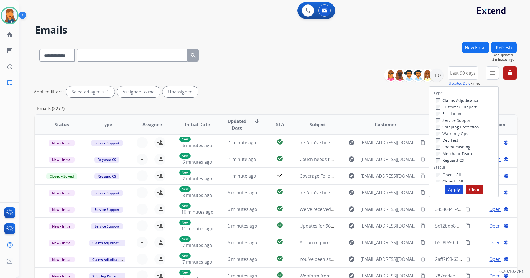
click at [461, 108] on label "Customer Support" at bounding box center [456, 106] width 41 height 5
click at [462, 122] on label "Service Support" at bounding box center [454, 120] width 36 height 5
click at [461, 119] on label "Service Support" at bounding box center [454, 120] width 36 height 5
click at [458, 128] on label "Shipping Protection" at bounding box center [457, 126] width 43 height 5
click at [446, 160] on label "Reguard CS" at bounding box center [450, 160] width 28 height 5
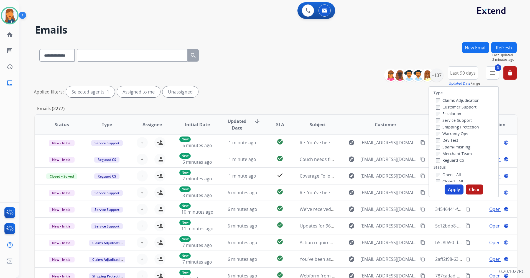
click at [444, 176] on label "Open - All" at bounding box center [448, 174] width 25 height 5
click at [445, 183] on div "Type Claims Adjudication Customer Support Escalation Service Support Shipping P…" at bounding box center [464, 141] width 70 height 111
click at [447, 191] on button "Apply" at bounding box center [454, 189] width 19 height 10
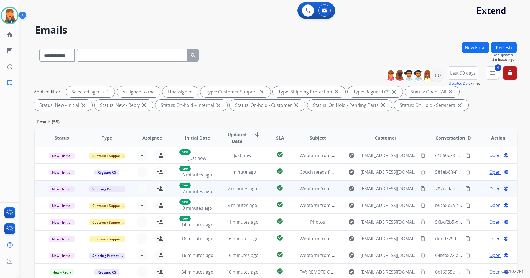
scroll to position [64, 0]
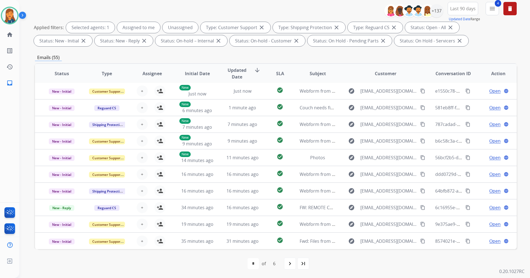
click at [293, 262] on mat-icon "navigate_next" at bounding box center [290, 263] width 7 height 7
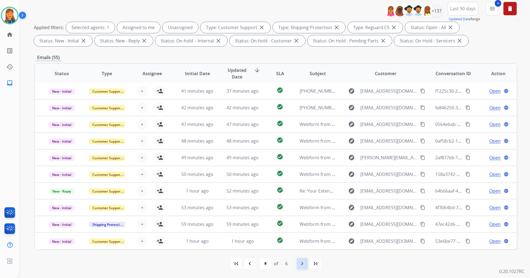
click at [305, 263] on mat-icon "navigate_next" at bounding box center [302, 263] width 7 height 7
select select "*"
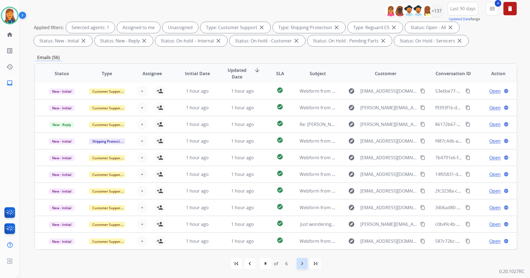
click at [302, 265] on mat-icon "navigate_next" at bounding box center [302, 263] width 7 height 7
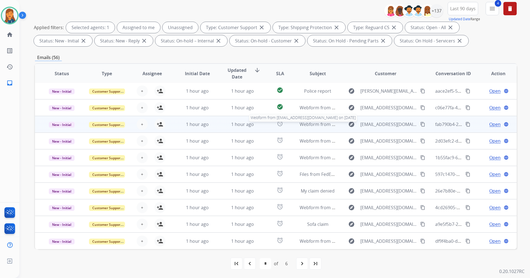
click at [306, 125] on span "Webform from [EMAIL_ADDRESS][DOMAIN_NAME] on [DATE]" at bounding box center [363, 124] width 126 height 6
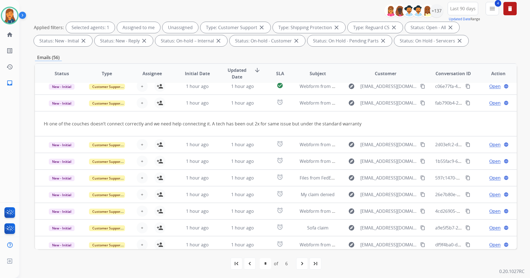
scroll to position [26, 0]
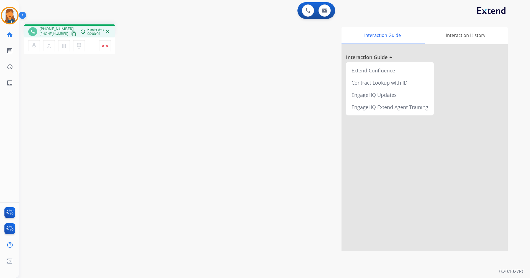
drag, startPoint x: 68, startPoint y: 35, endPoint x: 87, endPoint y: 18, distance: 25.6
click at [71, 35] on mat-icon "content_copy" at bounding box center [73, 33] width 5 height 5
click at [105, 46] on img at bounding box center [105, 45] width 7 height 3
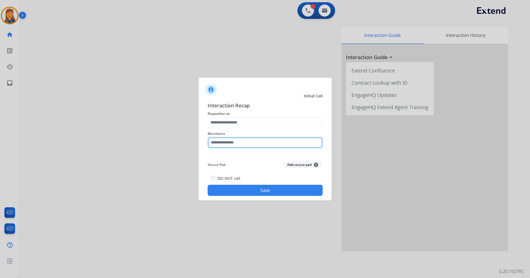
click at [237, 139] on input "text" at bounding box center [265, 142] width 115 height 11
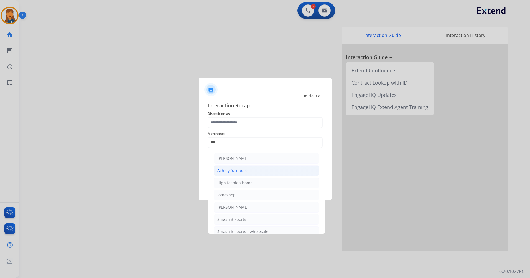
click at [226, 170] on div "Ashley furniture" at bounding box center [233, 171] width 30 height 6
type input "**********"
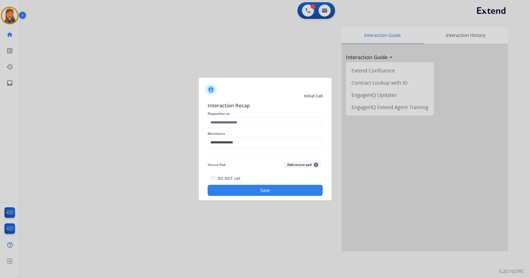
click at [230, 115] on span "Disposition as" at bounding box center [265, 113] width 115 height 7
click at [229, 125] on input "text" at bounding box center [265, 122] width 115 height 11
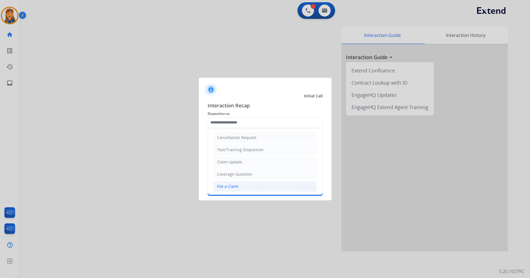
click at [238, 188] on li "File a Claim" at bounding box center [265, 186] width 103 height 11
type input "**********"
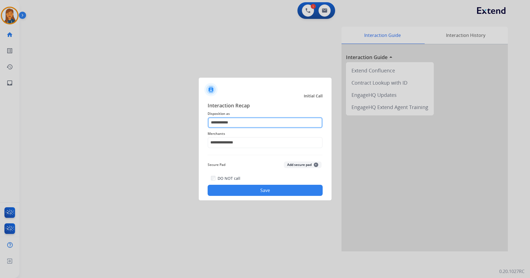
click at [243, 126] on input "**********" at bounding box center [265, 122] width 115 height 11
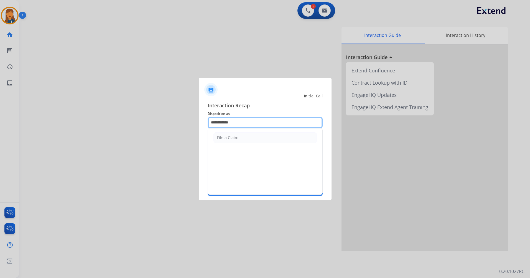
click at [0, 125] on app-contact-recap-modal "**********" at bounding box center [0, 139] width 0 height 278
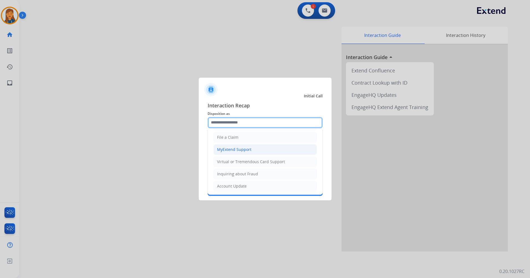
scroll to position [87, 0]
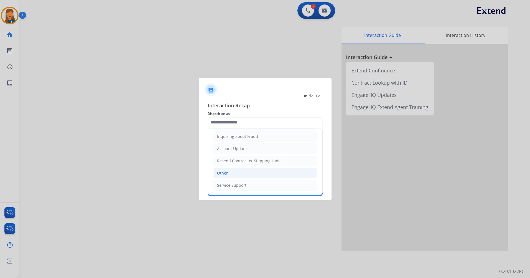
click at [223, 170] on div "Other" at bounding box center [222, 173] width 11 height 6
type input "*****"
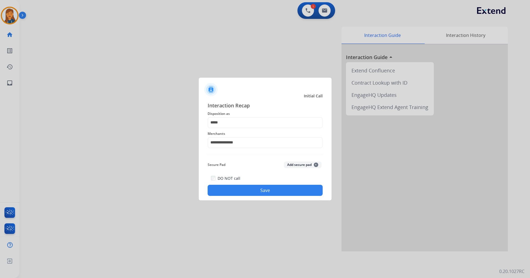
click at [239, 191] on button "Save" at bounding box center [265, 190] width 115 height 11
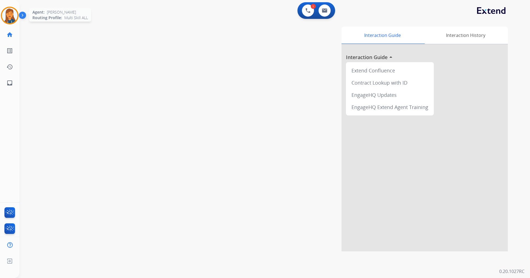
click at [7, 20] on img at bounding box center [10, 16] width 16 height 16
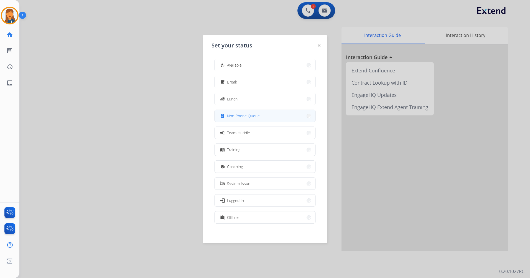
click at [237, 115] on span "Non-Phone Queue" at bounding box center [243, 116] width 33 height 6
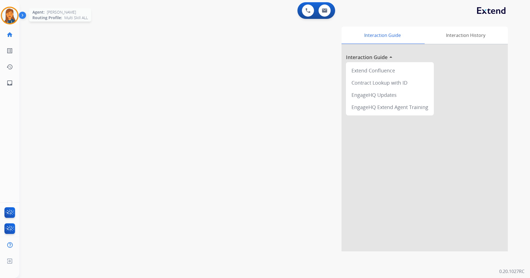
click at [5, 12] on img at bounding box center [10, 16] width 16 height 16
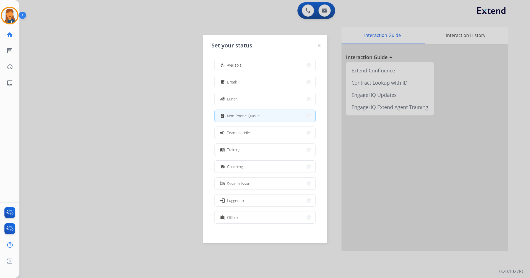
click at [294, 65] on button "how_to_reg Available" at bounding box center [265, 65] width 101 height 12
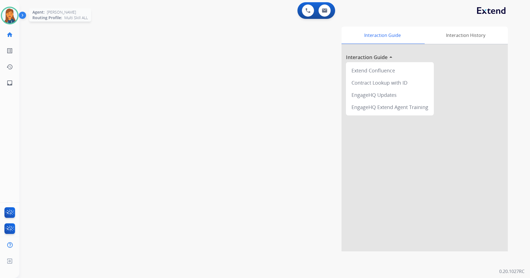
click at [15, 10] on img at bounding box center [10, 16] width 16 height 16
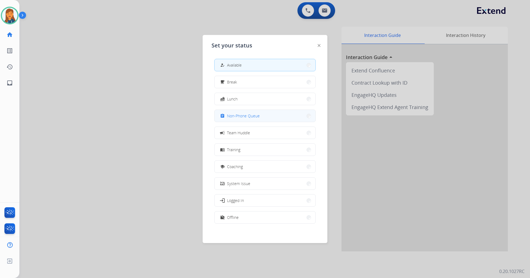
click at [235, 118] on span "Non-Phone Queue" at bounding box center [243, 116] width 33 height 6
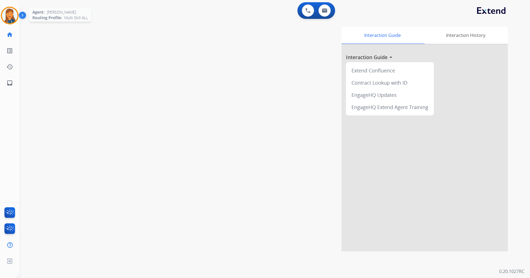
click at [12, 13] on img at bounding box center [10, 16] width 16 height 16
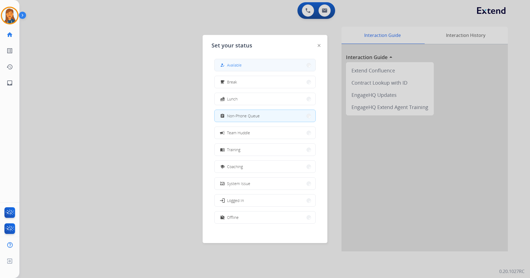
click at [241, 65] on span "Available" at bounding box center [234, 65] width 15 height 6
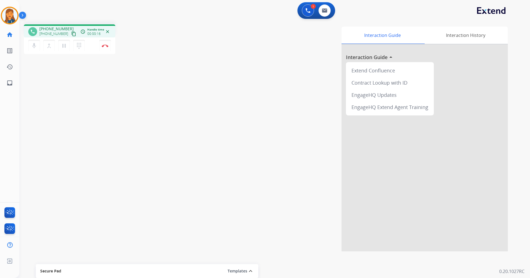
click at [71, 34] on mat-icon "content_copy" at bounding box center [73, 33] width 5 height 5
click at [104, 46] on img at bounding box center [105, 45] width 7 height 3
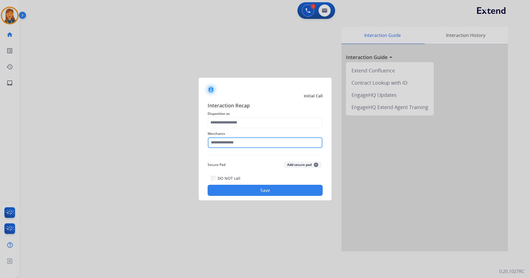
click at [223, 141] on input "text" at bounding box center [265, 142] width 115 height 11
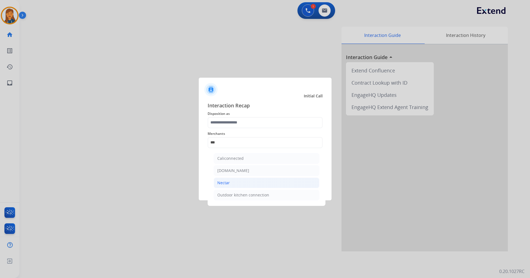
click at [219, 180] on div "Nectar" at bounding box center [224, 183] width 12 height 6
type input "******"
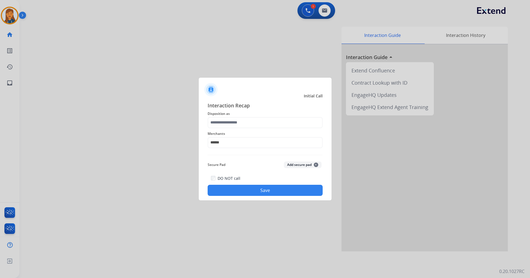
drag, startPoint x: 226, startPoint y: 132, endPoint x: 226, endPoint y: 128, distance: 3.9
click at [226, 131] on span "Merchants" at bounding box center [265, 133] width 115 height 7
click at [226, 124] on input "text" at bounding box center [265, 122] width 115 height 11
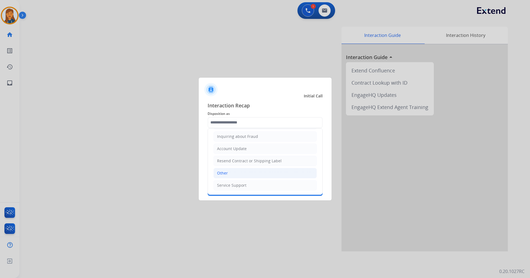
click at [229, 171] on li "Other" at bounding box center [265, 173] width 103 height 11
type input "*****"
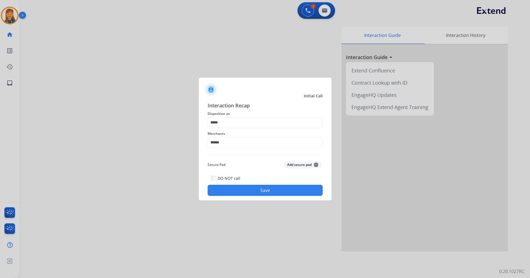
click at [234, 194] on button "Save" at bounding box center [265, 190] width 115 height 11
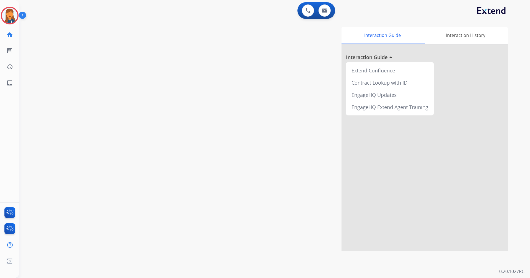
click at [10, 18] on img at bounding box center [10, 16] width 16 height 16
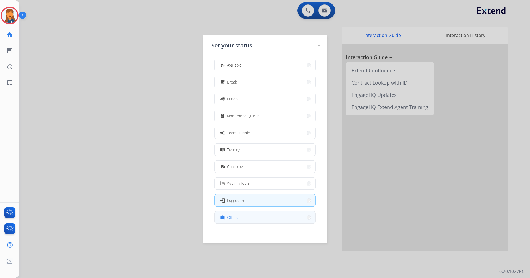
scroll to position [2, 0]
click at [249, 219] on button "work_off Offline" at bounding box center [265, 216] width 101 height 12
